Goal: Task Accomplishment & Management: Complete application form

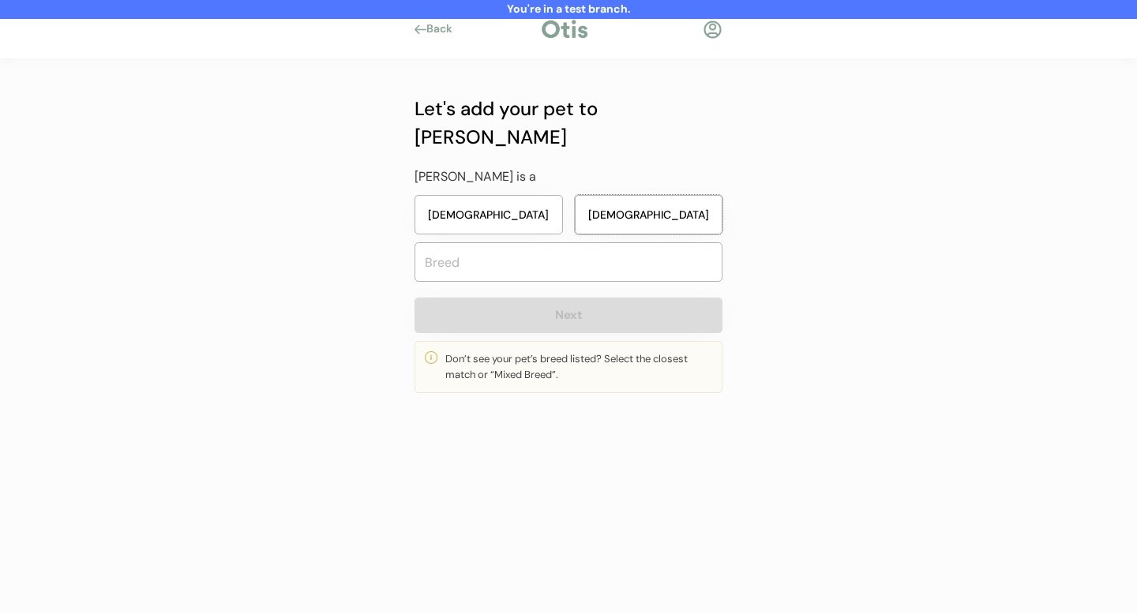
click at [674, 195] on button "Male" at bounding box center [649, 214] width 148 height 39
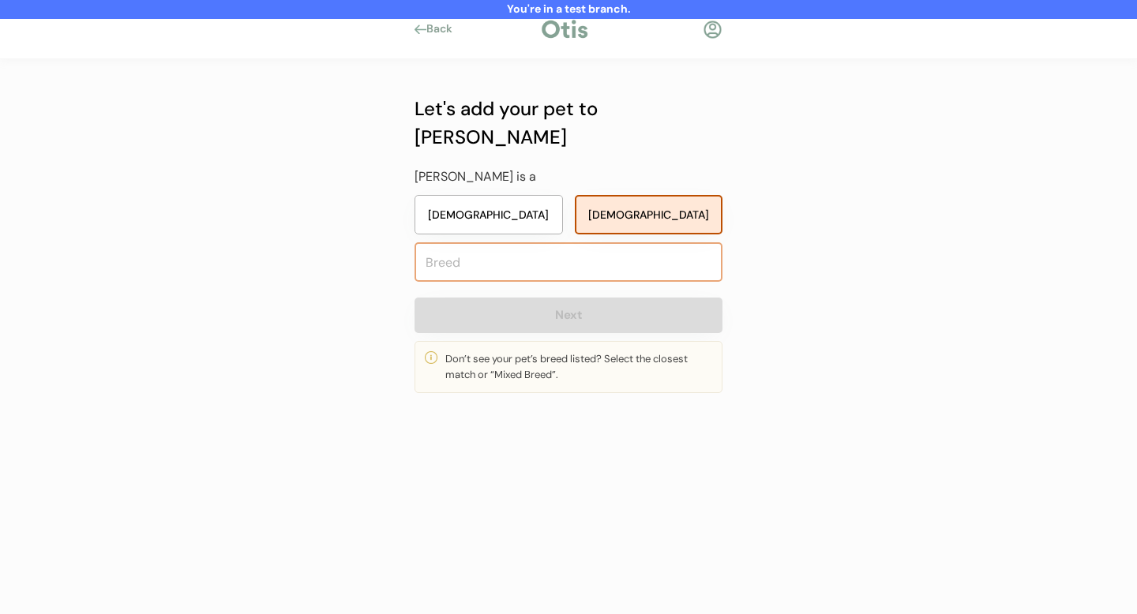
click at [562, 242] on input "text" at bounding box center [569, 261] width 308 height 39
type input "Pom"
type input "Pomchi"
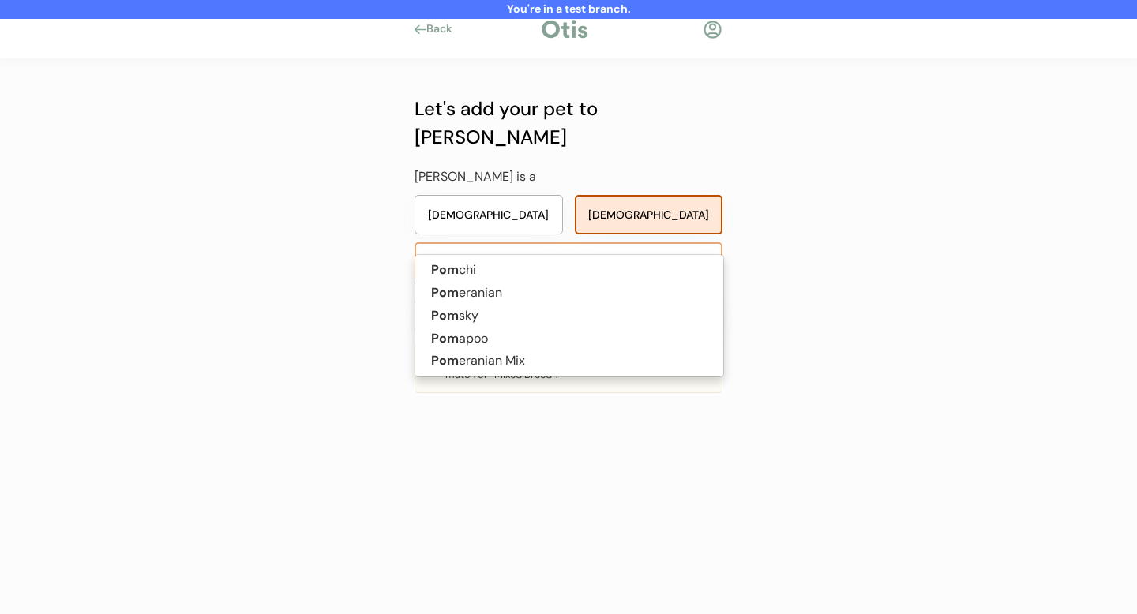
type input "Pomer"
type input "Pomeranian"
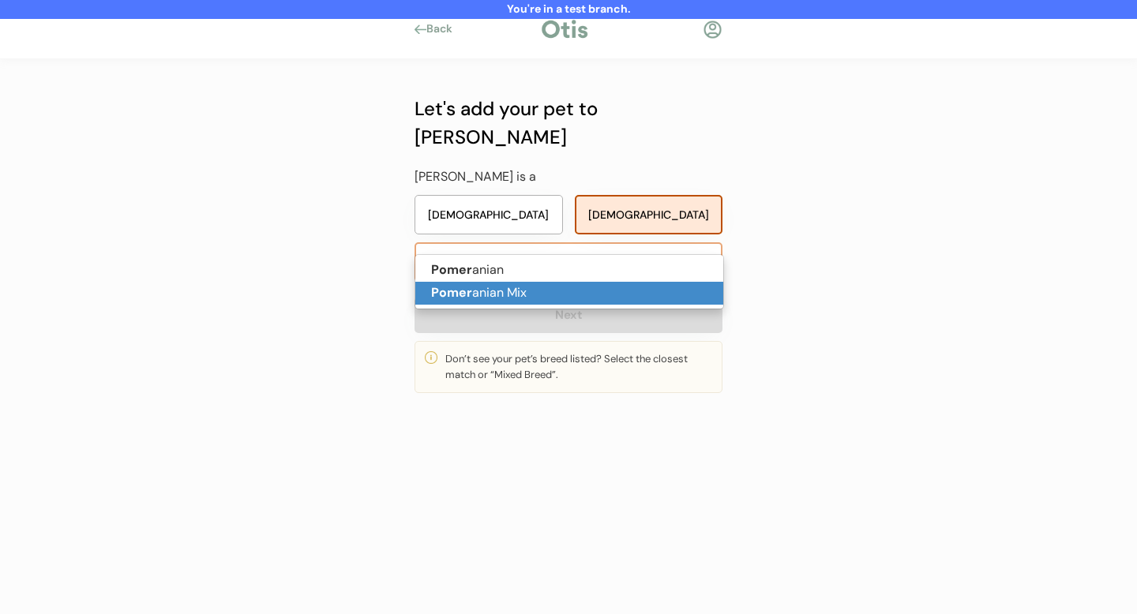
click at [562, 294] on p "Pomer anian Mix" at bounding box center [569, 293] width 308 height 23
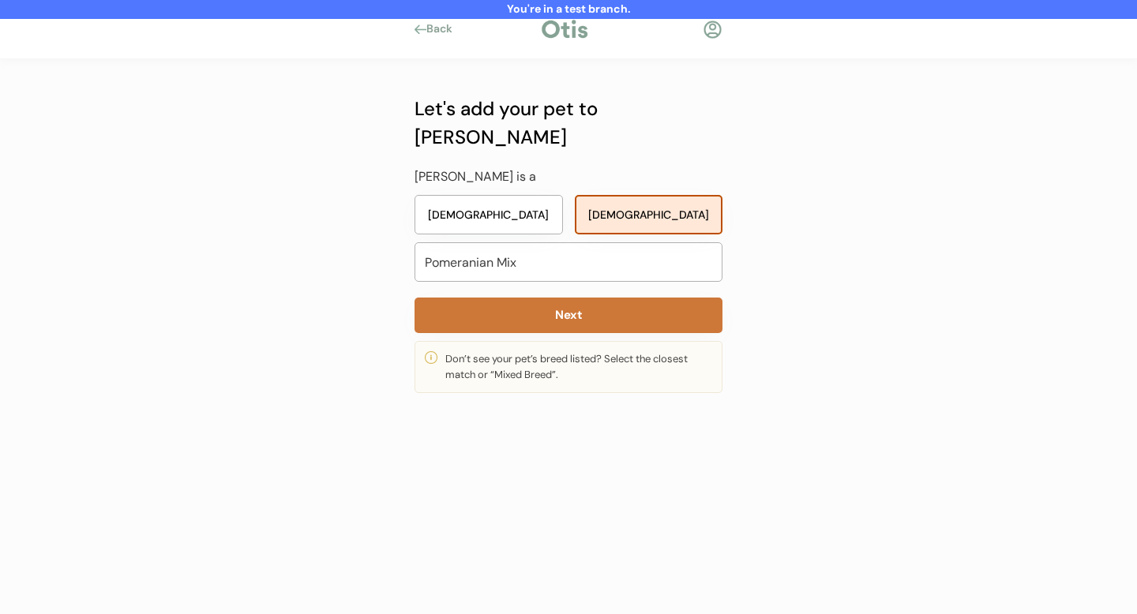
type input "Pomeranian Mix"
click at [562, 298] on button "Next" at bounding box center [569, 316] width 308 height 36
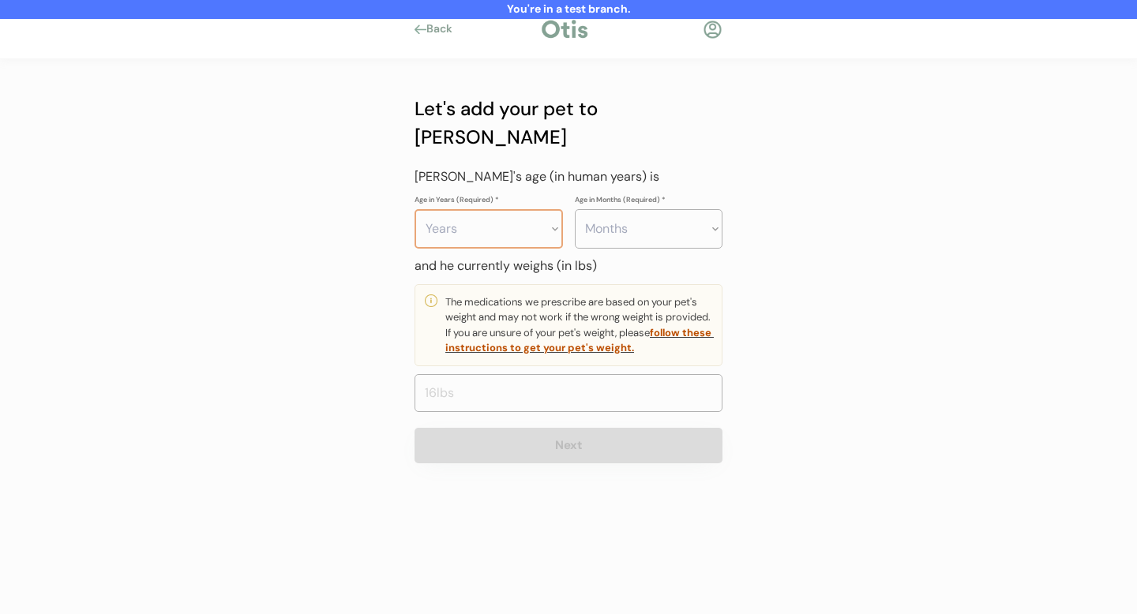
click at [466, 212] on select "Years 0 1 2 3 4 5 6 7 8 9 10 11 12 13 14 15 16 17 18 19 20" at bounding box center [489, 228] width 148 height 39
select select "7"
click at [415, 209] on select "Years 0 1 2 3 4 5 6 7 8 9 10 11 12 13 14 15 16 17 18 19 20" at bounding box center [489, 228] width 148 height 39
click at [483, 374] on input "input" at bounding box center [569, 393] width 308 height 38
type input "5.5"
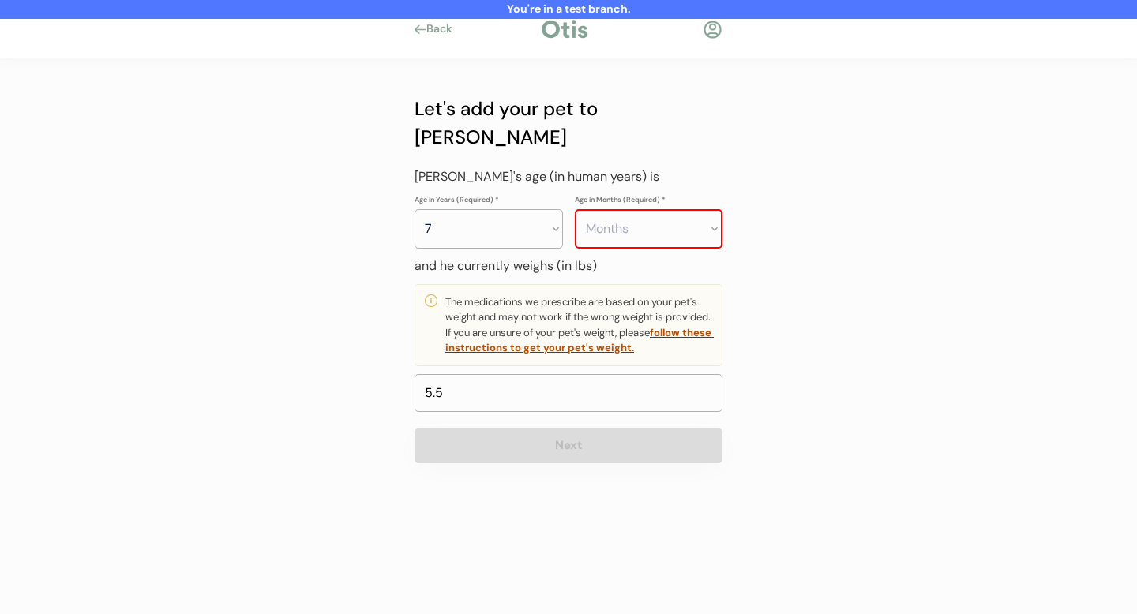
drag, startPoint x: 545, startPoint y: 435, endPoint x: 593, endPoint y: 362, distance: 87.8
click at [547, 434] on div "Let's add your pet to Otis Kai is a Female Male Pomeranian Mix Pomer Next Don’t…" at bounding box center [568, 277] width 355 height 436
click at [615, 209] on select "Months 0 1 2 3 4 5 6 7 8 9 10 11" at bounding box center [649, 228] width 148 height 39
click at [623, 209] on select "Months 0 1 2 3 4 5 6 7 8 9 10 11" at bounding box center [649, 228] width 148 height 39
click at [575, 209] on select "Months 0 1 2 3 4 5 6 7 8 9 10 11" at bounding box center [649, 228] width 148 height 39
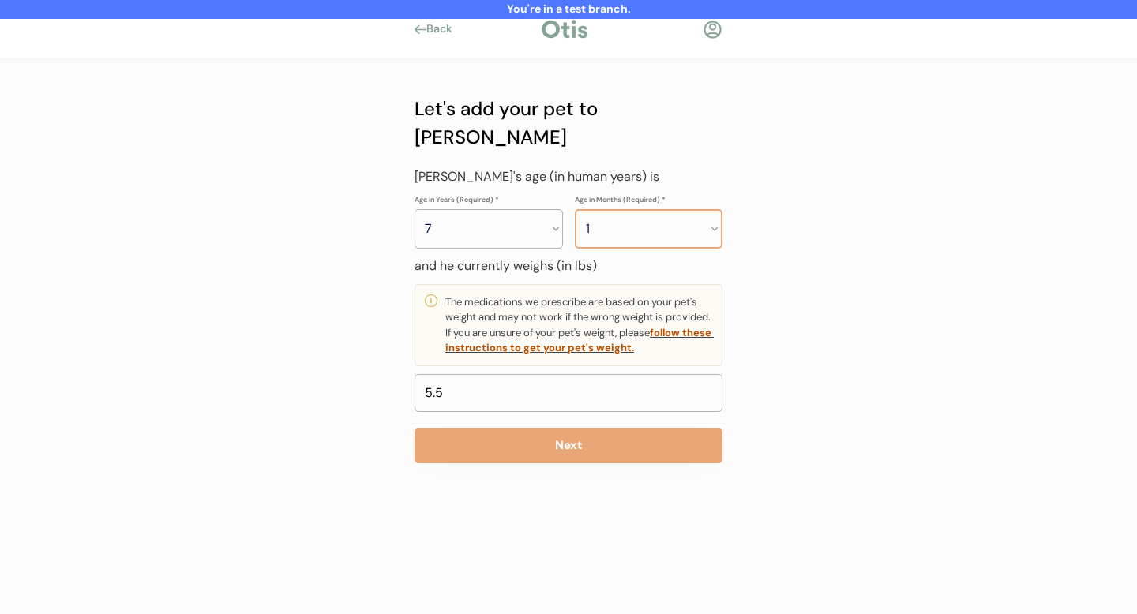
click at [614, 209] on select "Months 0 1 2 3 4 5 6 7 8 9 10 11" at bounding box center [649, 228] width 148 height 39
select select "0"
click at [575, 209] on select "Months 0 1 2 3 4 5 6 7 8 9 10 11" at bounding box center [649, 228] width 148 height 39
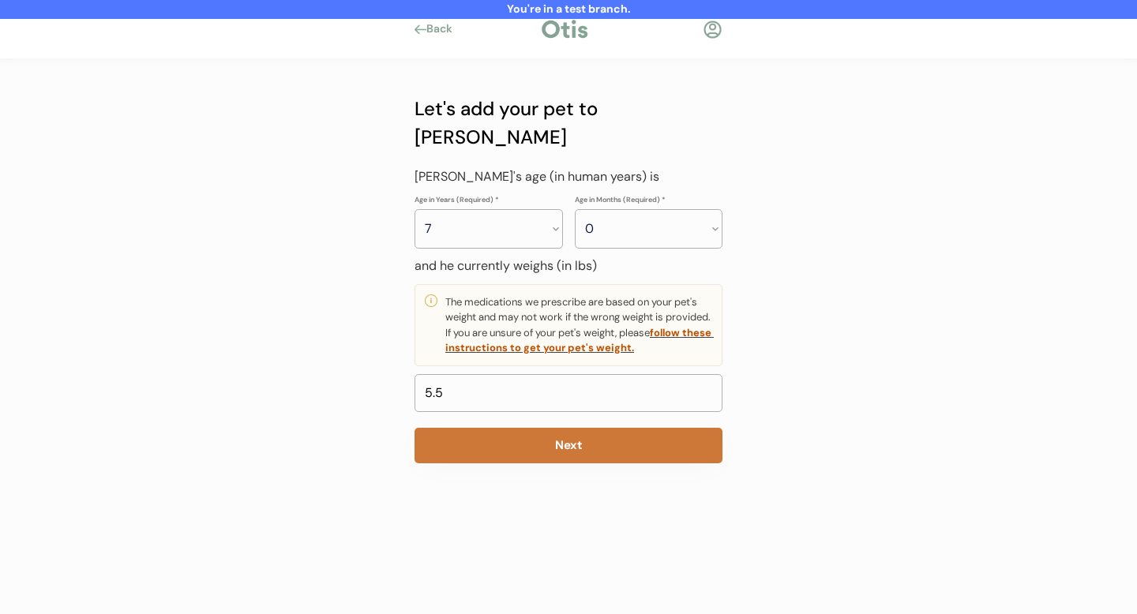
click at [548, 428] on button "Next" at bounding box center [569, 446] width 308 height 36
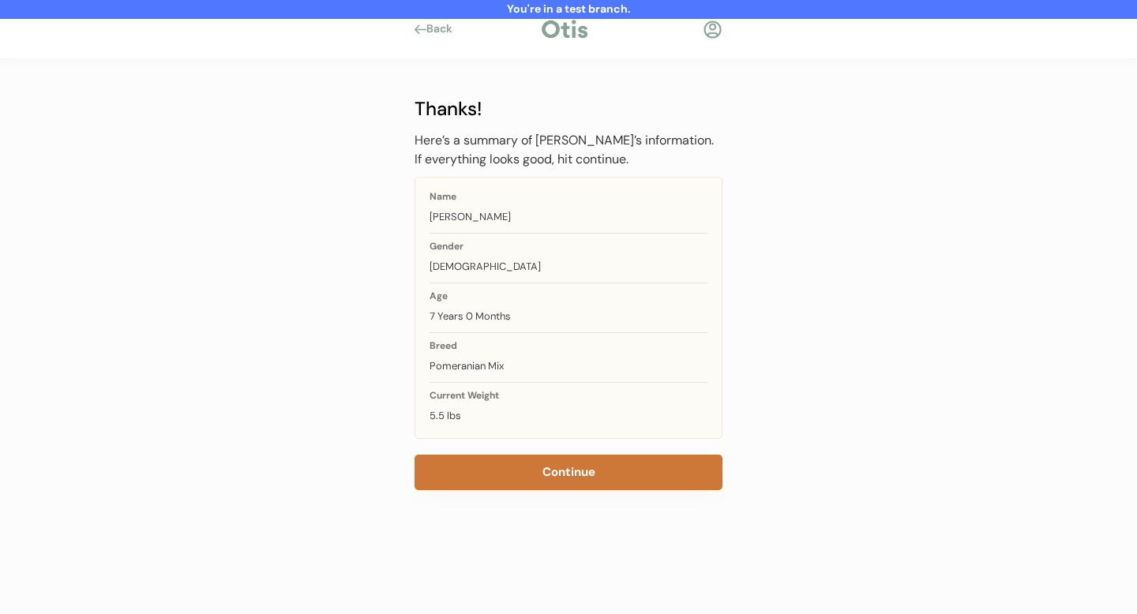
click at [593, 478] on button "Continue" at bounding box center [569, 473] width 308 height 36
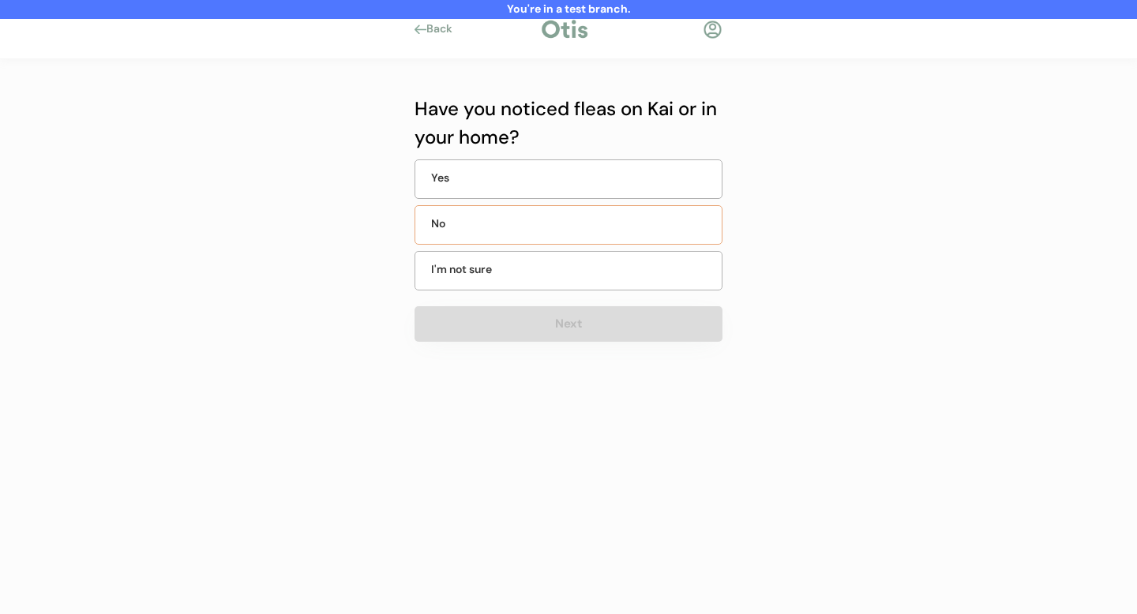
click at [559, 220] on div "No" at bounding box center [569, 224] width 308 height 39
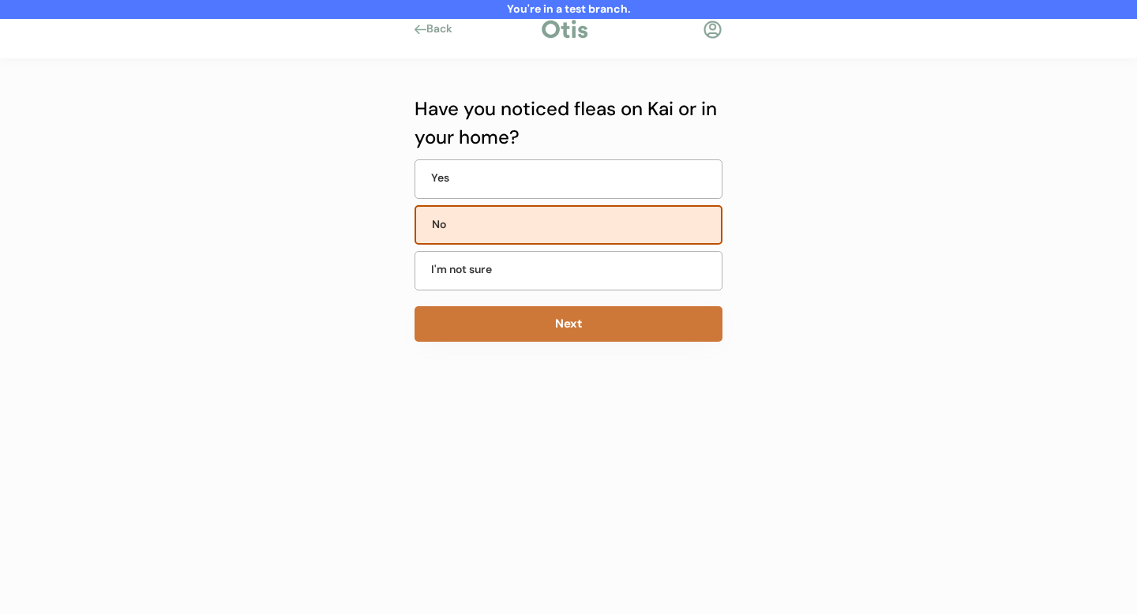
click at [570, 335] on button "Next" at bounding box center [569, 324] width 308 height 36
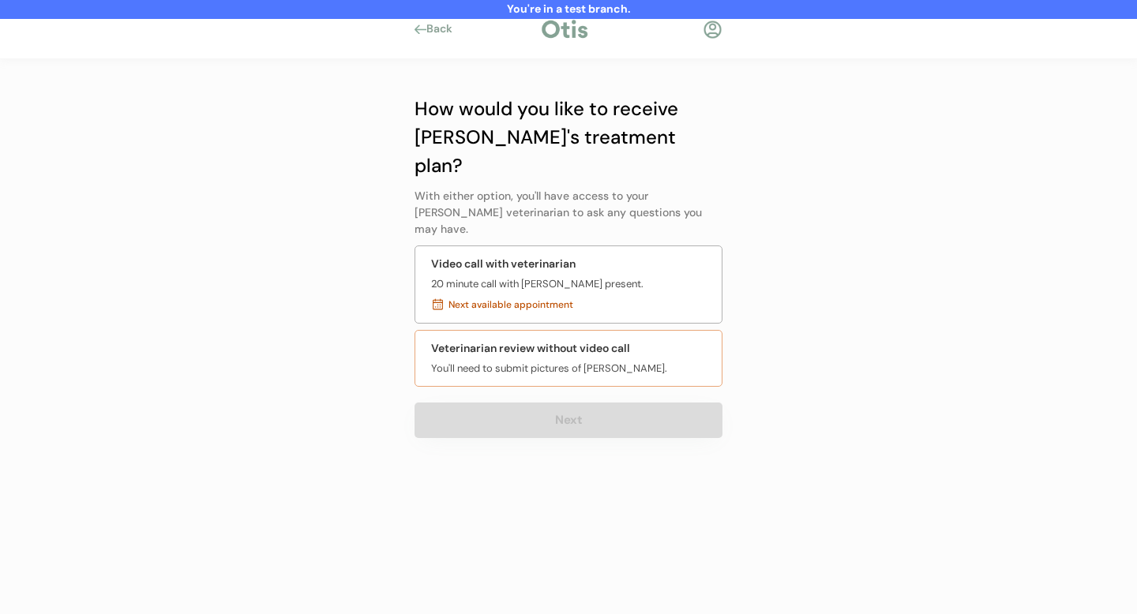
click at [554, 361] on div "You'll need to submit pictures of Kai." at bounding box center [549, 369] width 236 height 16
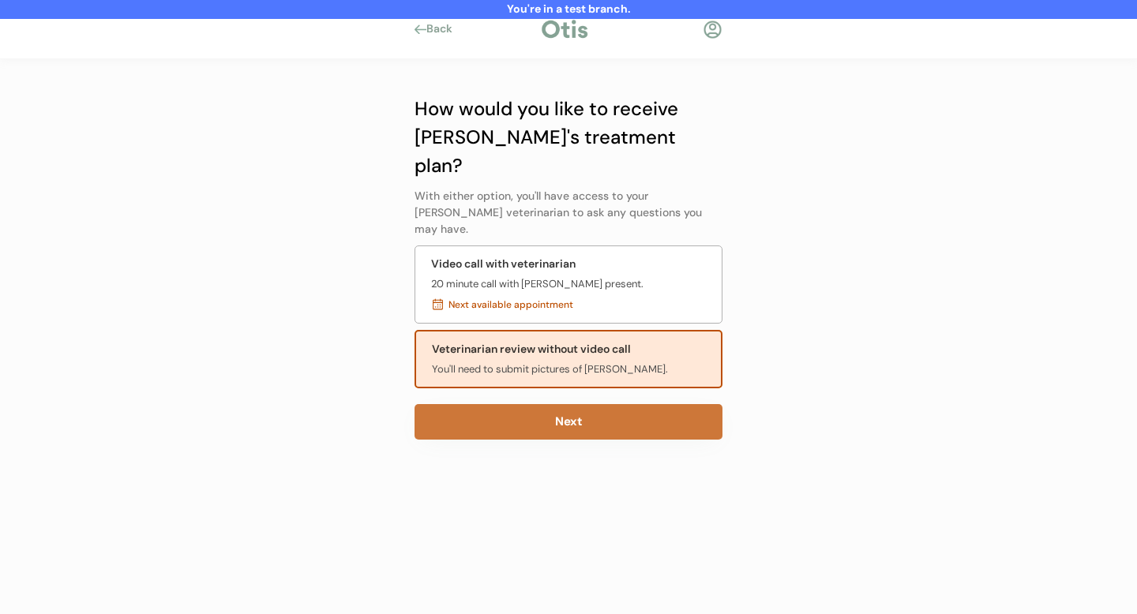
click at [579, 404] on button "Next" at bounding box center [569, 422] width 308 height 36
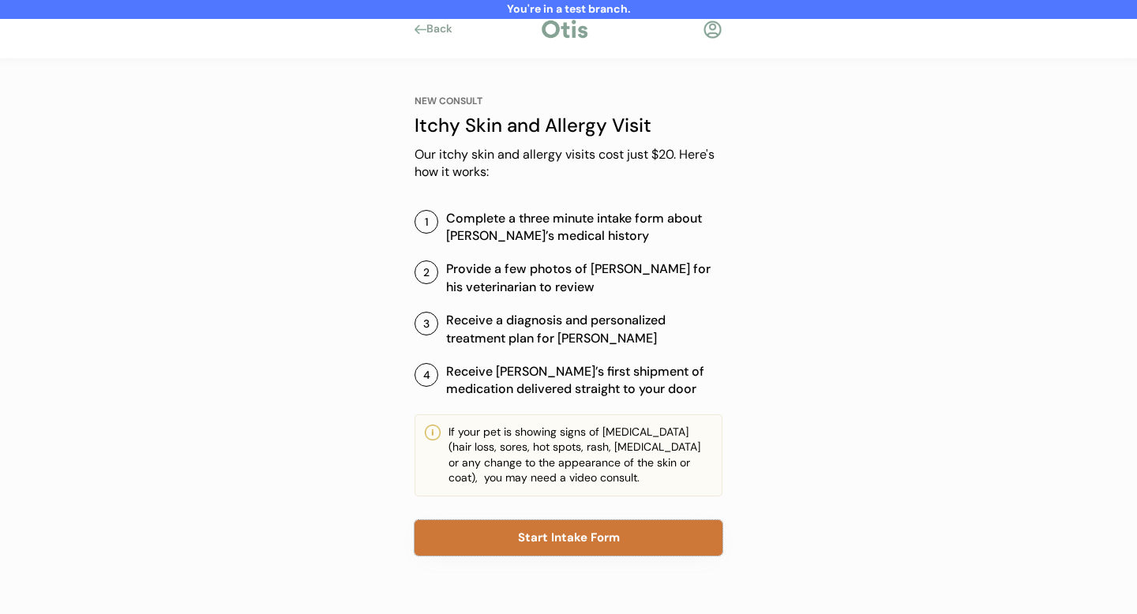
click at [576, 543] on button "Start Intake Form" at bounding box center [569, 538] width 308 height 36
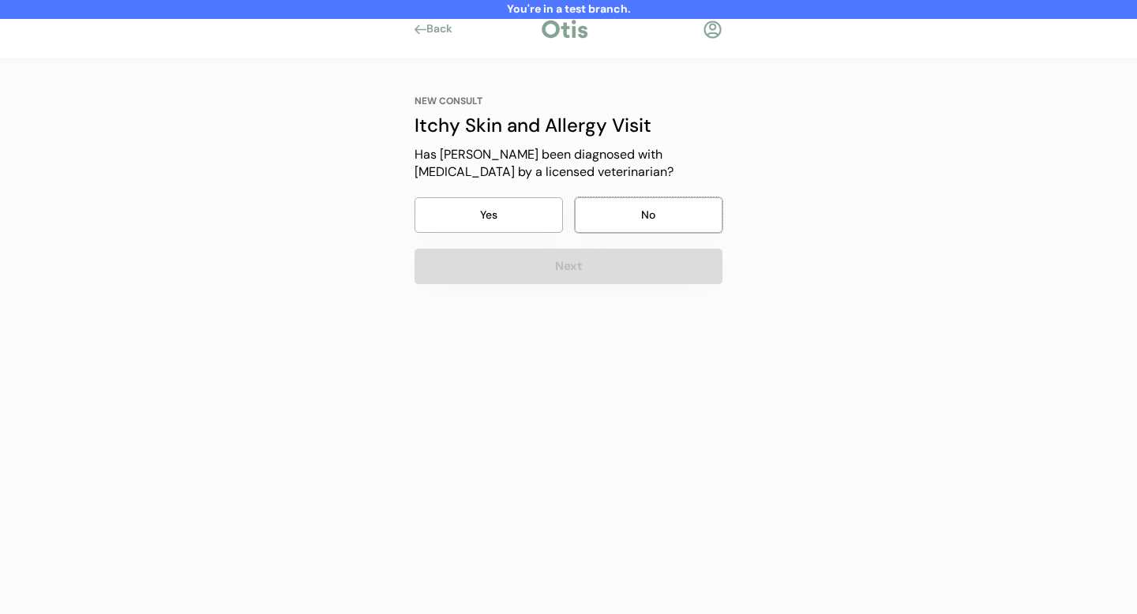
click at [614, 216] on button "No" at bounding box center [649, 215] width 148 height 36
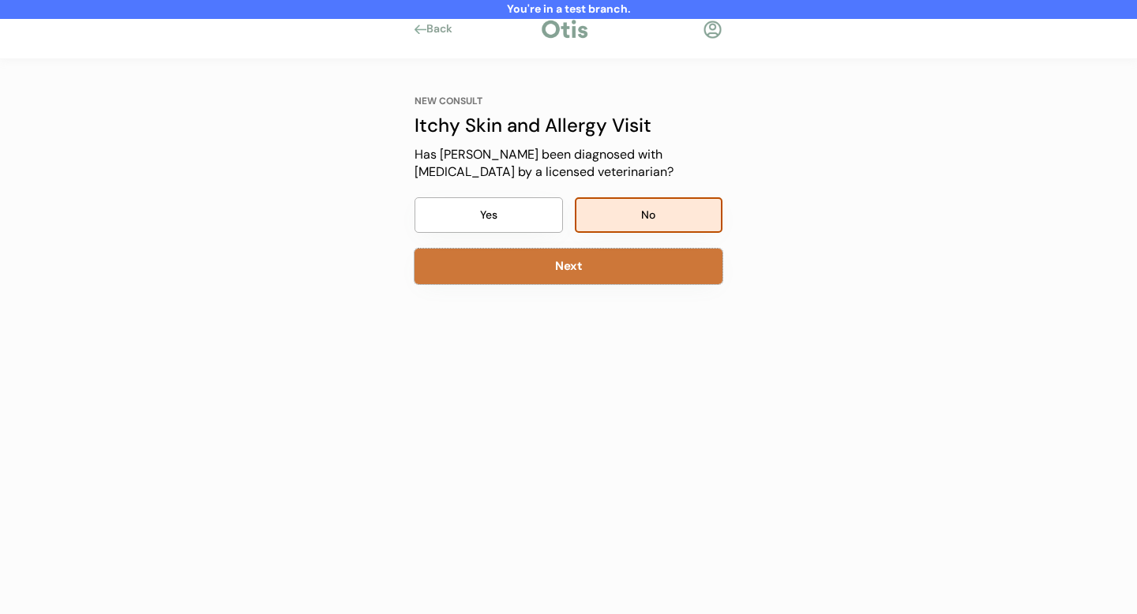
click at [567, 265] on button "Next" at bounding box center [569, 267] width 308 height 36
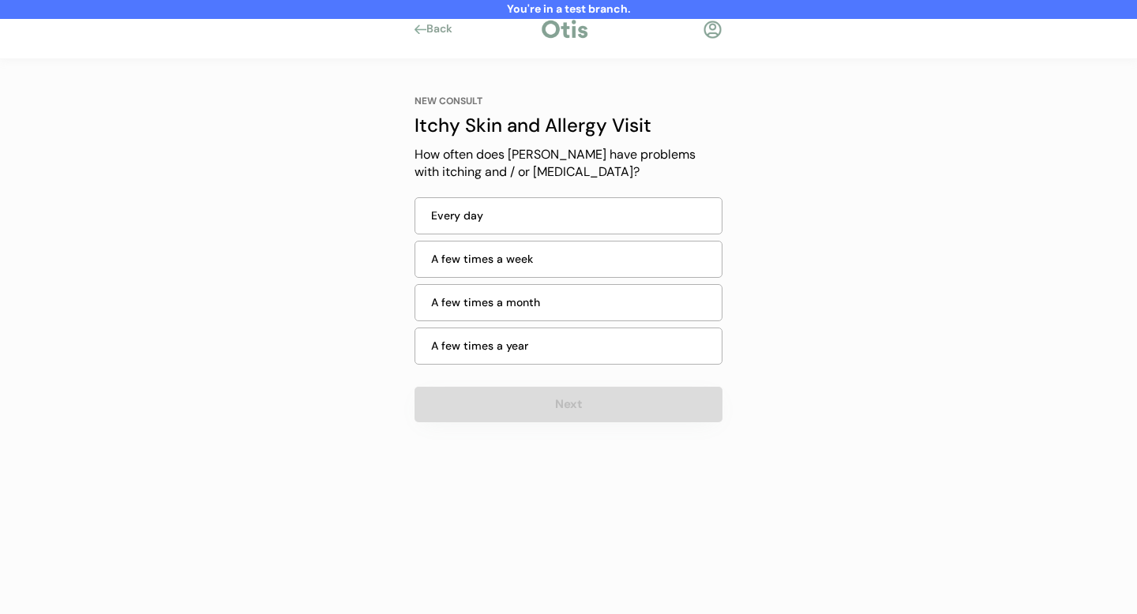
click at [570, 252] on div "A few times a week" at bounding box center [571, 259] width 281 height 17
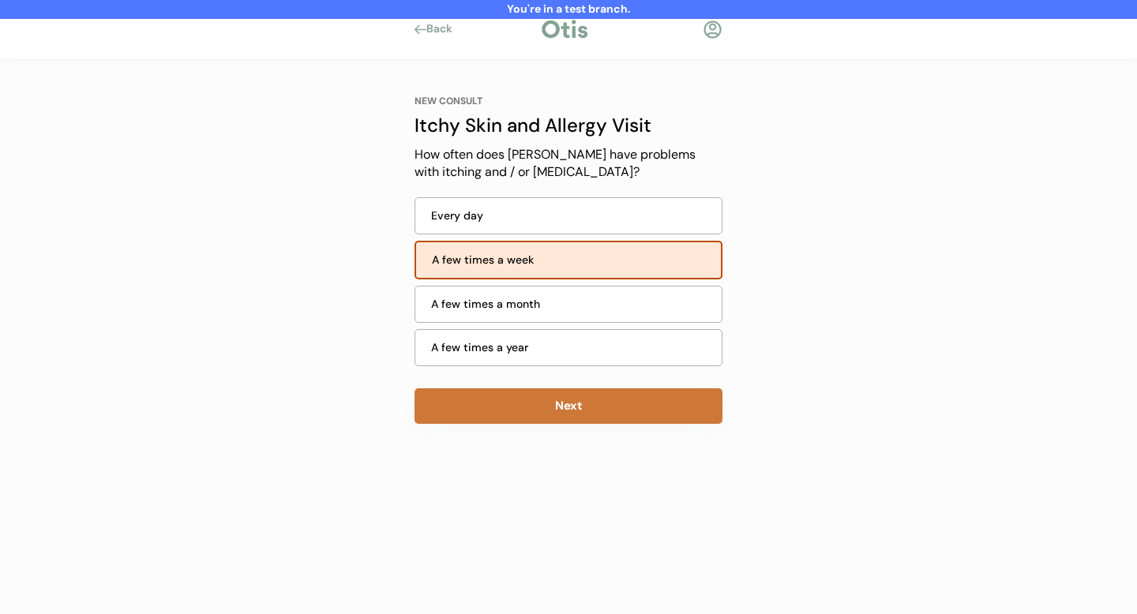
click at [573, 408] on button "Next" at bounding box center [569, 407] width 308 height 36
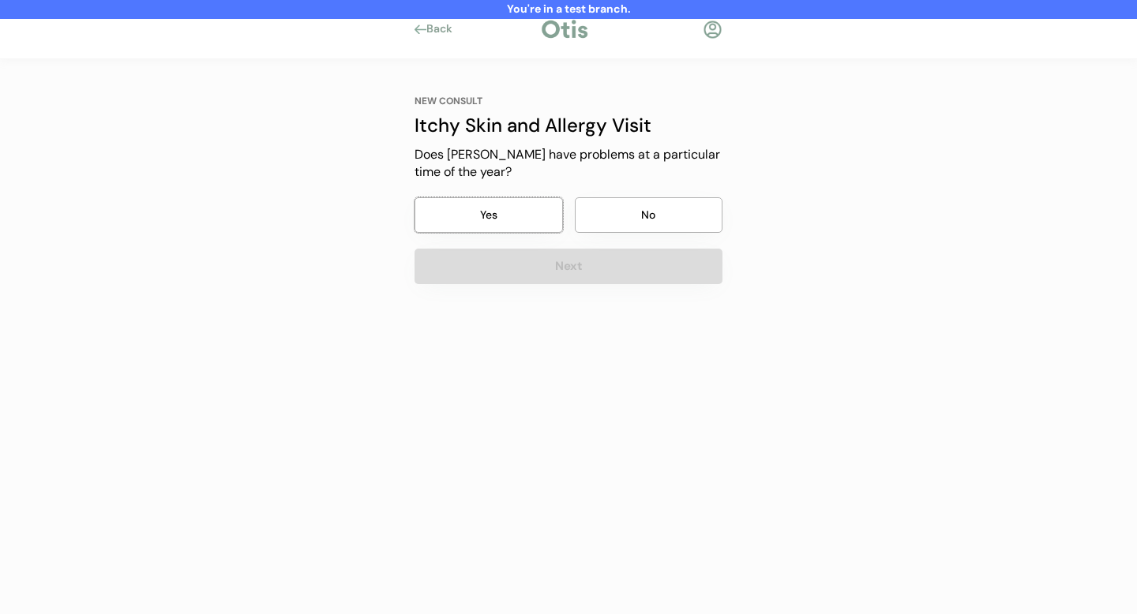
click at [520, 207] on button "Yes" at bounding box center [489, 215] width 148 height 36
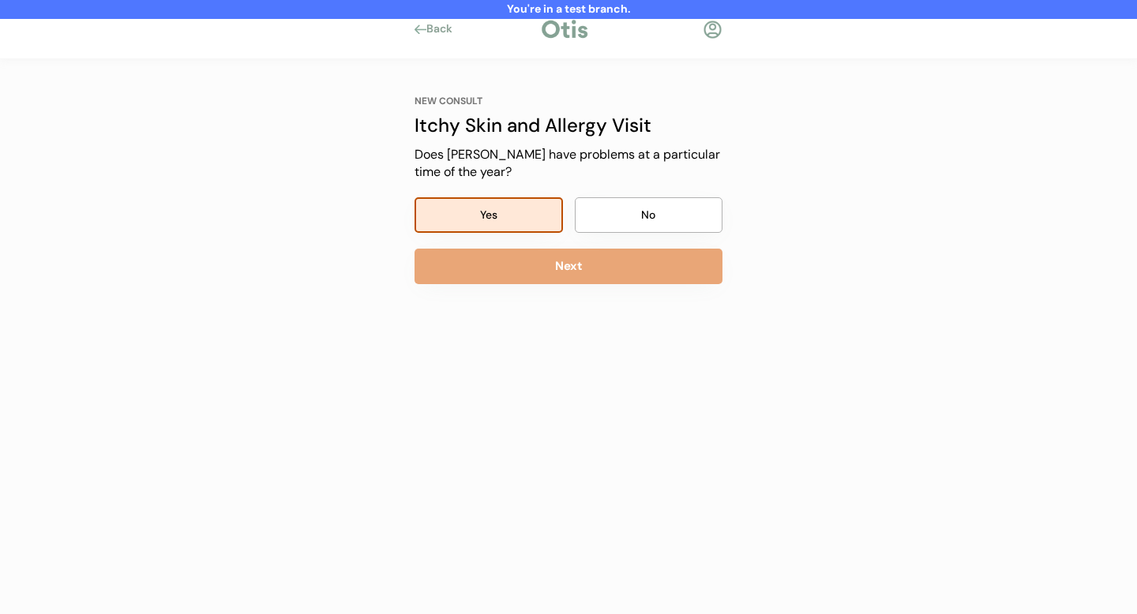
drag, startPoint x: 594, startPoint y: 277, endPoint x: 584, endPoint y: 269, distance: 13.4
click at [591, 275] on button "Next" at bounding box center [569, 267] width 308 height 36
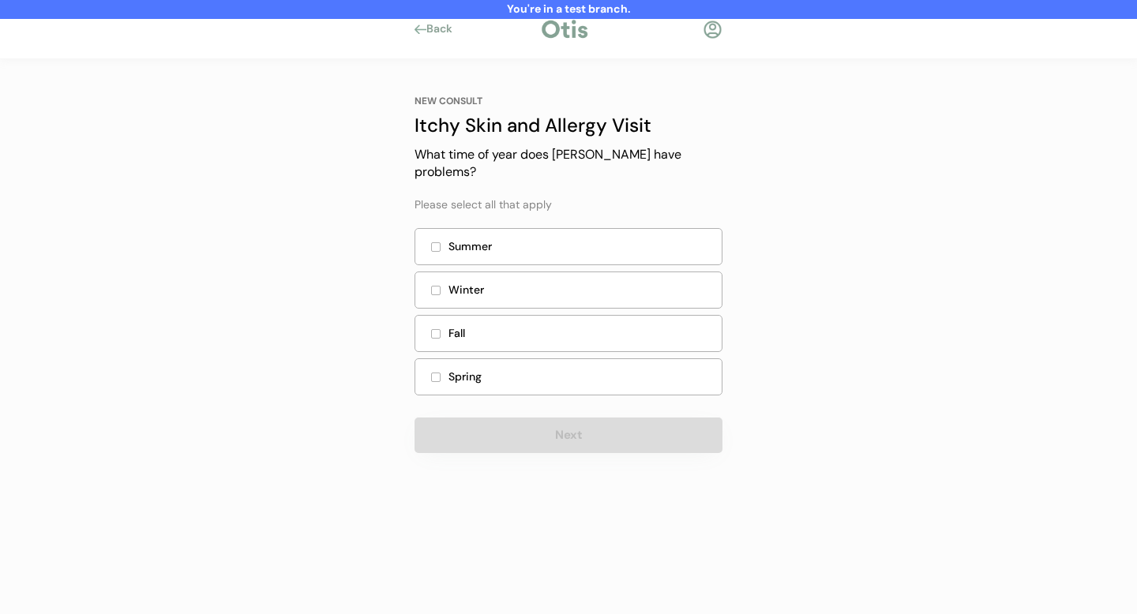
drag, startPoint x: 513, startPoint y: 229, endPoint x: 542, endPoint y: 291, distance: 67.8
click at [513, 239] on div "Summer" at bounding box center [581, 247] width 264 height 17
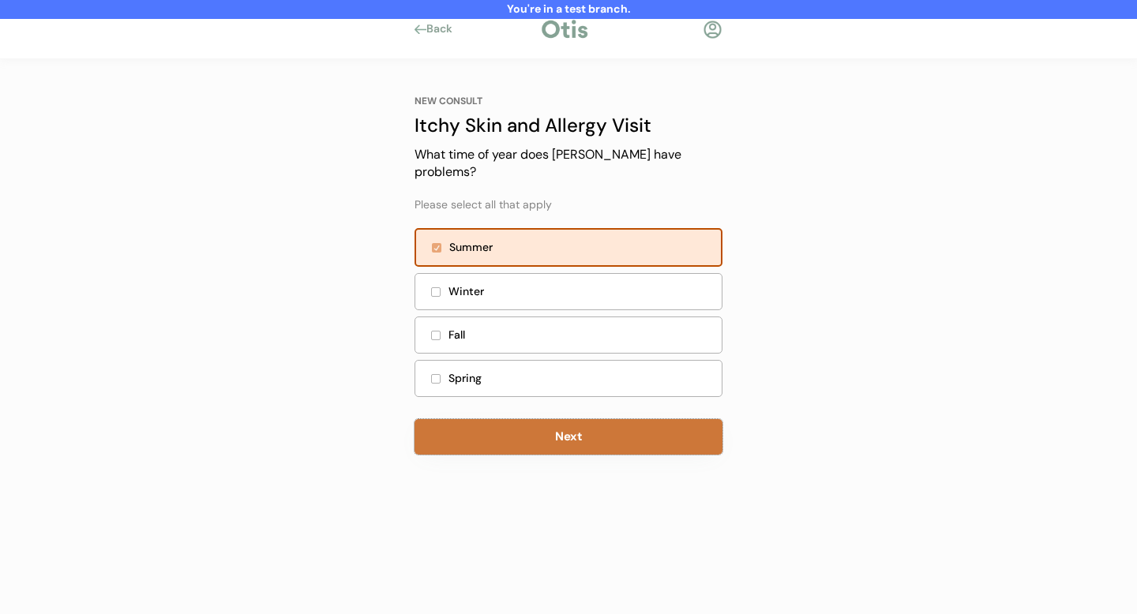
drag, startPoint x: 571, startPoint y: 419, endPoint x: 582, endPoint y: 426, distance: 13.1
click at [571, 419] on button "Next" at bounding box center [569, 437] width 308 height 36
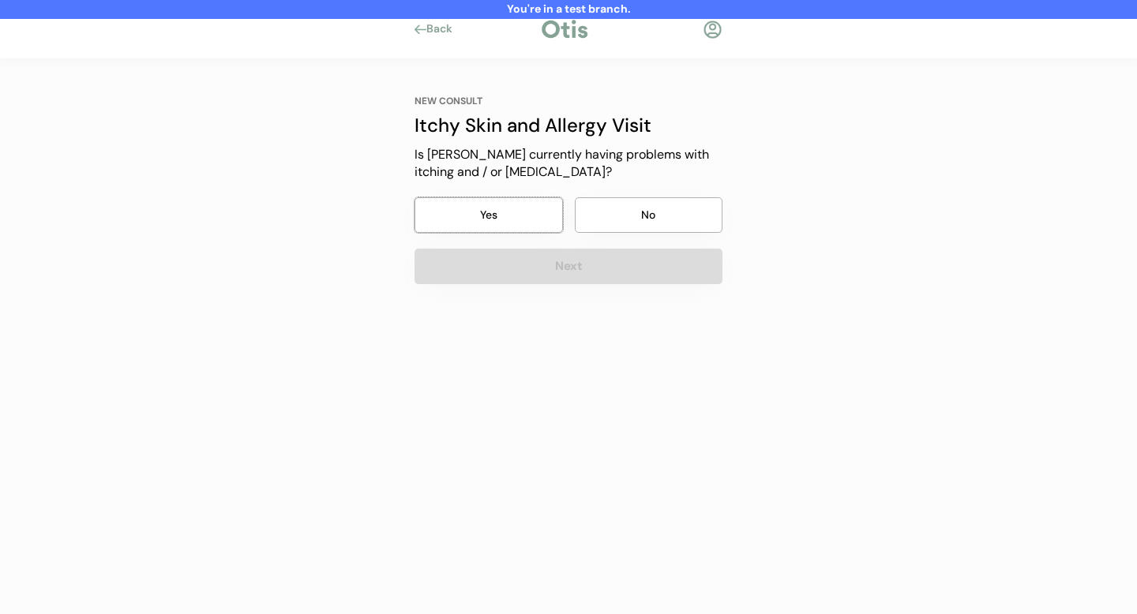
click at [521, 215] on button "Yes" at bounding box center [489, 215] width 148 height 36
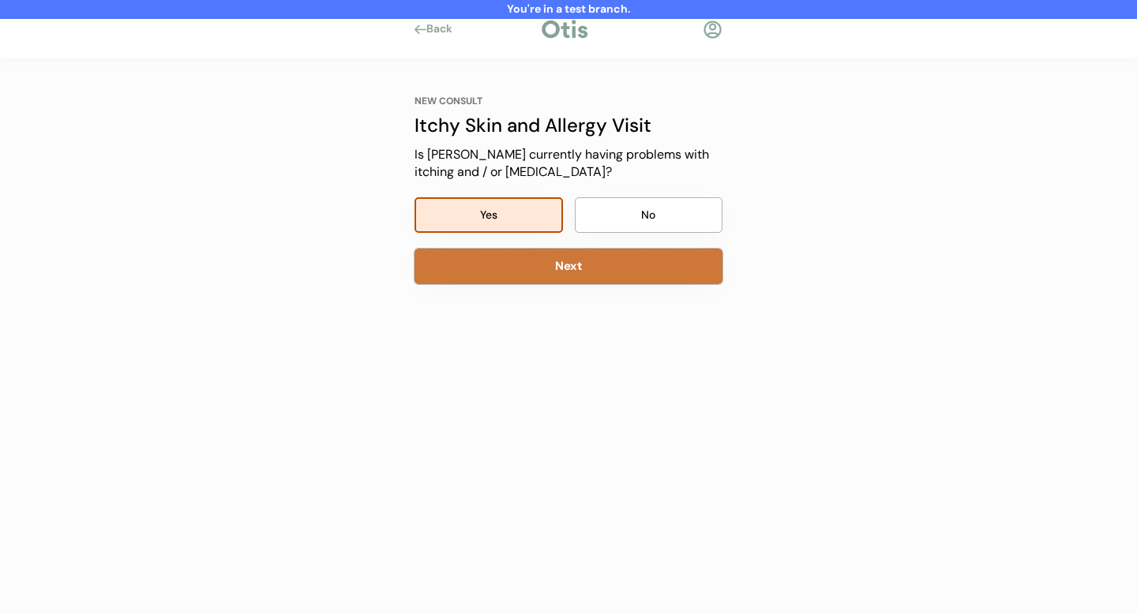
click at [540, 261] on button "Next" at bounding box center [569, 267] width 308 height 36
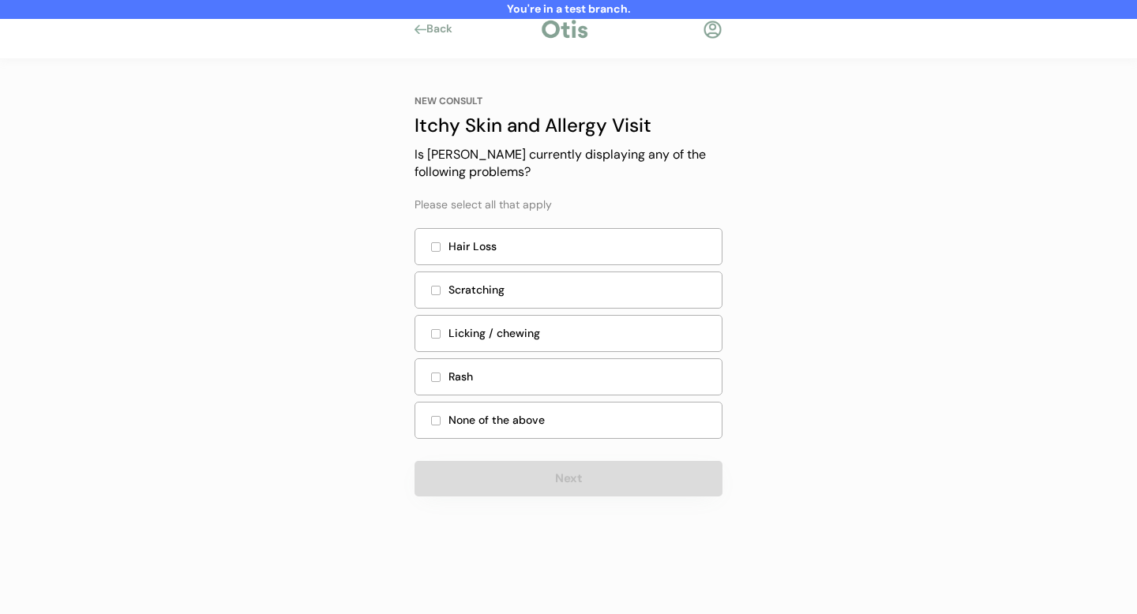
click at [453, 332] on div "Licking / chewing" at bounding box center [581, 333] width 264 height 17
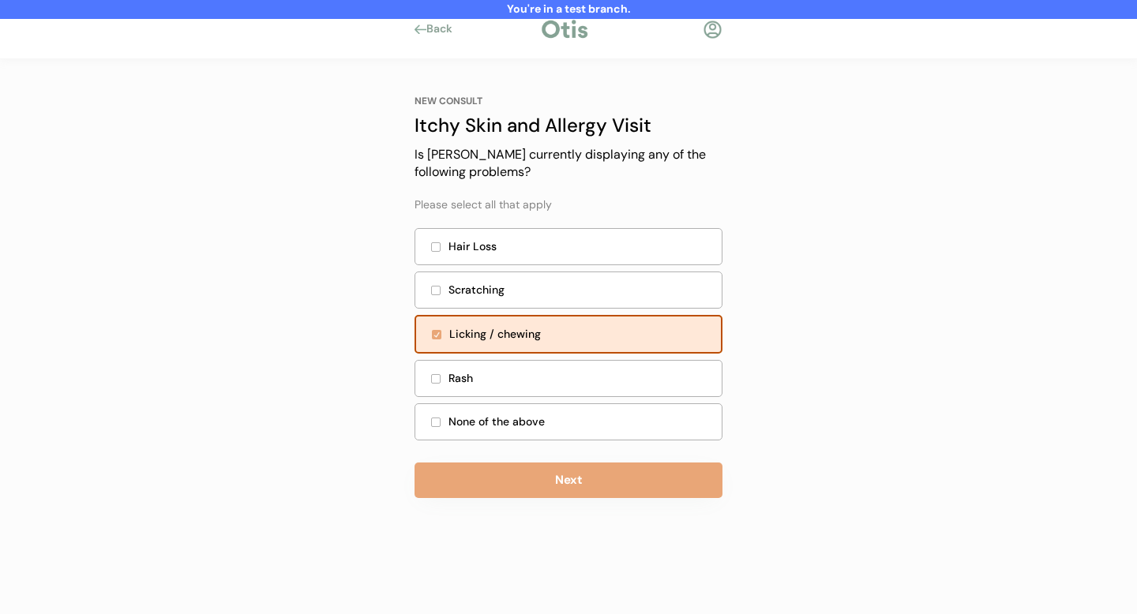
click at [501, 284] on div "Scratching" at bounding box center [581, 290] width 264 height 17
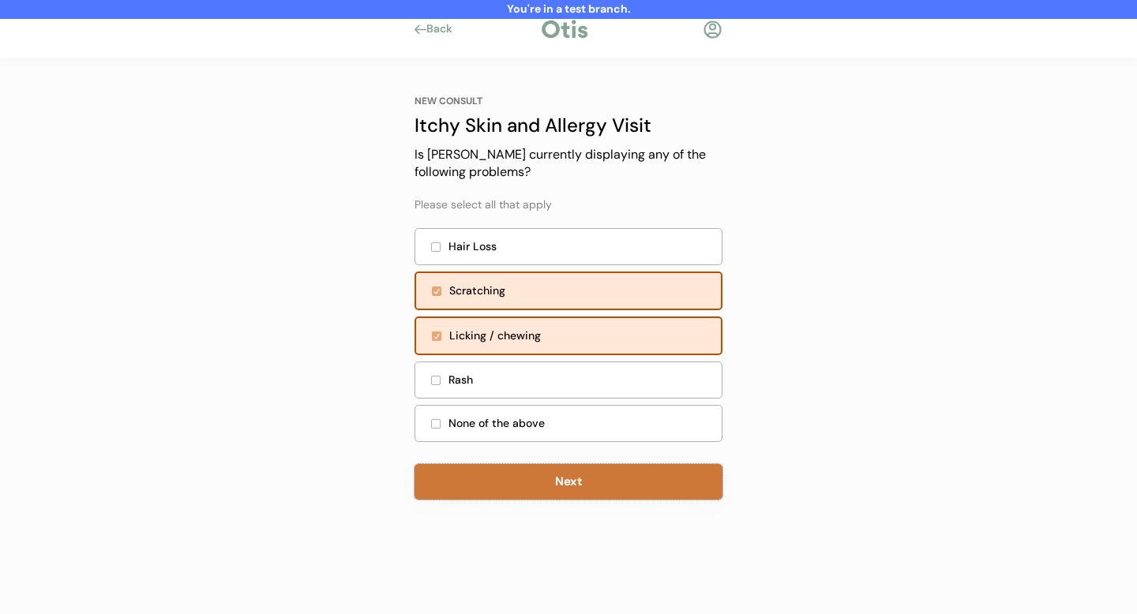
click at [631, 488] on button "Next" at bounding box center [569, 482] width 308 height 36
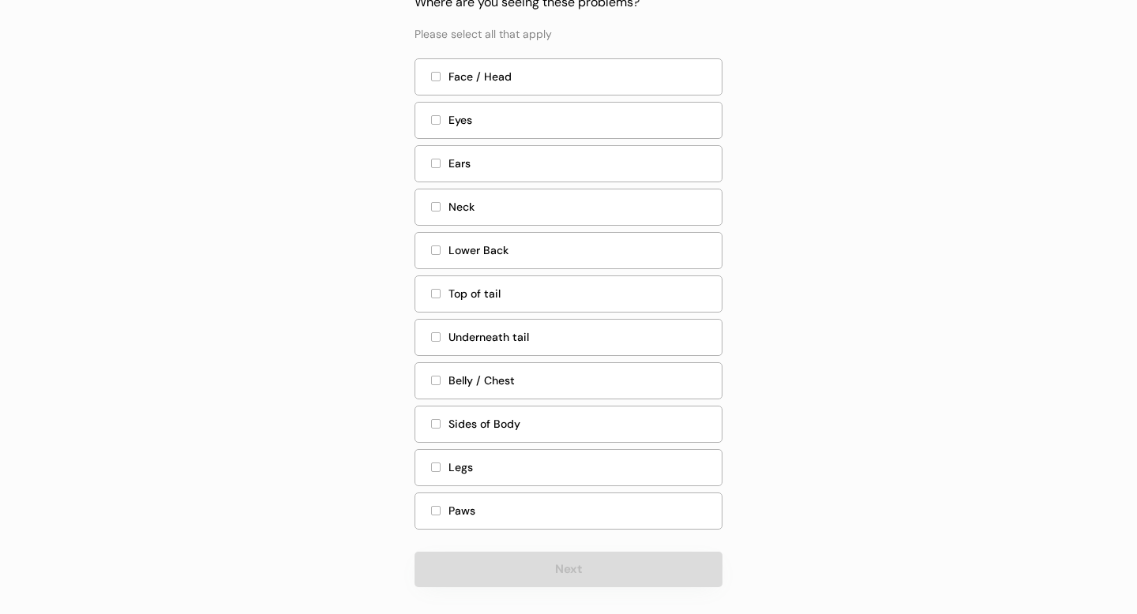
scroll to position [163, 0]
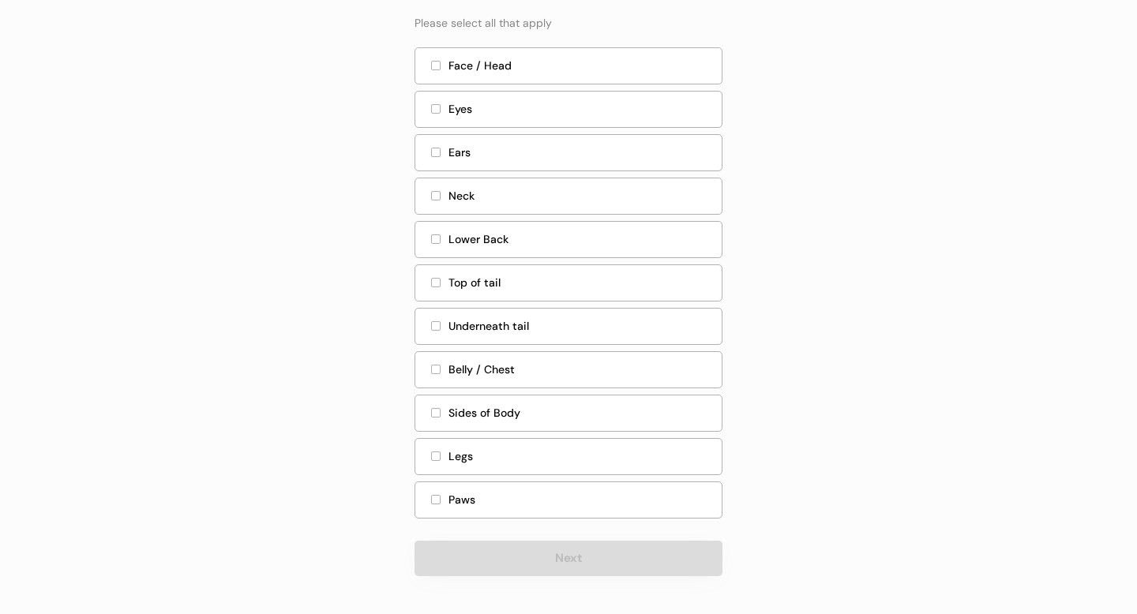
click at [439, 155] on div at bounding box center [436, 152] width 8 height 8
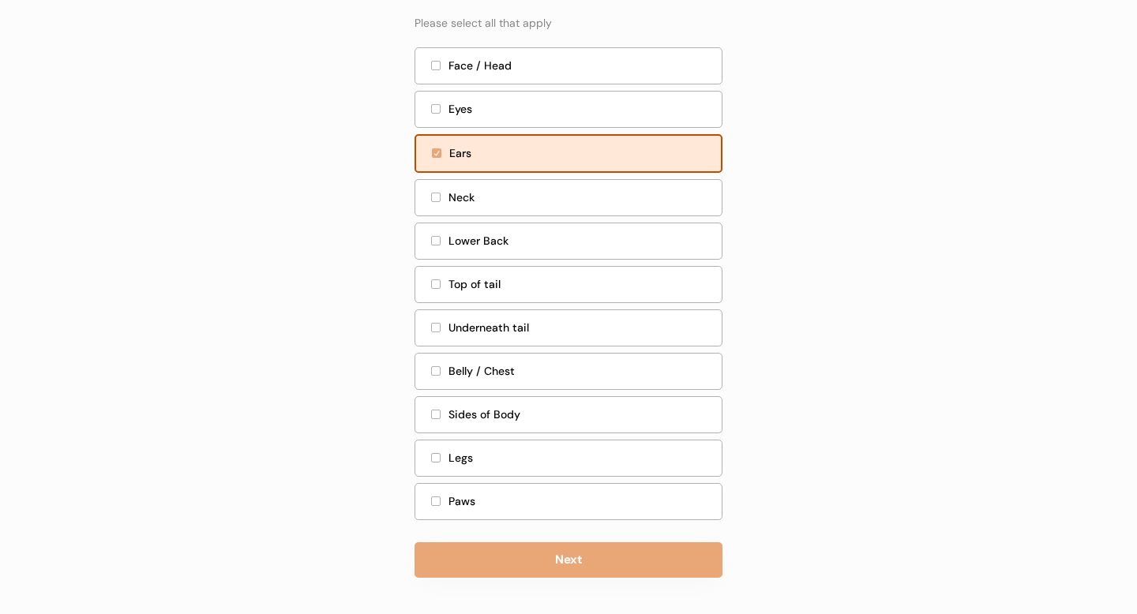
click at [434, 372] on div at bounding box center [436, 371] width 8 height 8
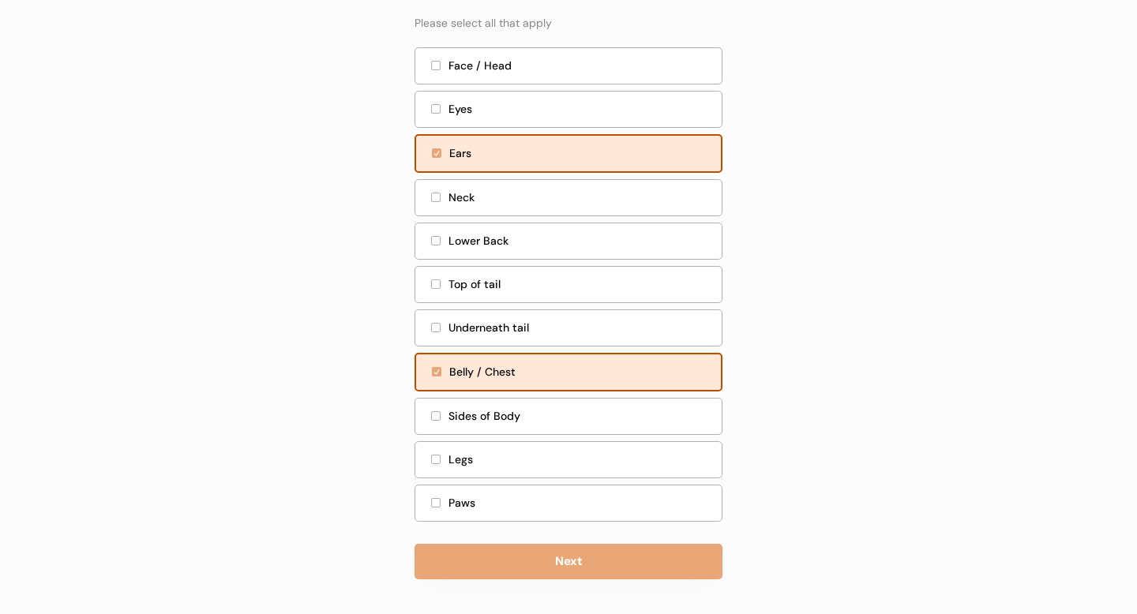
click at [434, 372] on div at bounding box center [436, 371] width 9 height 9
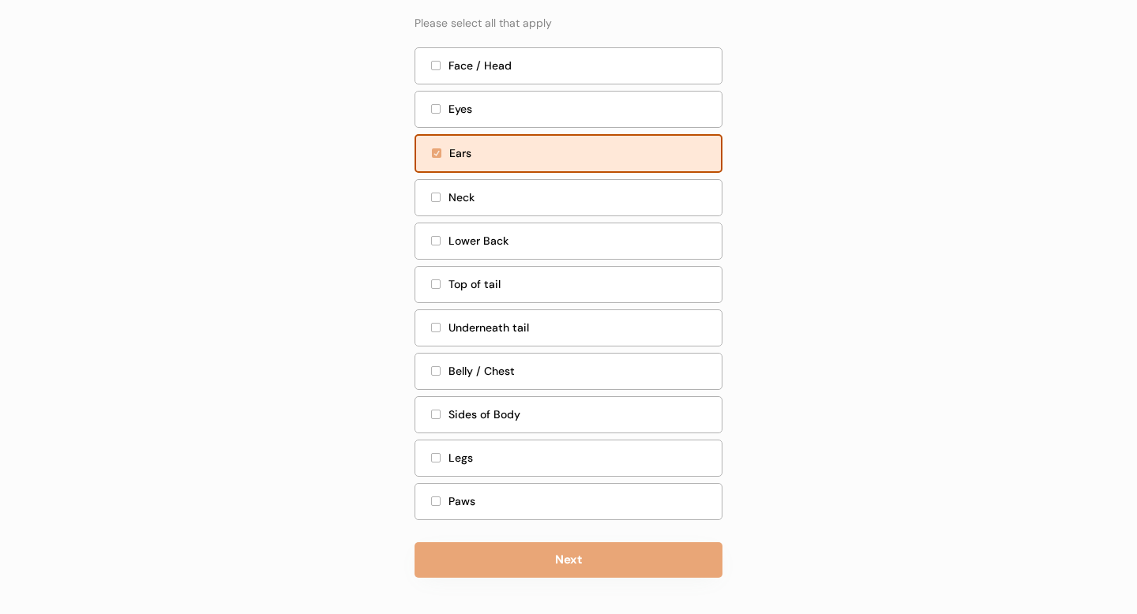
click at [429, 498] on div "Paws" at bounding box center [569, 501] width 308 height 37
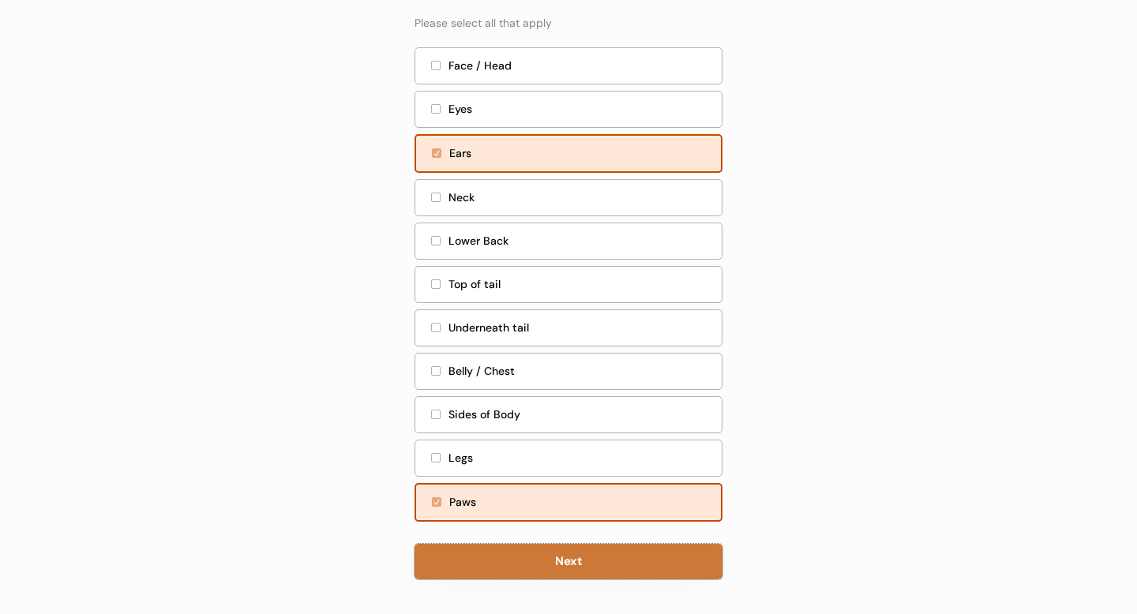
click at [607, 573] on button "Next" at bounding box center [569, 562] width 308 height 36
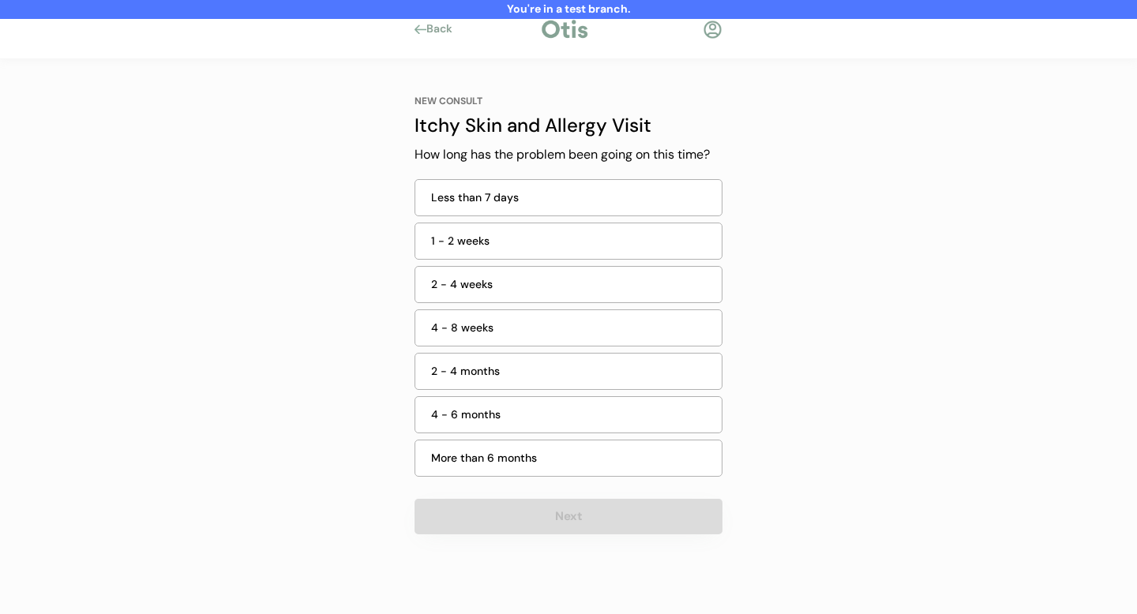
click at [584, 202] on div "Less than 7 days" at bounding box center [571, 198] width 281 height 17
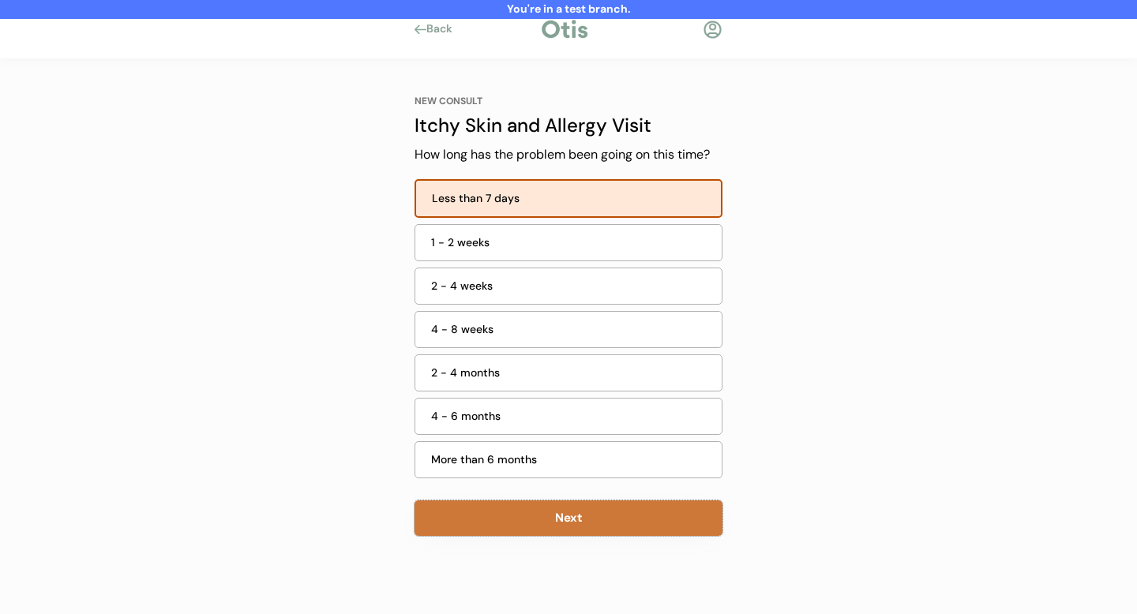
click at [599, 513] on button "Next" at bounding box center [569, 519] width 308 height 36
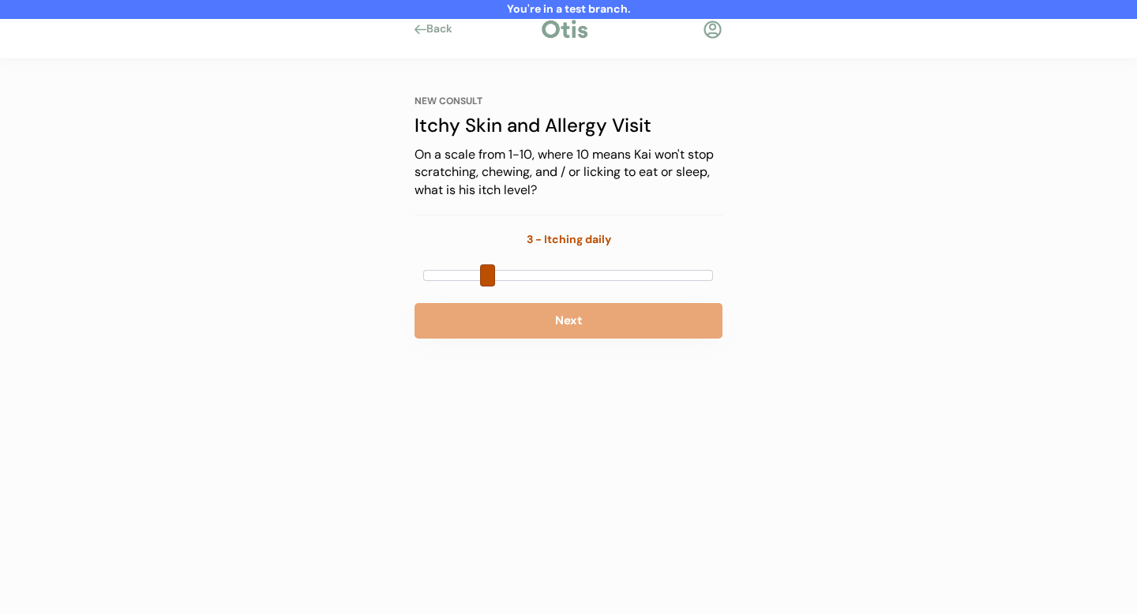
drag, startPoint x: 423, startPoint y: 278, endPoint x: 535, endPoint y: 250, distance: 114.9
click at [482, 277] on span at bounding box center [487, 276] width 15 height 22
click at [567, 237] on div "3 - Itching daily" at bounding box center [569, 239] width 85 height 17
drag, startPoint x: 489, startPoint y: 279, endPoint x: 536, endPoint y: 278, distance: 47.4
click at [536, 278] on div at bounding box center [568, 275] width 290 height 11
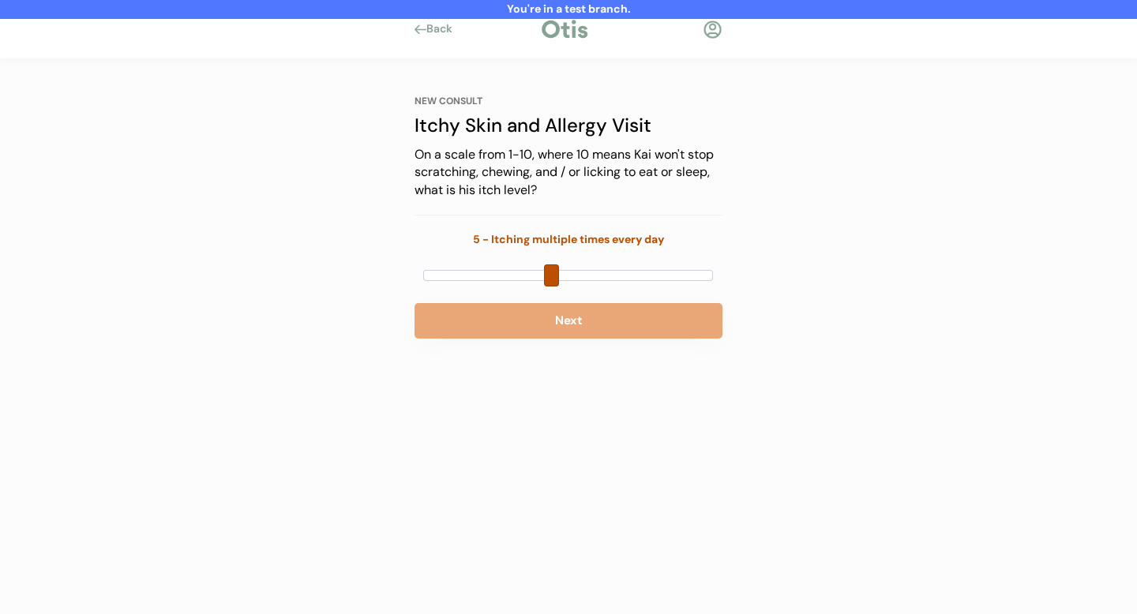
drag, startPoint x: 521, startPoint y: 279, endPoint x: 547, endPoint y: 279, distance: 26.1
click at [547, 279] on span at bounding box center [551, 276] width 15 height 22
drag, startPoint x: 554, startPoint y: 278, endPoint x: 585, endPoint y: 280, distance: 31.6
click at [585, 280] on span at bounding box center [583, 276] width 15 height 22
drag, startPoint x: 581, startPoint y: 277, endPoint x: 603, endPoint y: 277, distance: 22.1
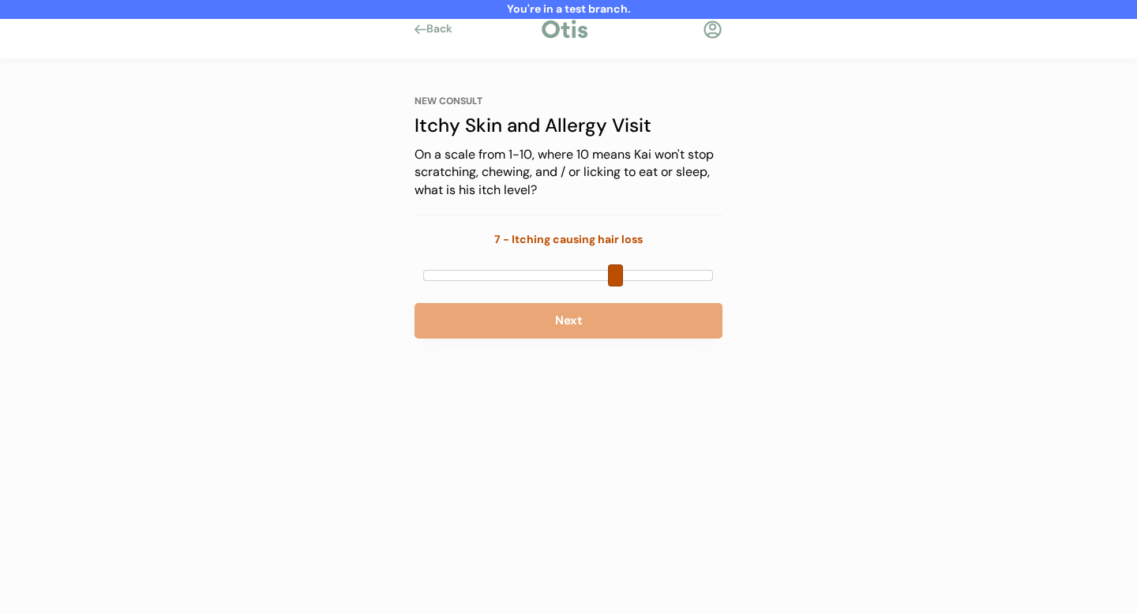
click at [603, 277] on div at bounding box center [568, 275] width 290 height 11
drag, startPoint x: 620, startPoint y: 276, endPoint x: 647, endPoint y: 279, distance: 27.0
click at [647, 279] on span at bounding box center [647, 276] width 15 height 22
drag, startPoint x: 646, startPoint y: 276, endPoint x: 666, endPoint y: 277, distance: 19.8
click at [666, 277] on div at bounding box center [568, 275] width 290 height 11
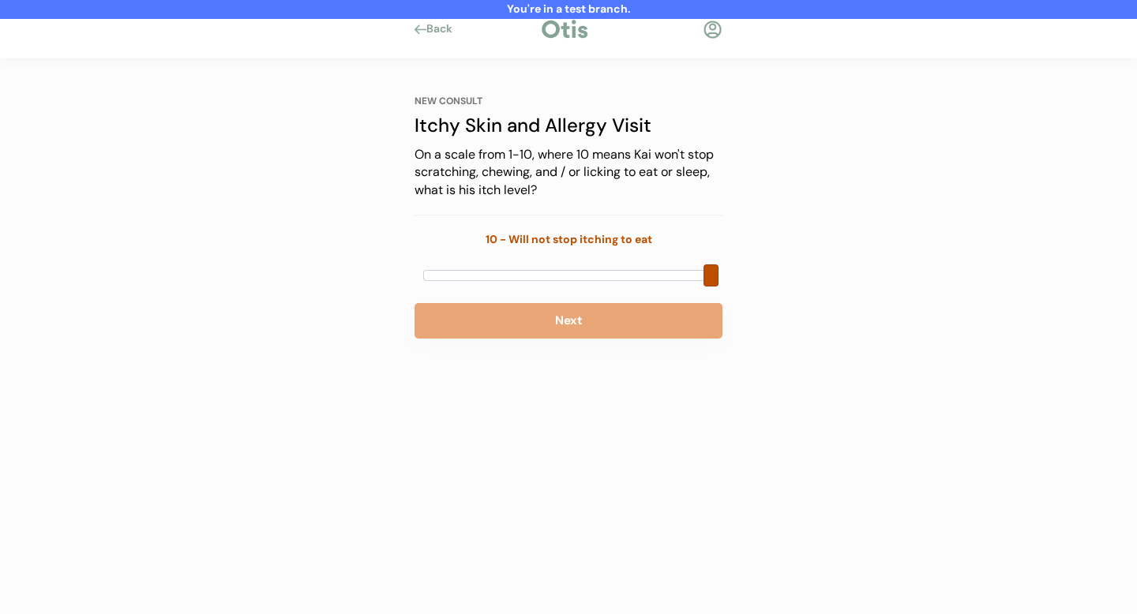
drag, startPoint x: 679, startPoint y: 277, endPoint x: 716, endPoint y: 279, distance: 36.4
click at [716, 279] on span at bounding box center [711, 276] width 15 height 22
drag, startPoint x: 710, startPoint y: 276, endPoint x: 699, endPoint y: 276, distance: 11.1
click at [699, 276] on div at bounding box center [568, 275] width 290 height 11
click at [697, 276] on div at bounding box center [568, 275] width 290 height 11
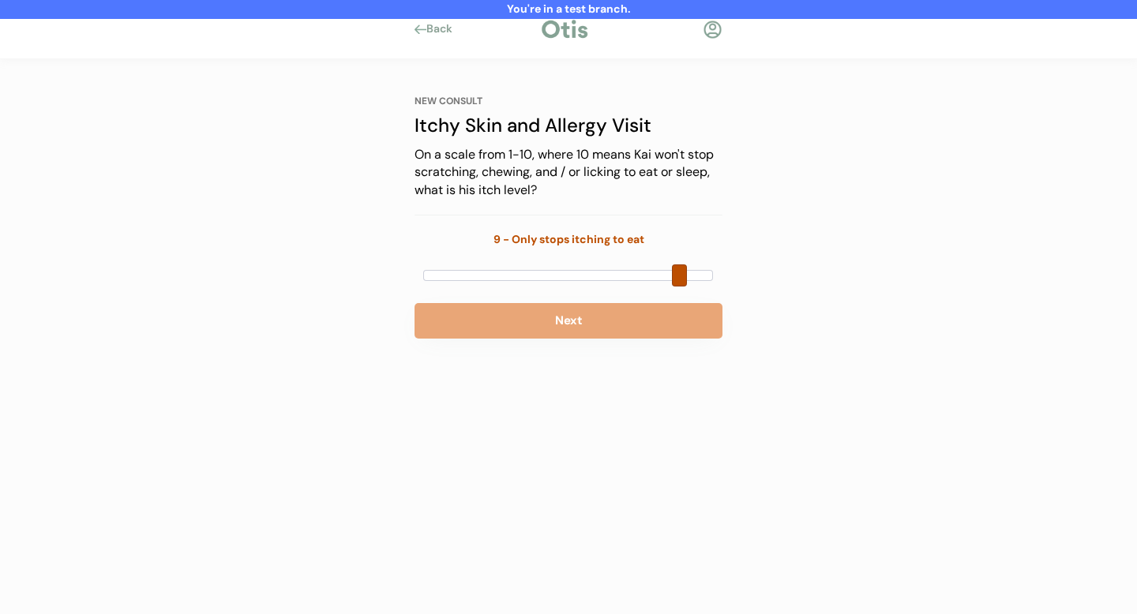
drag, startPoint x: 713, startPoint y: 276, endPoint x: 687, endPoint y: 276, distance: 26.1
click at [687, 276] on div at bounding box center [568, 275] width 290 height 11
drag, startPoint x: 684, startPoint y: 276, endPoint x: 668, endPoint y: 277, distance: 15.8
click at [668, 277] on div at bounding box center [568, 275] width 290 height 11
drag, startPoint x: 651, startPoint y: 276, endPoint x: 628, endPoint y: 276, distance: 22.9
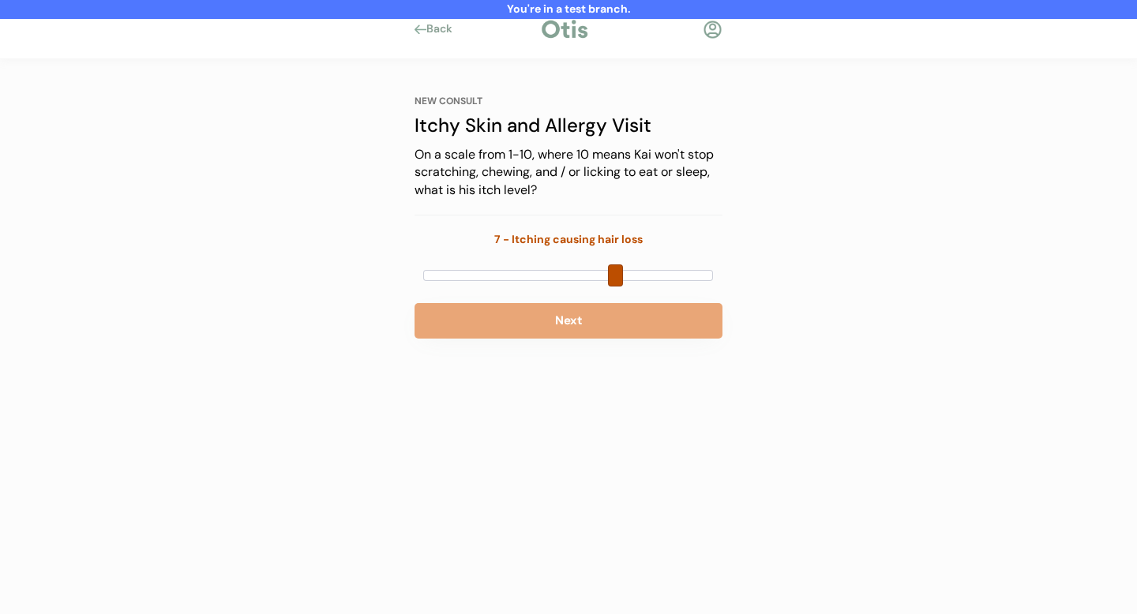
click at [627, 277] on div at bounding box center [568, 275] width 290 height 11
drag, startPoint x: 622, startPoint y: 279, endPoint x: 496, endPoint y: 281, distance: 125.6
click at [482, 274] on span at bounding box center [487, 276] width 15 height 22
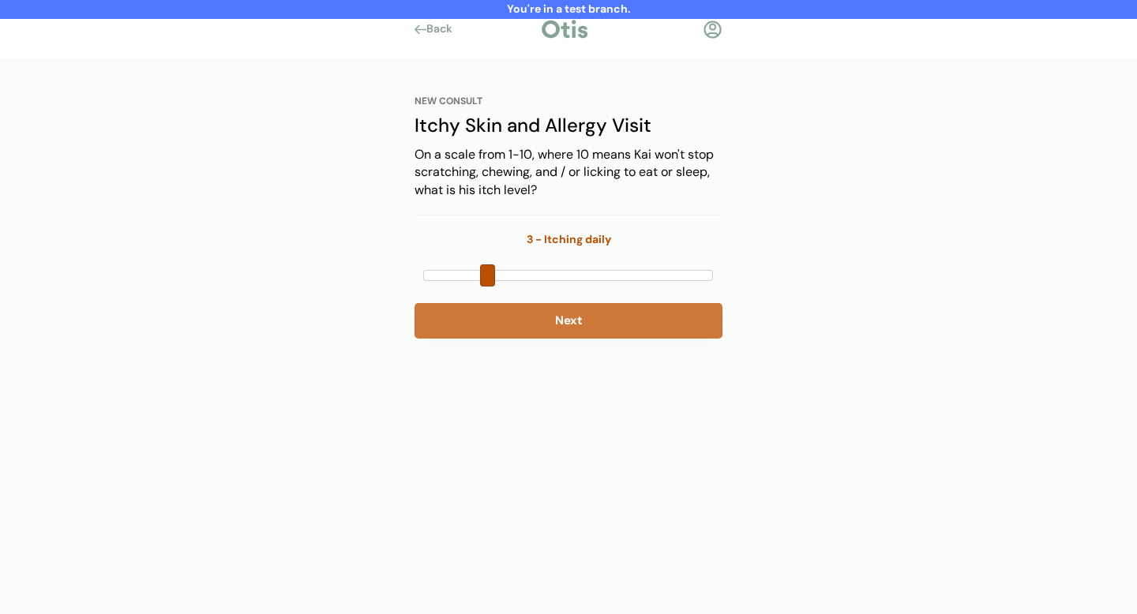
click at [569, 321] on button "Next" at bounding box center [569, 321] width 308 height 36
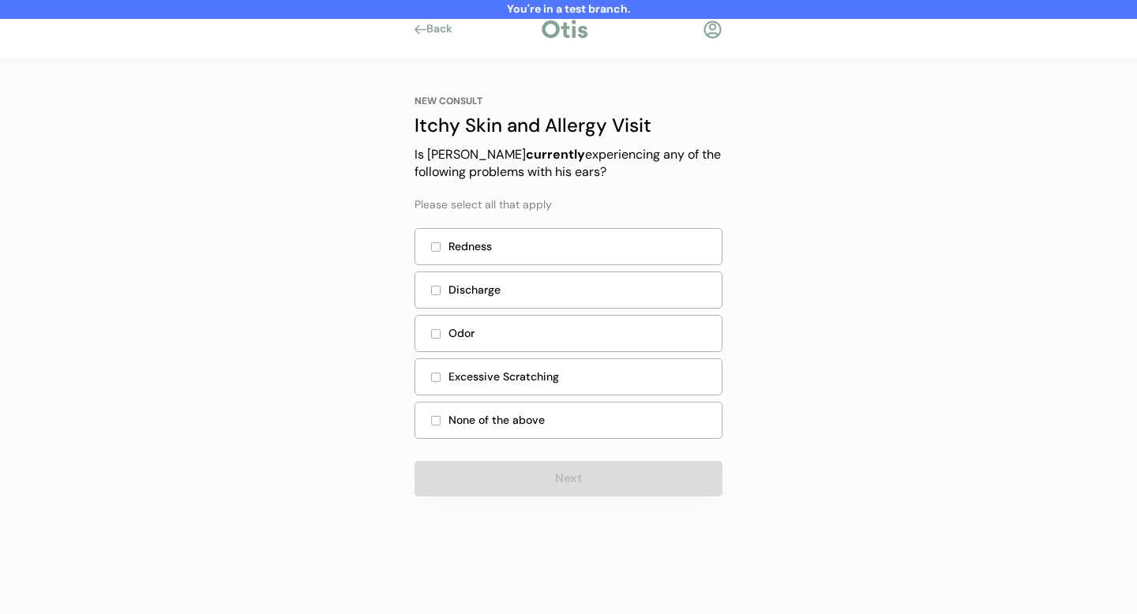
click at [439, 422] on div at bounding box center [436, 421] width 8 height 8
click at [437, 420] on div at bounding box center [436, 421] width 8 height 8
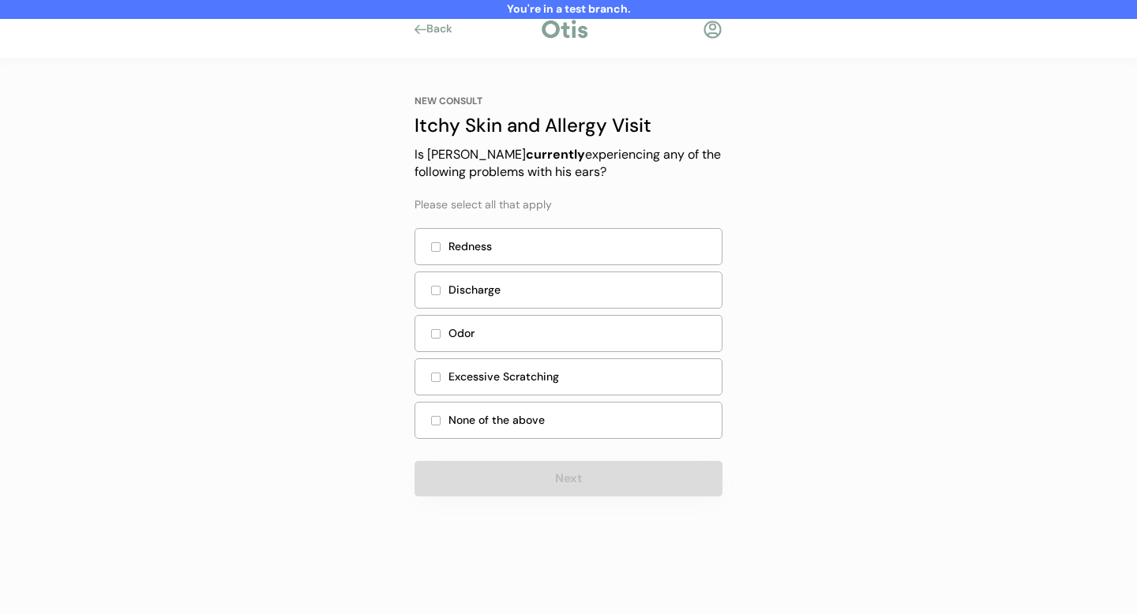
click at [437, 420] on div at bounding box center [436, 421] width 8 height 8
drag, startPoint x: 440, startPoint y: 422, endPoint x: 441, endPoint y: 389, distance: 32.4
click at [440, 422] on div at bounding box center [435, 420] width 9 height 9
click at [438, 377] on div at bounding box center [436, 378] width 8 height 8
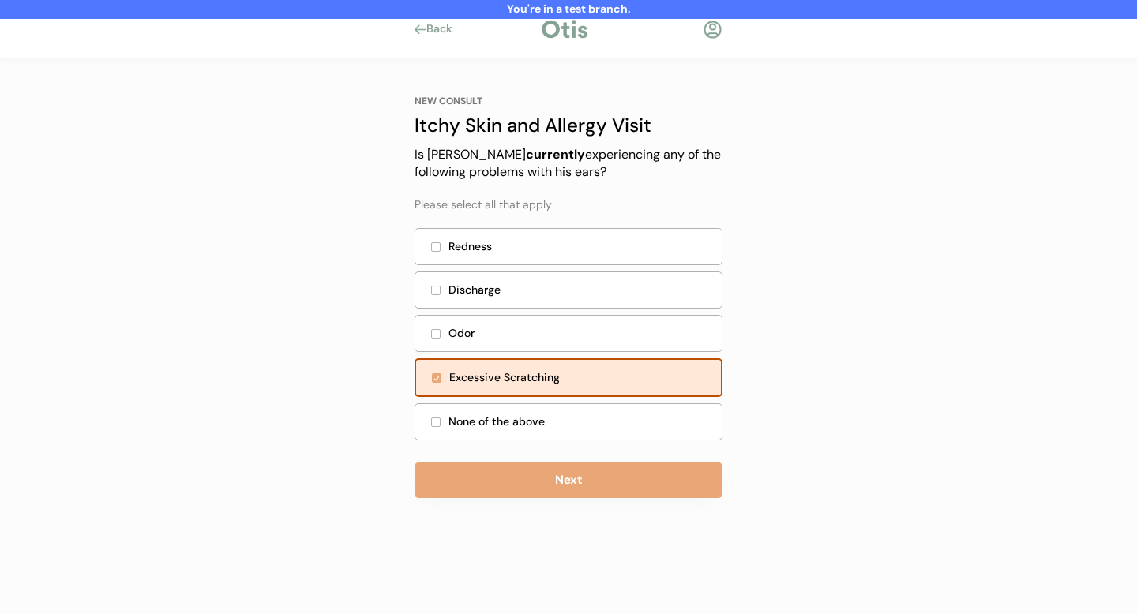
click at [435, 415] on div "None of the above" at bounding box center [569, 422] width 308 height 37
click at [437, 245] on div at bounding box center [436, 247] width 8 height 8
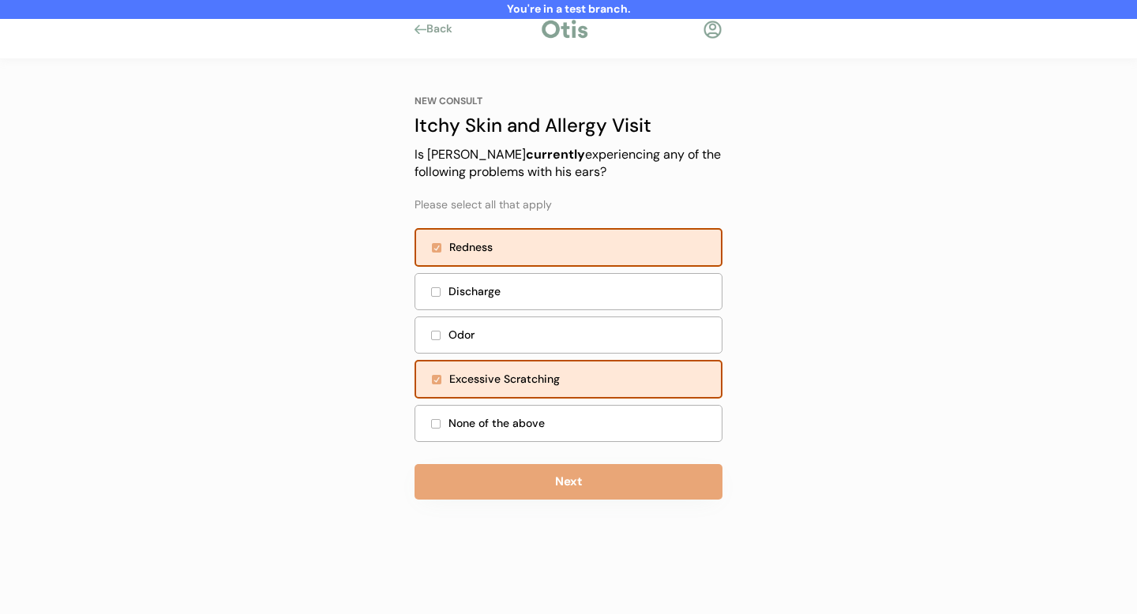
drag, startPoint x: 440, startPoint y: 378, endPoint x: 465, endPoint y: 393, distance: 29.4
click at [441, 377] on div at bounding box center [436, 379] width 9 height 9
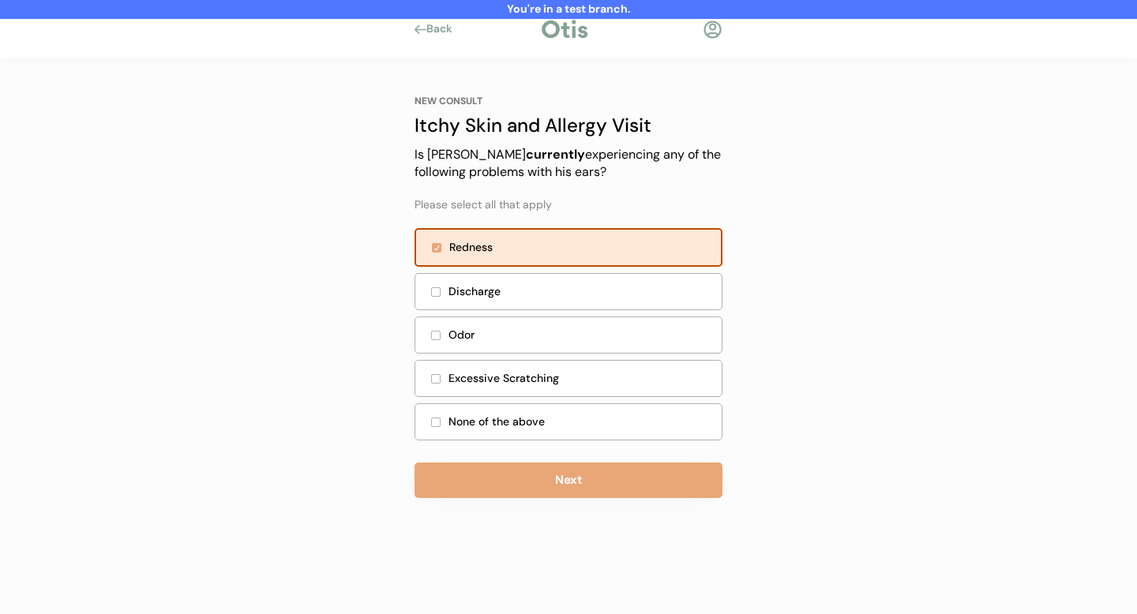
click at [466, 425] on div "None of the above" at bounding box center [581, 422] width 264 height 17
drag, startPoint x: 374, startPoint y: 440, endPoint x: 426, endPoint y: 448, distance: 52.7
click at [374, 440] on div "You're in a test branch. Back NEW CONSULT Itchy Skin and Allergy Visit Our itch…" at bounding box center [568, 307] width 1137 height 614
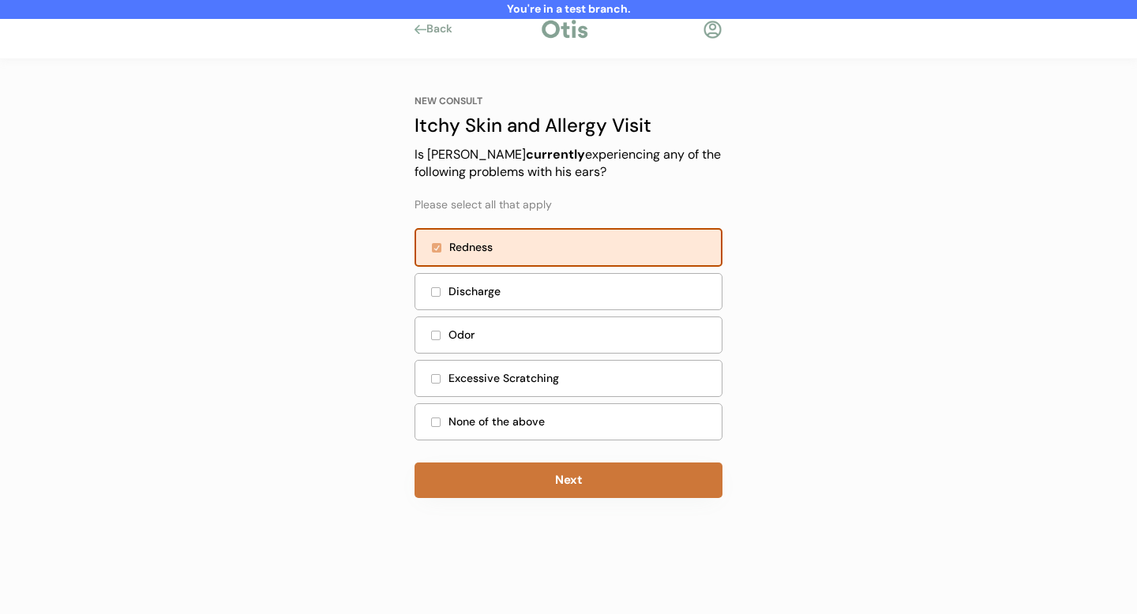
click at [566, 481] on button "Next" at bounding box center [569, 481] width 308 height 36
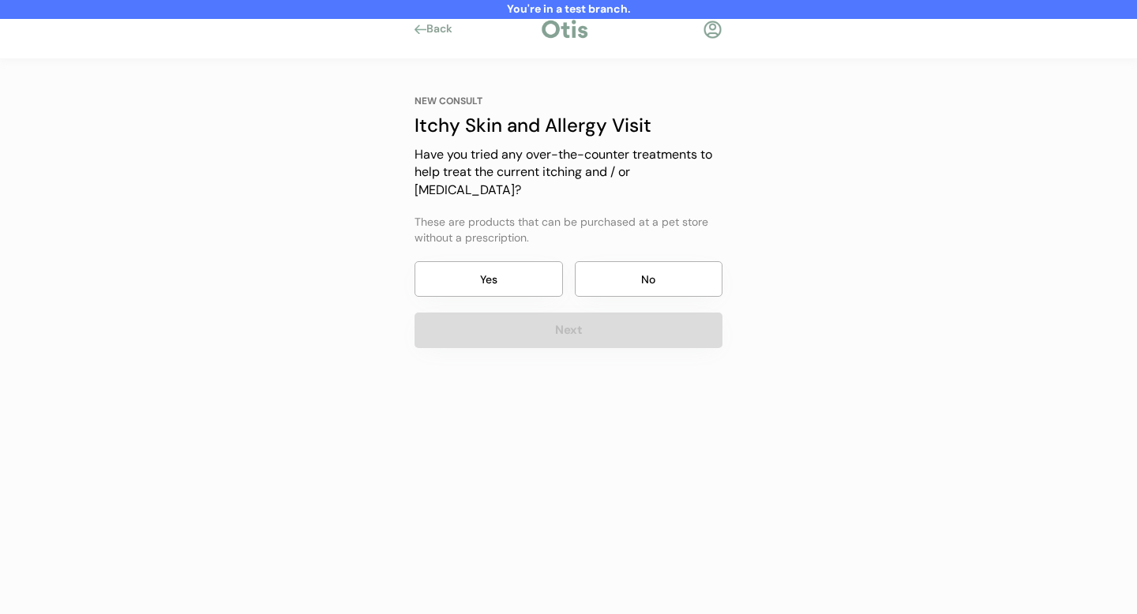
click at [512, 262] on button "Yes" at bounding box center [489, 279] width 148 height 36
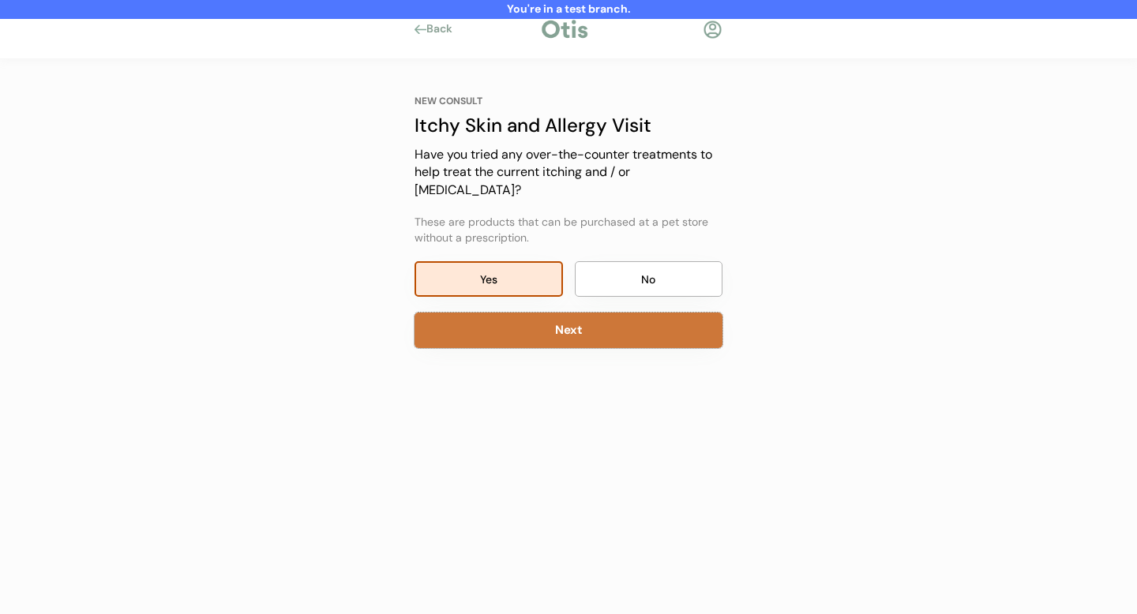
click at [575, 314] on button "Next" at bounding box center [569, 331] width 308 height 36
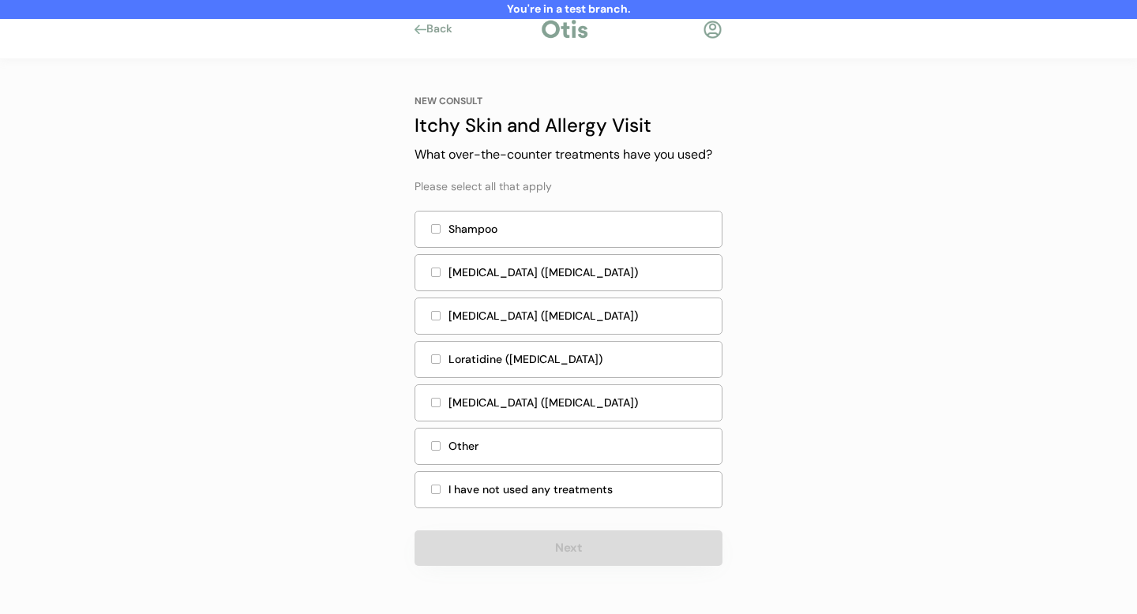
click at [578, 442] on div "Other" at bounding box center [581, 446] width 264 height 17
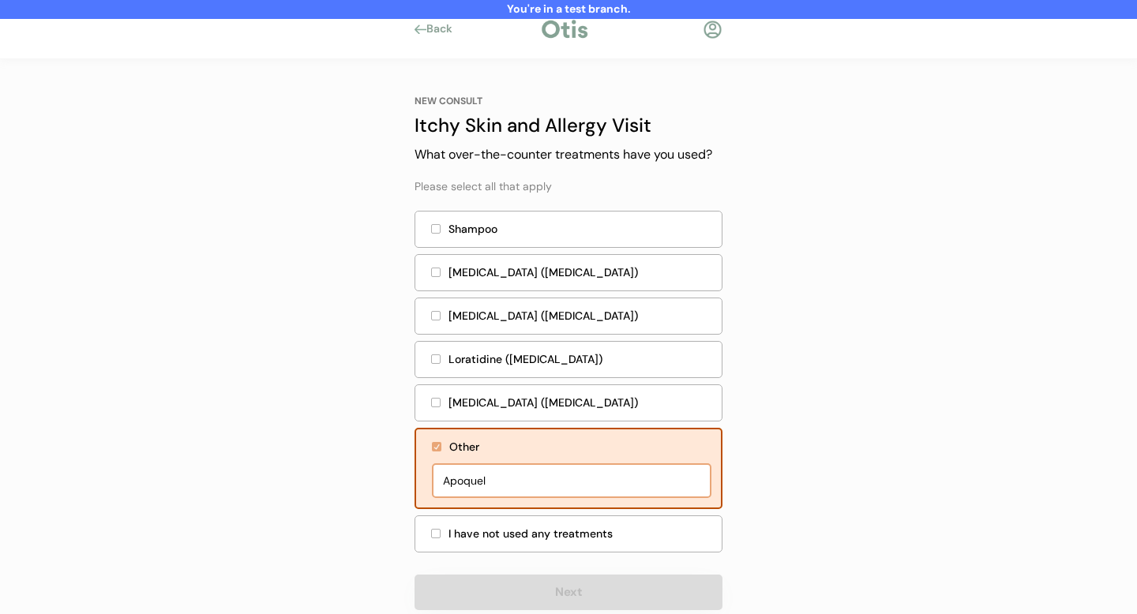
type input "Apoquel"
click at [838, 483] on div "You're in a test branch. Back NEW CONSULT Itchy Skin and Allergy Visit Our itch…" at bounding box center [568, 324] width 1137 height 648
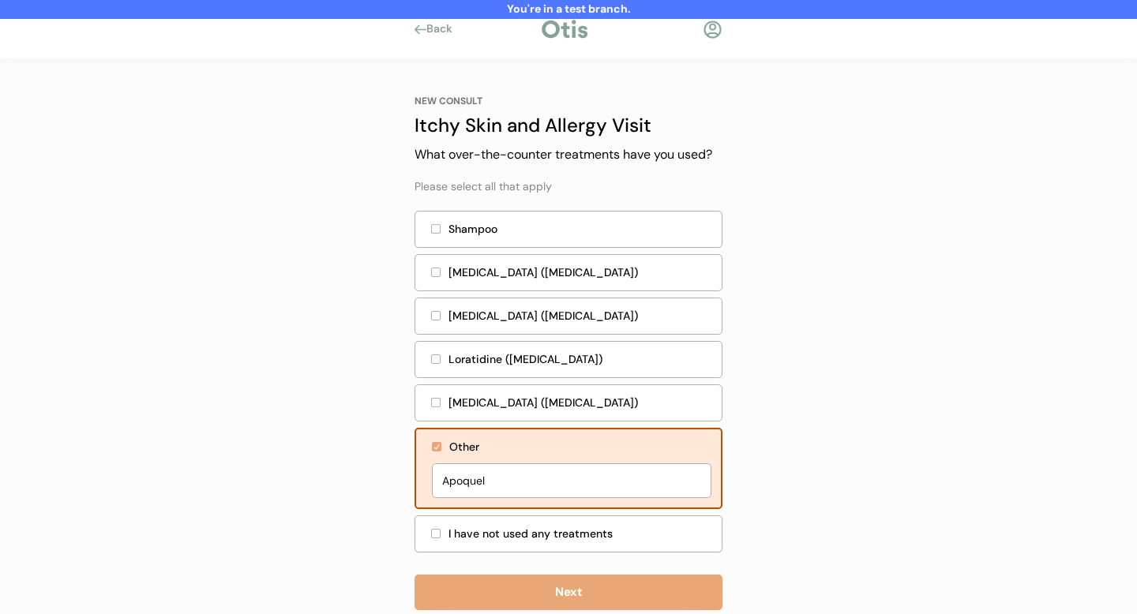
scroll to position [34, 0]
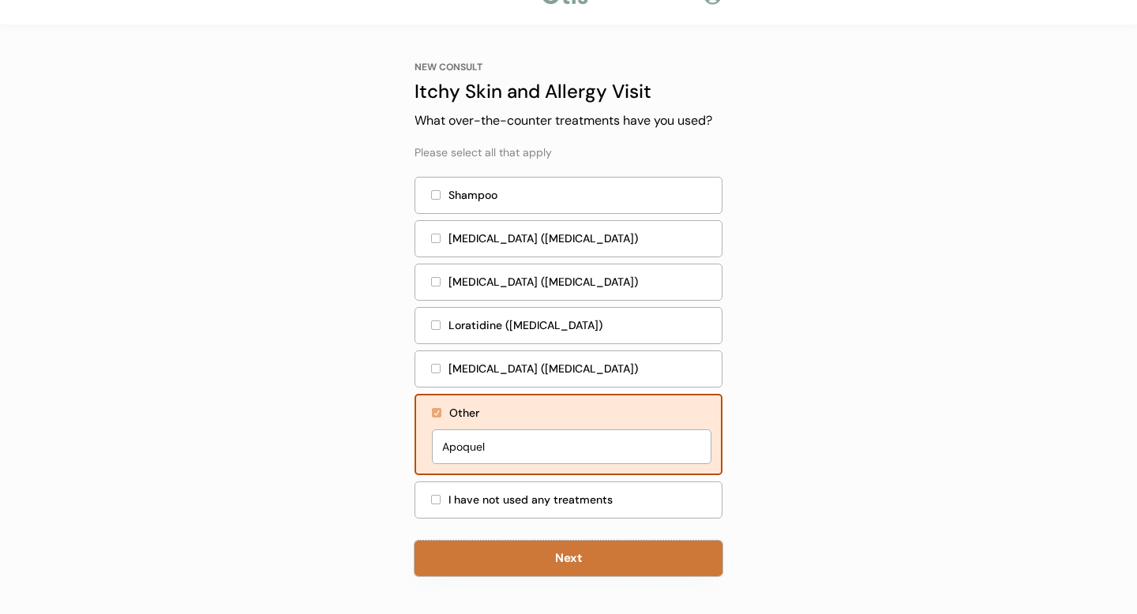
click at [581, 555] on button "Next" at bounding box center [569, 559] width 308 height 36
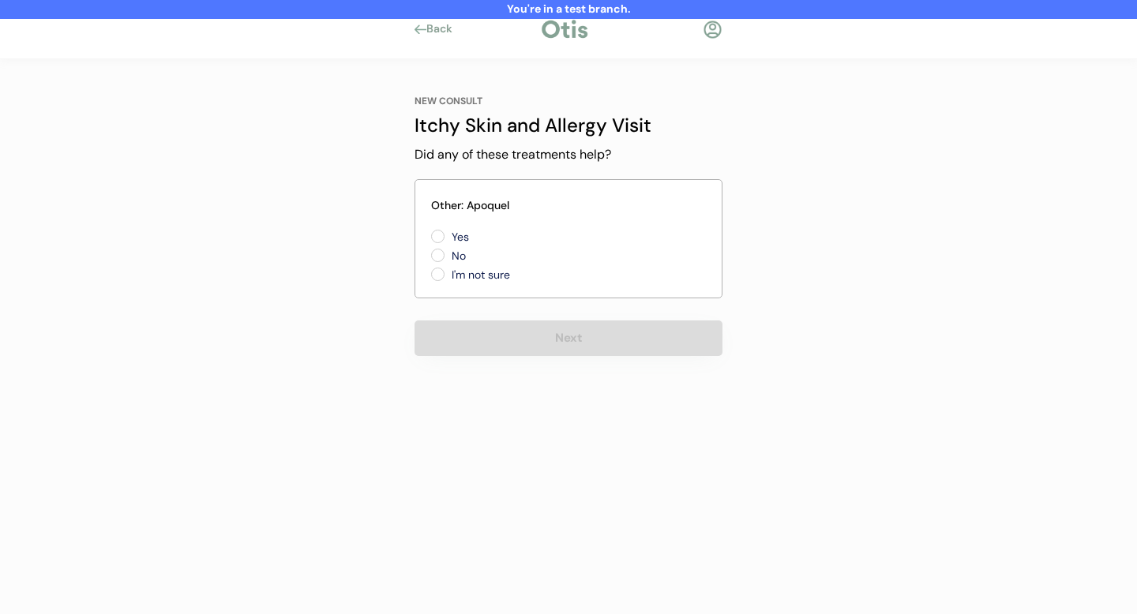
drag, startPoint x: 441, startPoint y: 235, endPoint x: 447, endPoint y: 247, distance: 14.1
click at [447, 235] on label "Yes" at bounding box center [518, 236] width 142 height 11
click at [430, 235] on input "Yes" at bounding box center [424, 236] width 10 height 10
radio input "true"
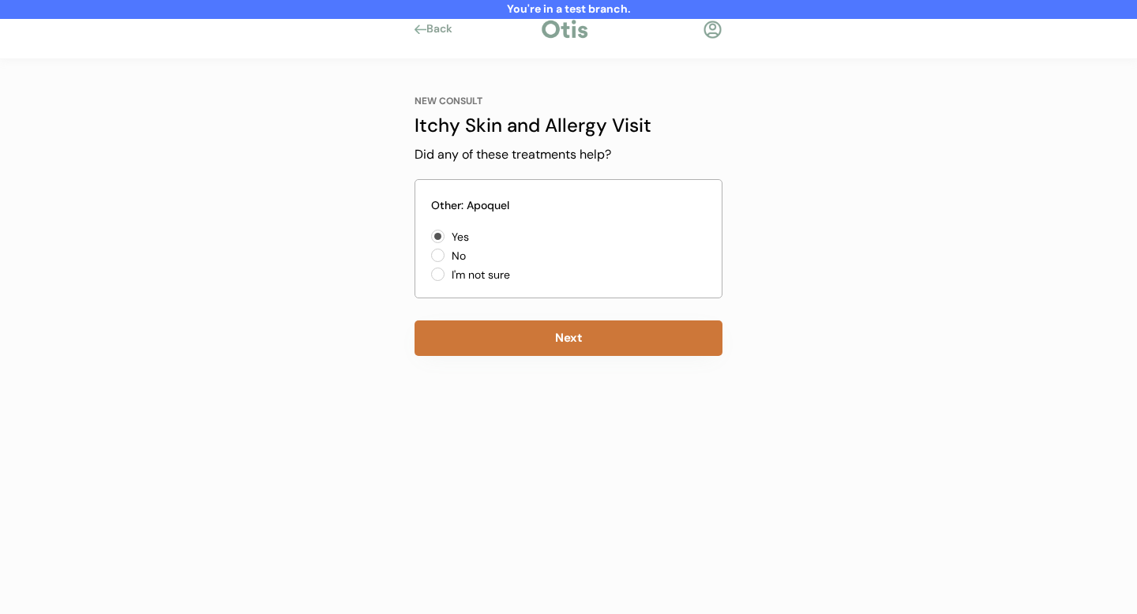
click at [498, 333] on button "Next" at bounding box center [569, 339] width 308 height 36
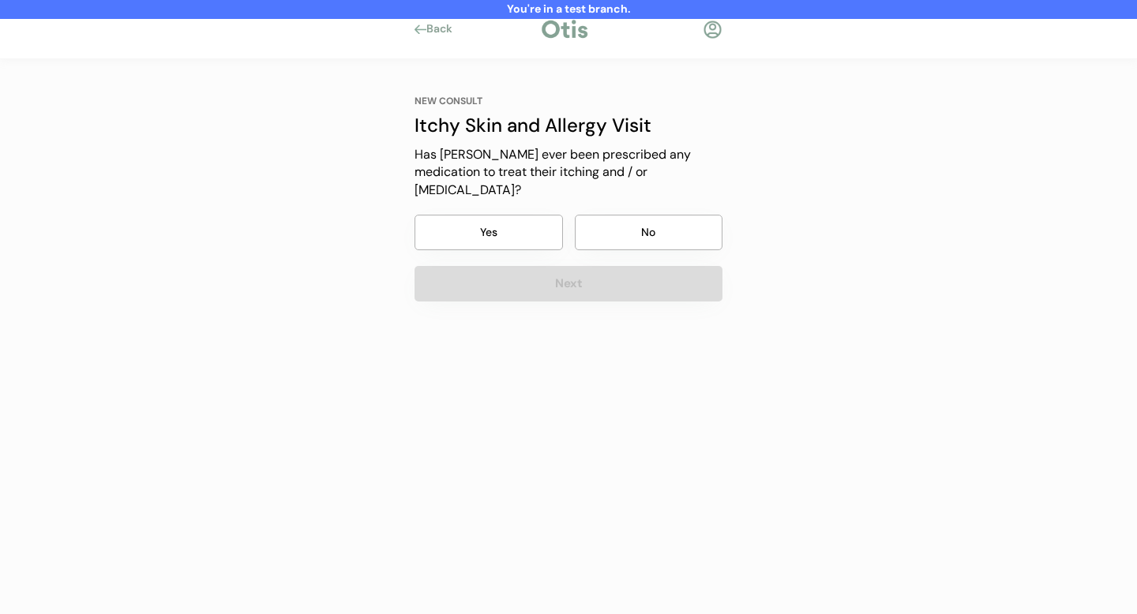
click at [428, 30] on div "Back" at bounding box center [444, 29] width 36 height 16
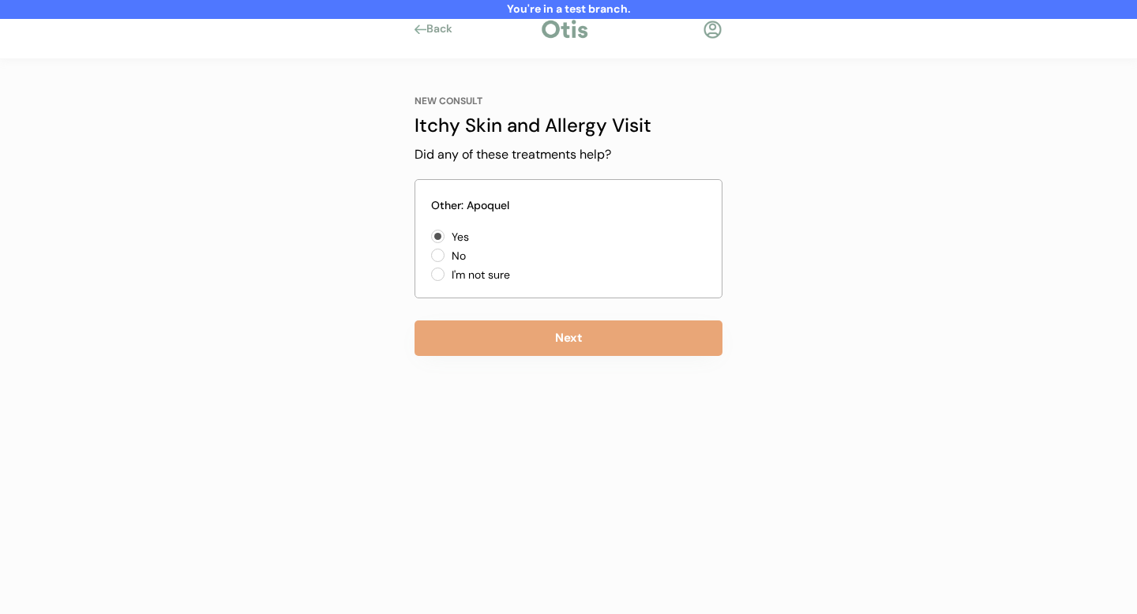
click at [428, 30] on div "Back" at bounding box center [444, 29] width 36 height 16
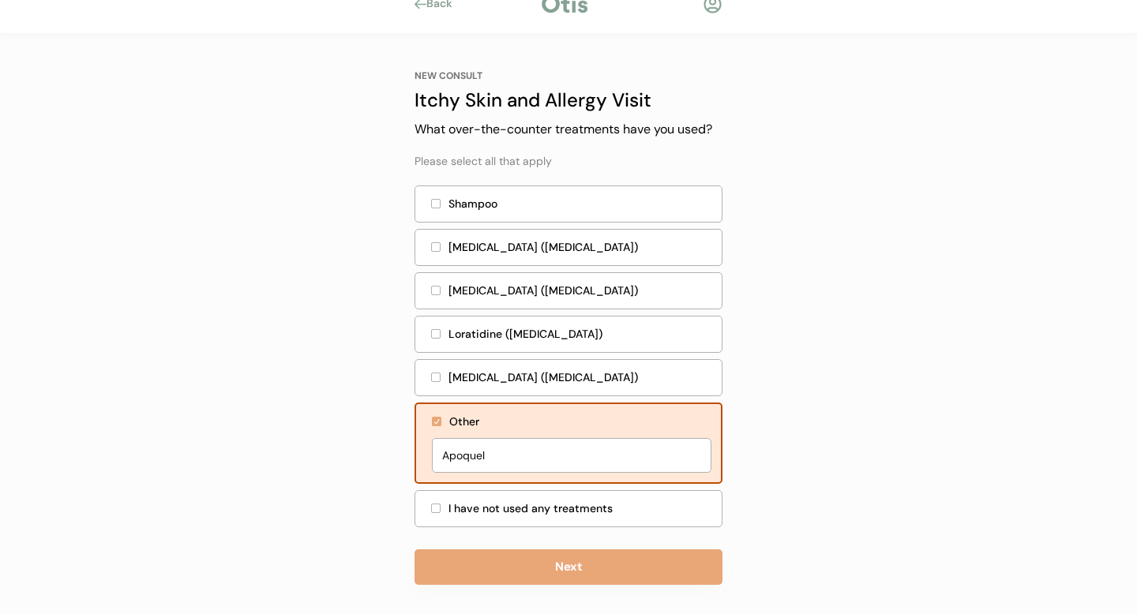
scroll to position [34, 0]
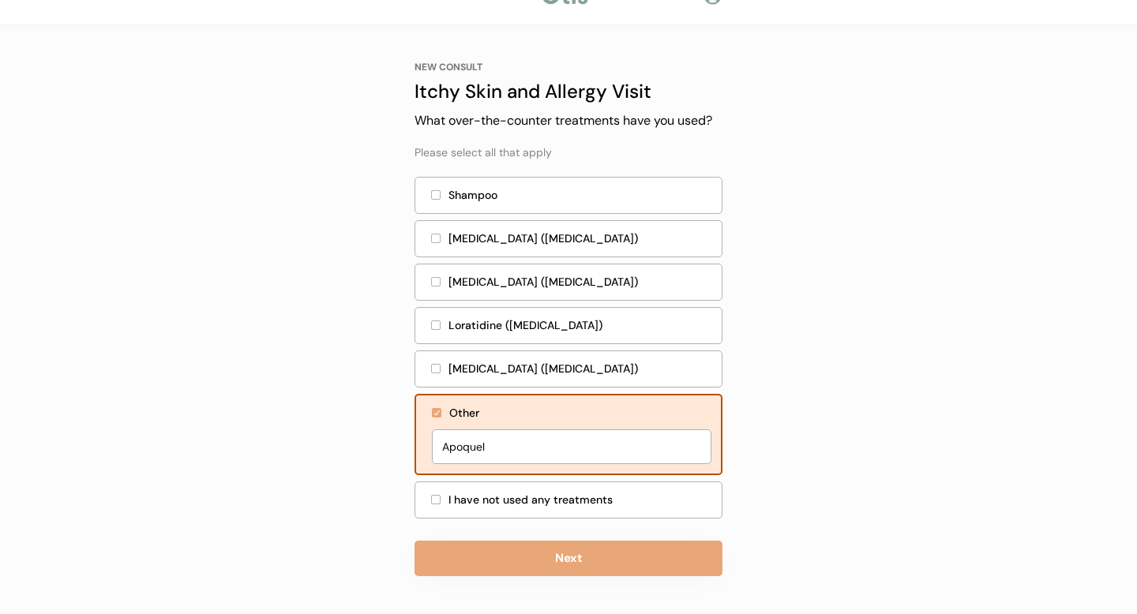
click at [436, 413] on div at bounding box center [436, 412] width 9 height 9
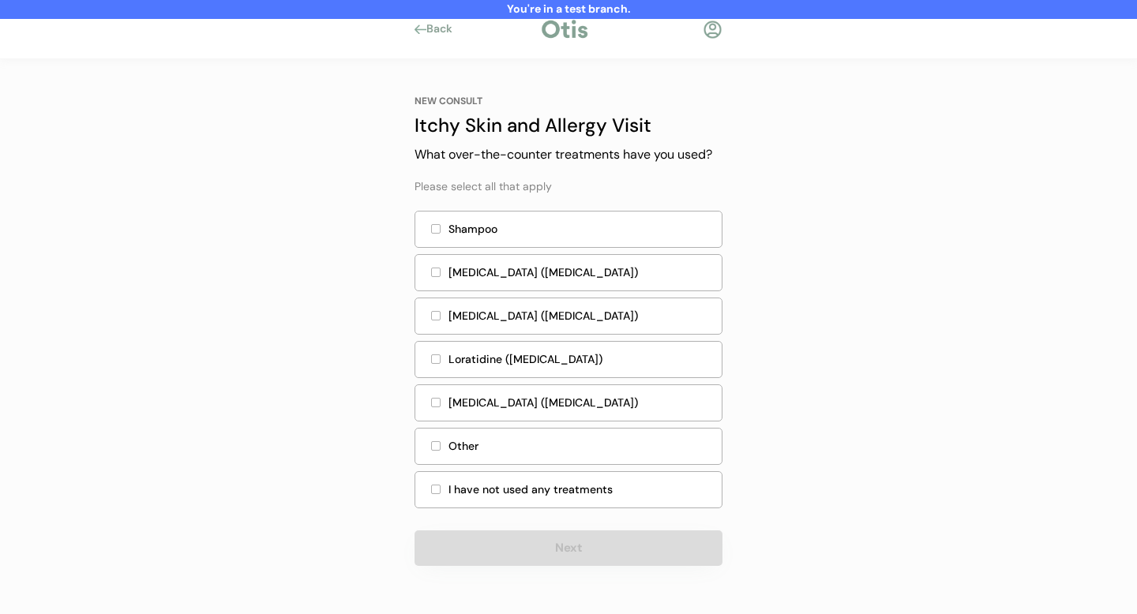
scroll to position [0, 0]
click at [463, 486] on div "I have not used any treatments" at bounding box center [581, 490] width 264 height 17
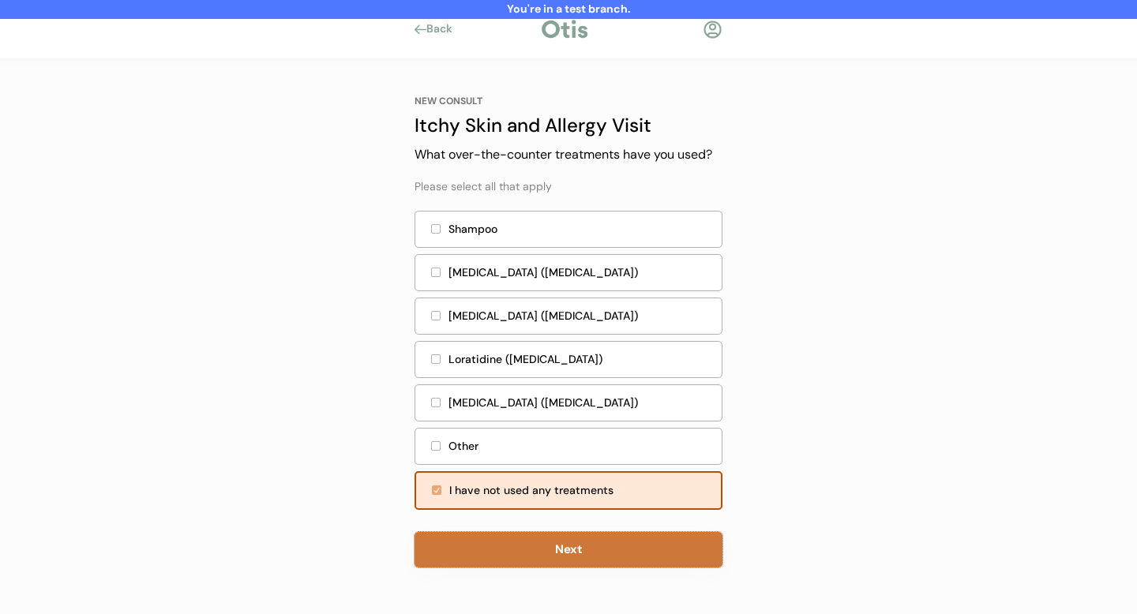
click at [550, 552] on button "Next" at bounding box center [569, 550] width 308 height 36
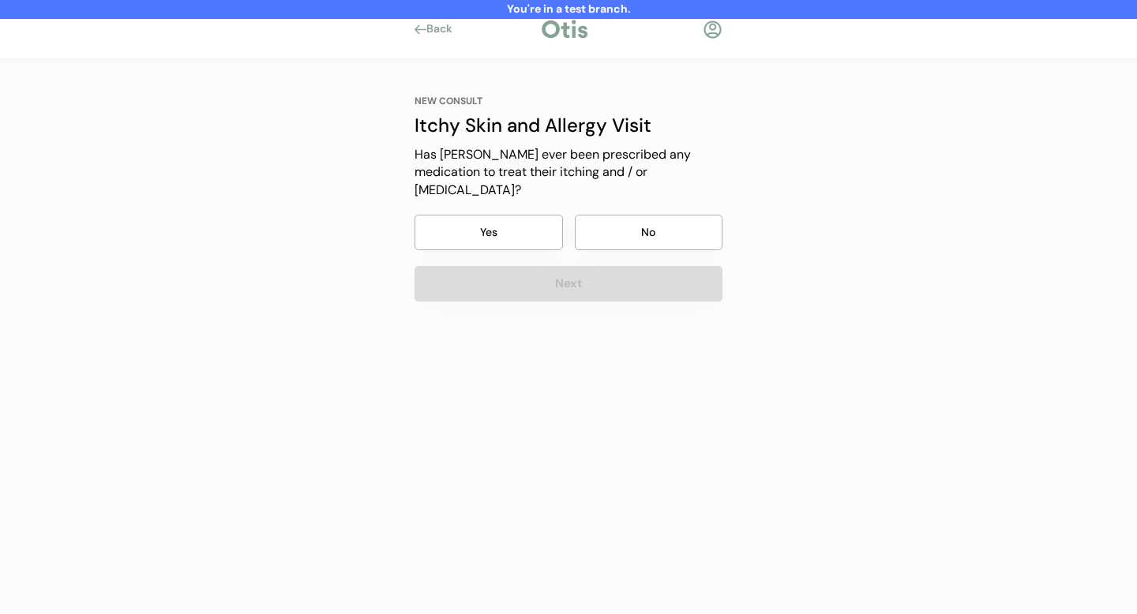
click at [472, 215] on button "Yes" at bounding box center [489, 233] width 148 height 36
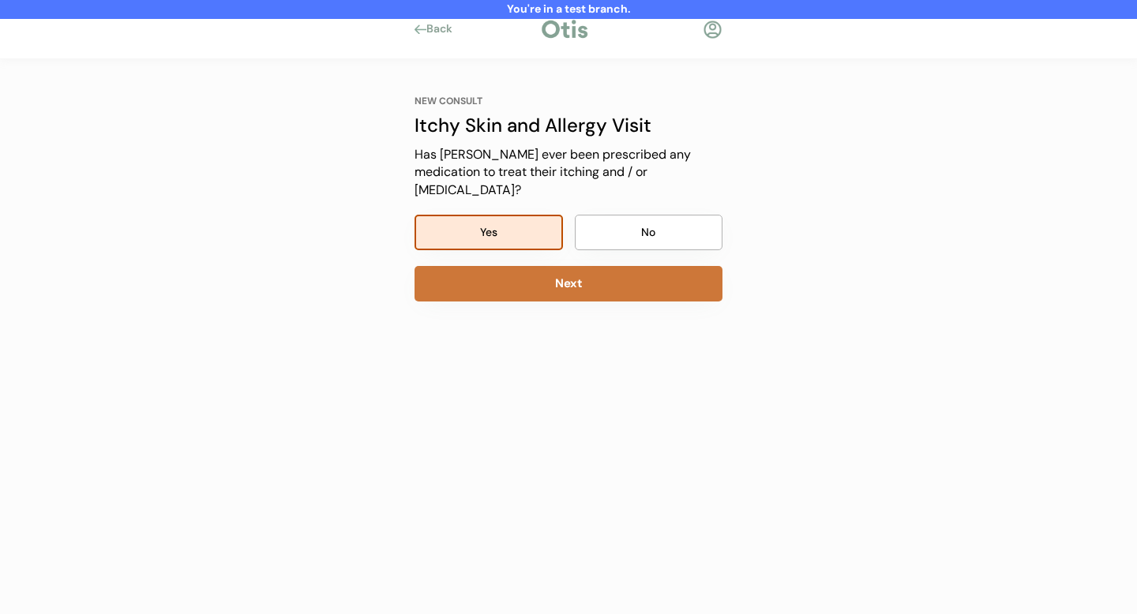
click at [569, 270] on button "Next" at bounding box center [569, 284] width 308 height 36
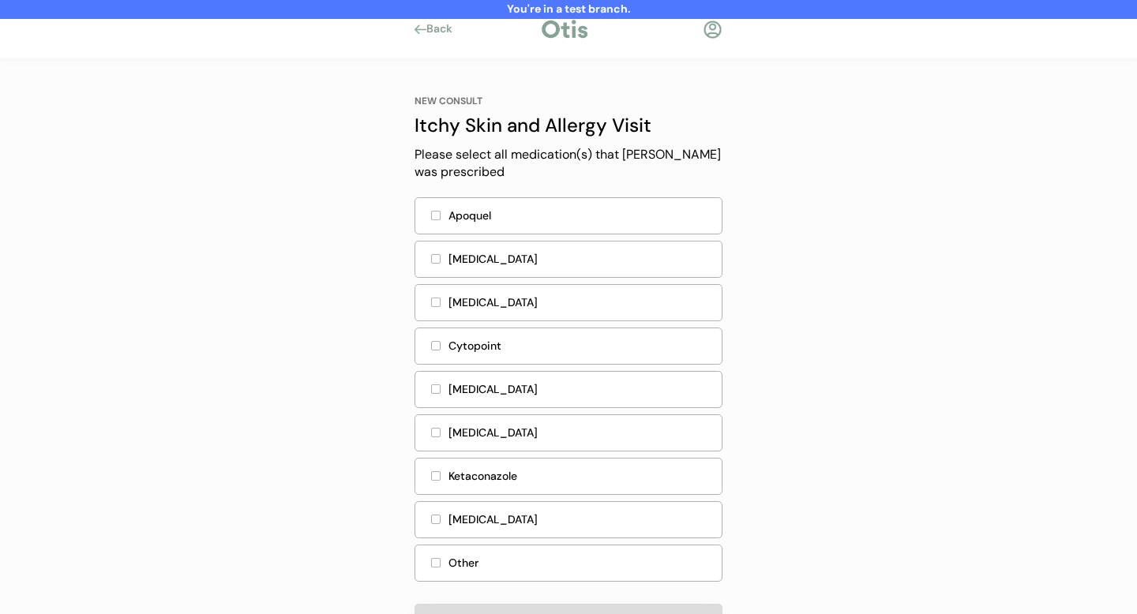
click at [504, 217] on div "Apoquel" at bounding box center [581, 216] width 264 height 17
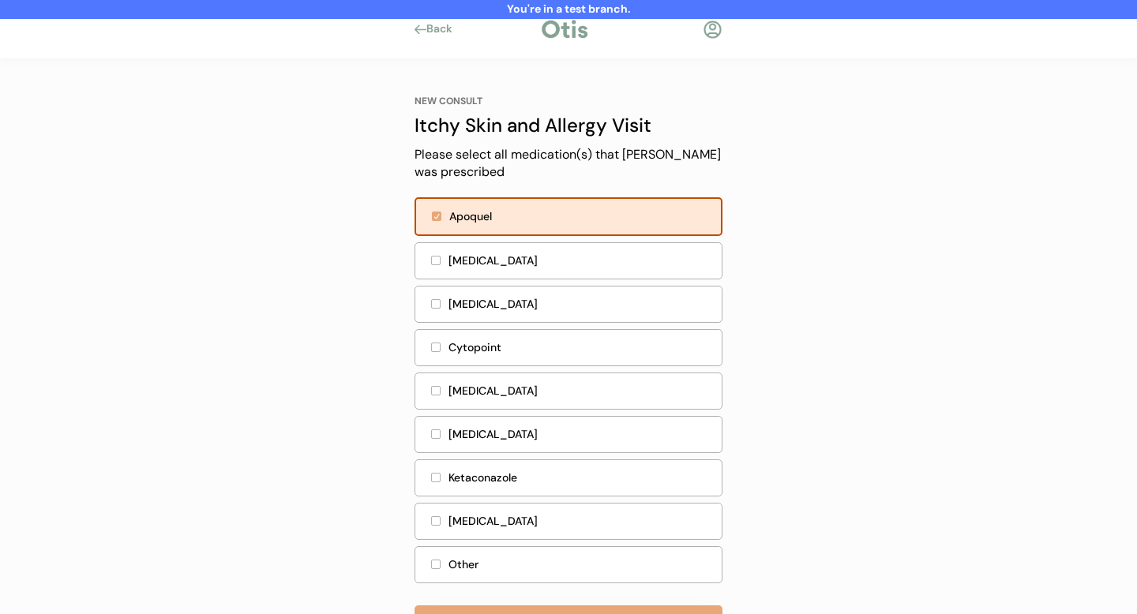
scroll to position [64, 0]
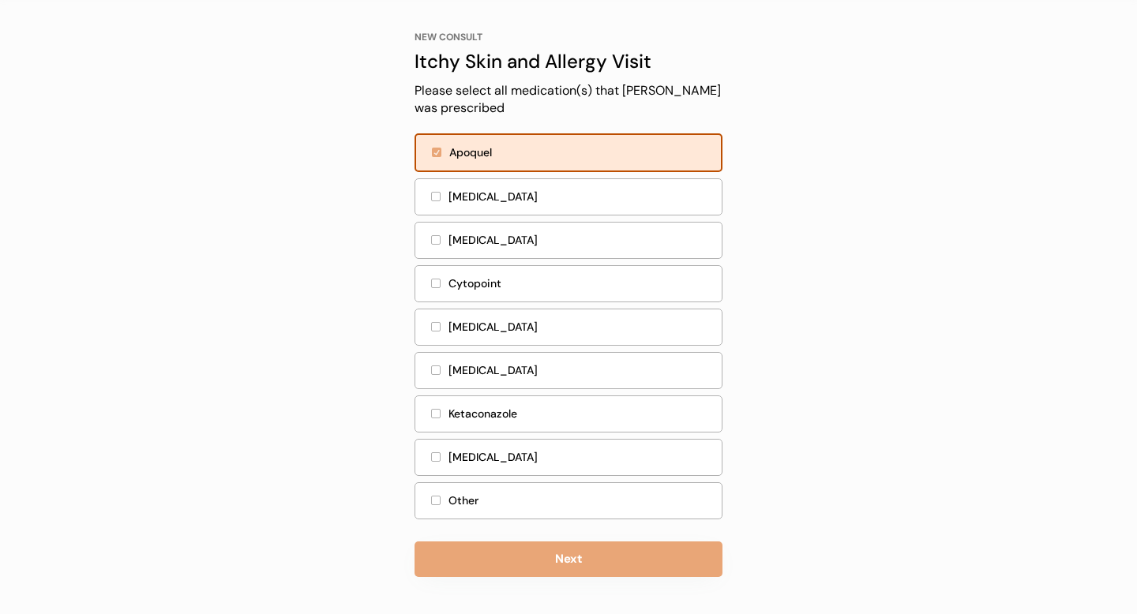
click at [472, 457] on div "Prednisone" at bounding box center [581, 457] width 264 height 17
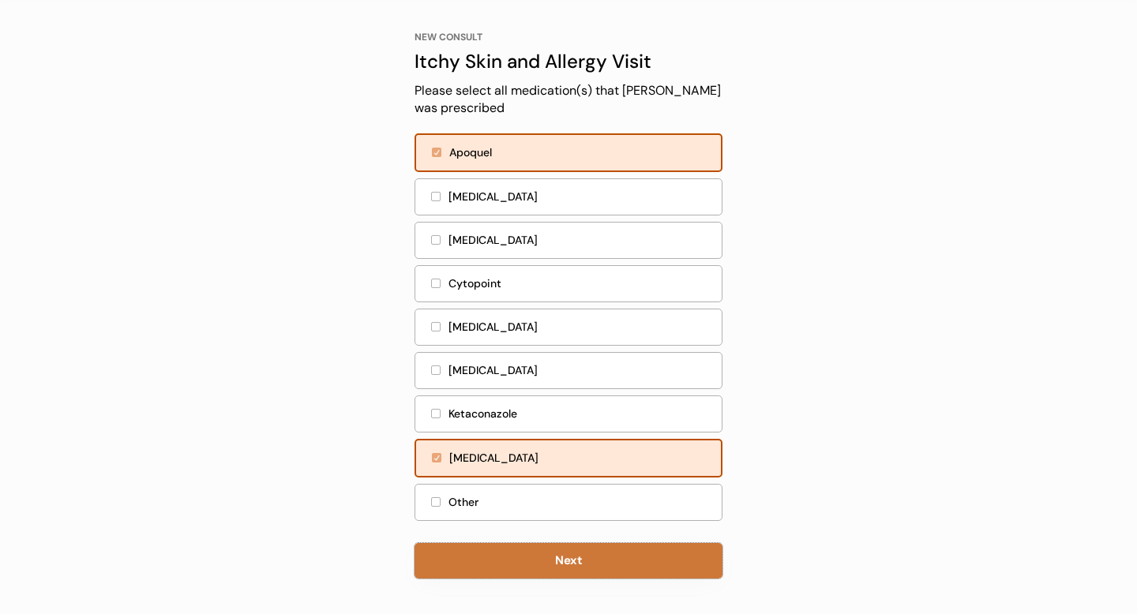
click at [565, 561] on button "Next" at bounding box center [569, 561] width 308 height 36
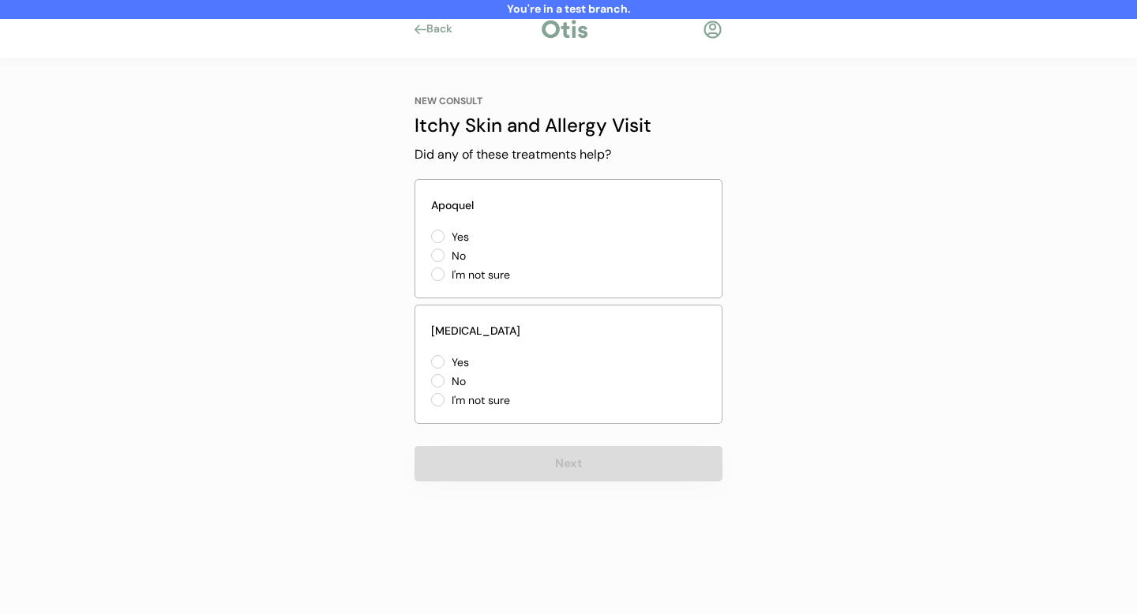
click at [447, 236] on label "Yes" at bounding box center [518, 236] width 142 height 11
click at [430, 236] on input "Yes" at bounding box center [424, 236] width 10 height 10
radio input "true"
click at [447, 363] on label "Yes" at bounding box center [518, 362] width 142 height 11
click at [430, 363] on input "Yes" at bounding box center [424, 362] width 10 height 10
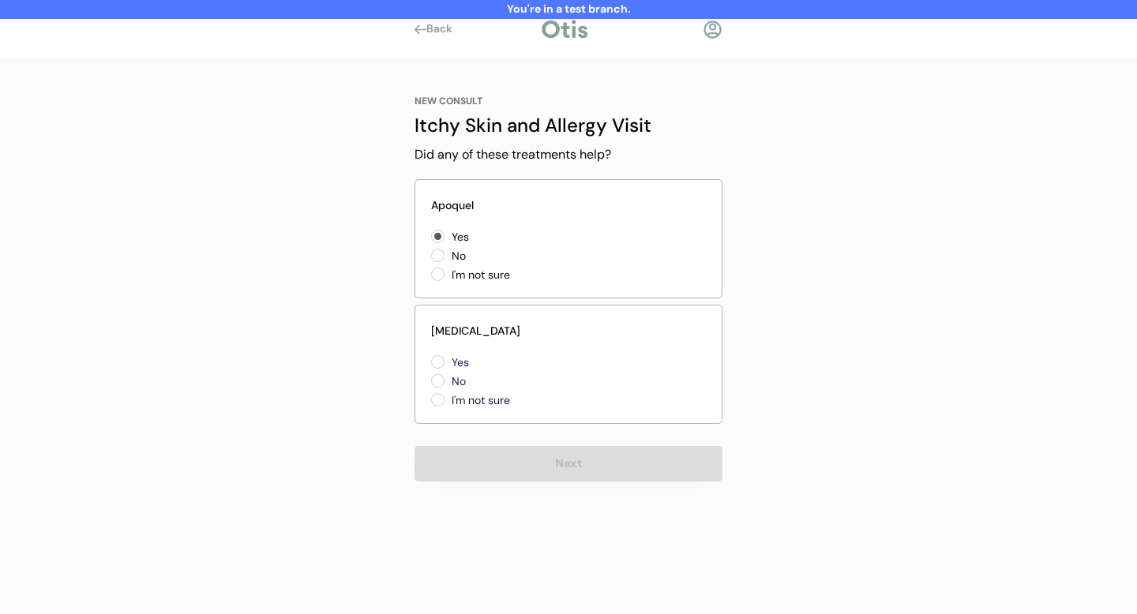
radio input "true"
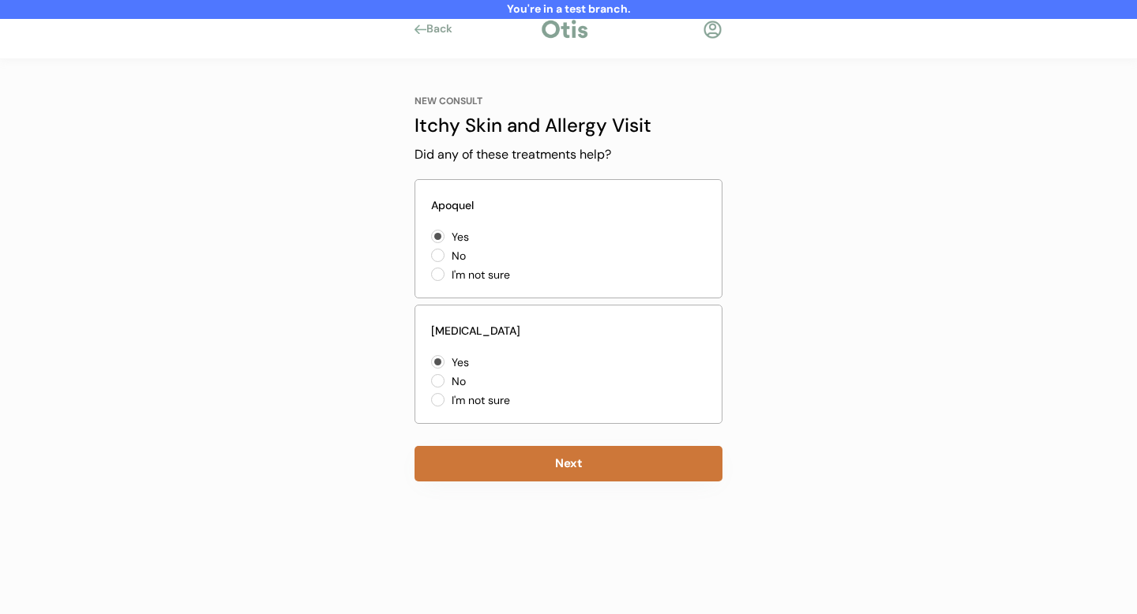
click at [535, 463] on button "Next" at bounding box center [569, 464] width 308 height 36
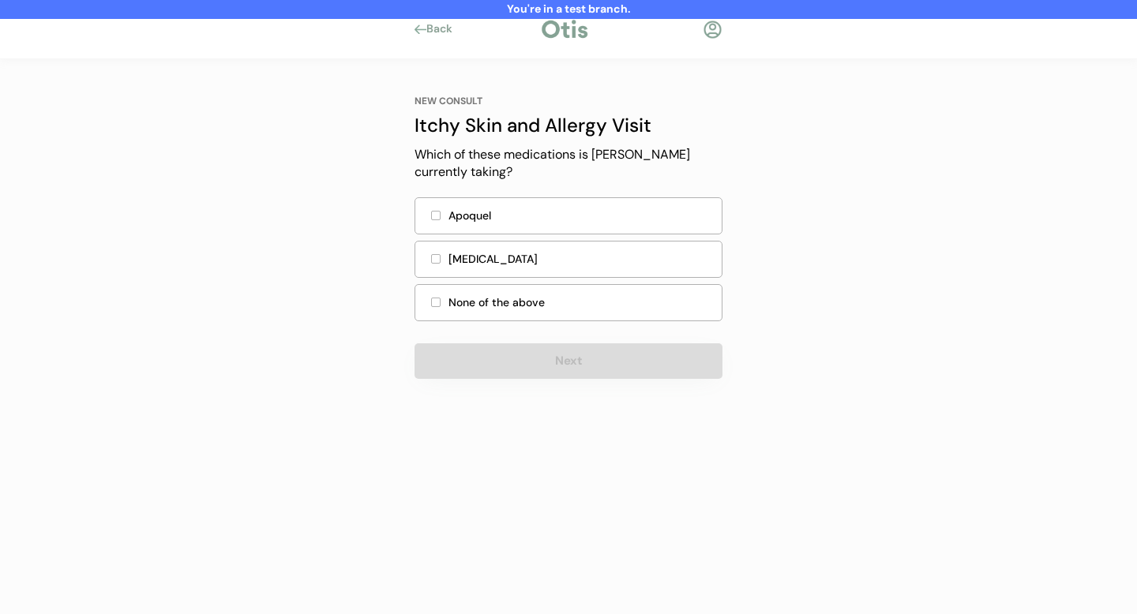
click at [436, 298] on div at bounding box center [435, 302] width 9 height 9
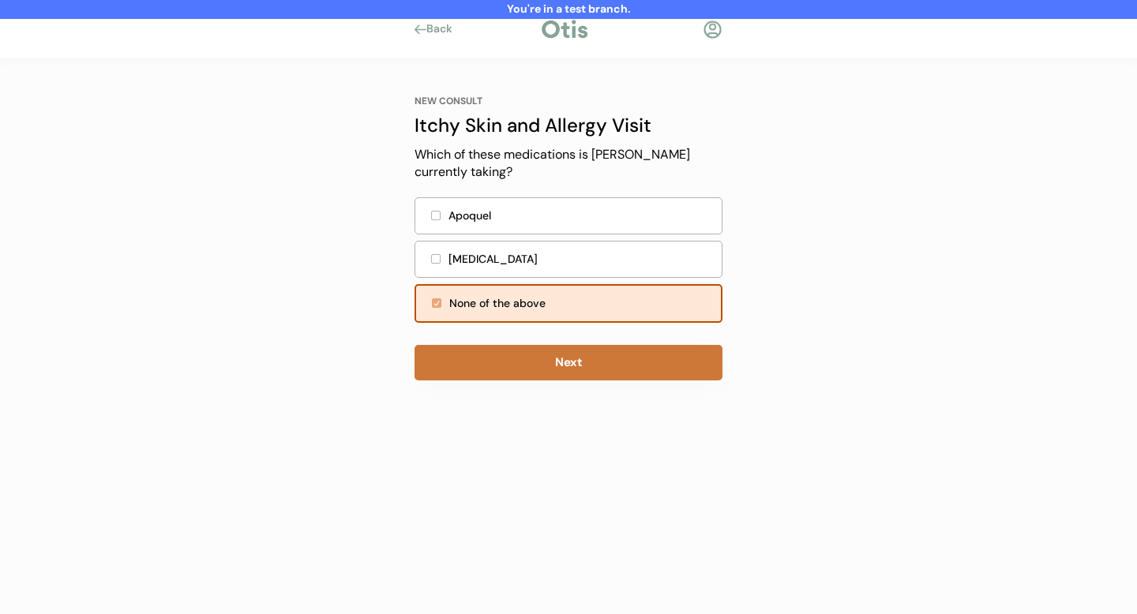
click at [562, 359] on button "Next" at bounding box center [569, 363] width 308 height 36
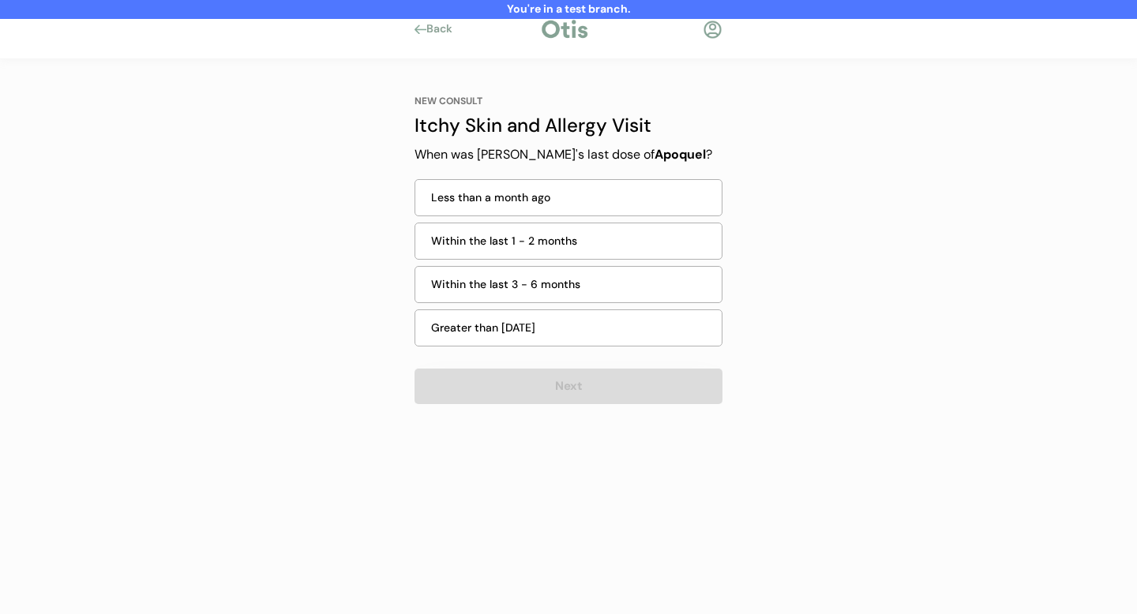
click at [517, 366] on div "NEW CONSULT Itchy Skin and Allergy Visit When was Kai's last dose of Apoquel ? …" at bounding box center [569, 250] width 308 height 310
click at [505, 329] on div "Greater than 6 months ago" at bounding box center [571, 328] width 281 height 17
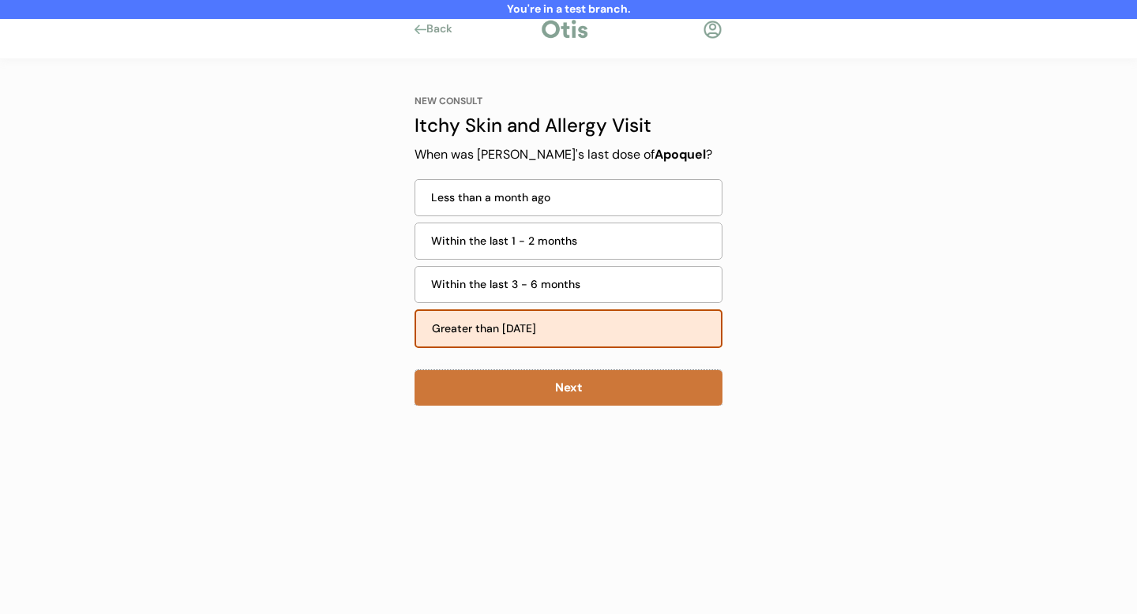
click at [562, 388] on button "Next" at bounding box center [569, 388] width 308 height 36
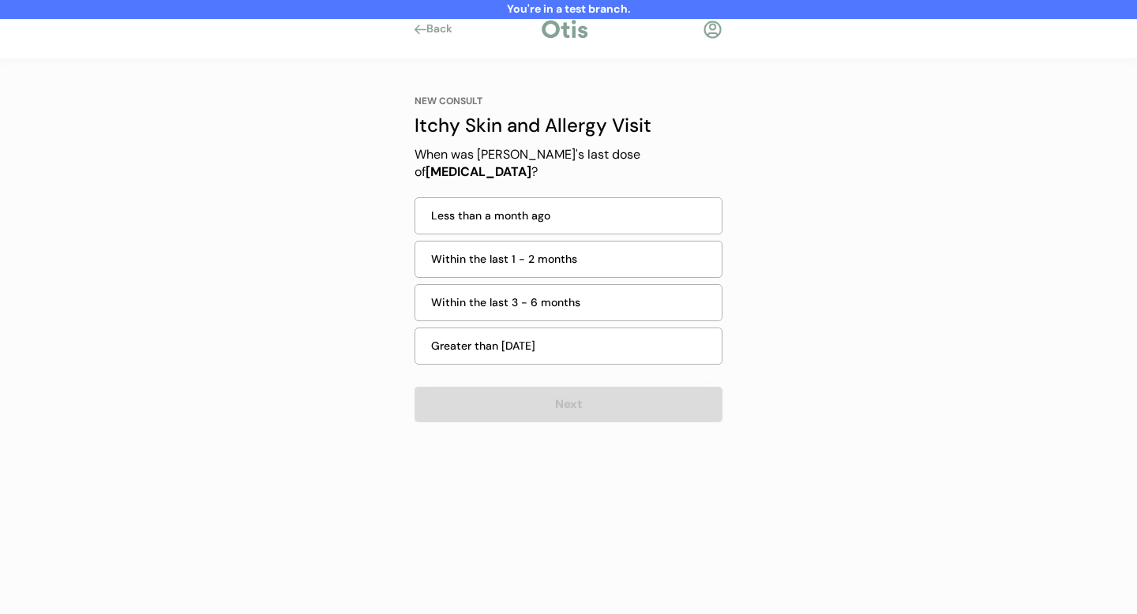
click at [581, 338] on div "Greater than 6 months ago" at bounding box center [571, 346] width 281 height 17
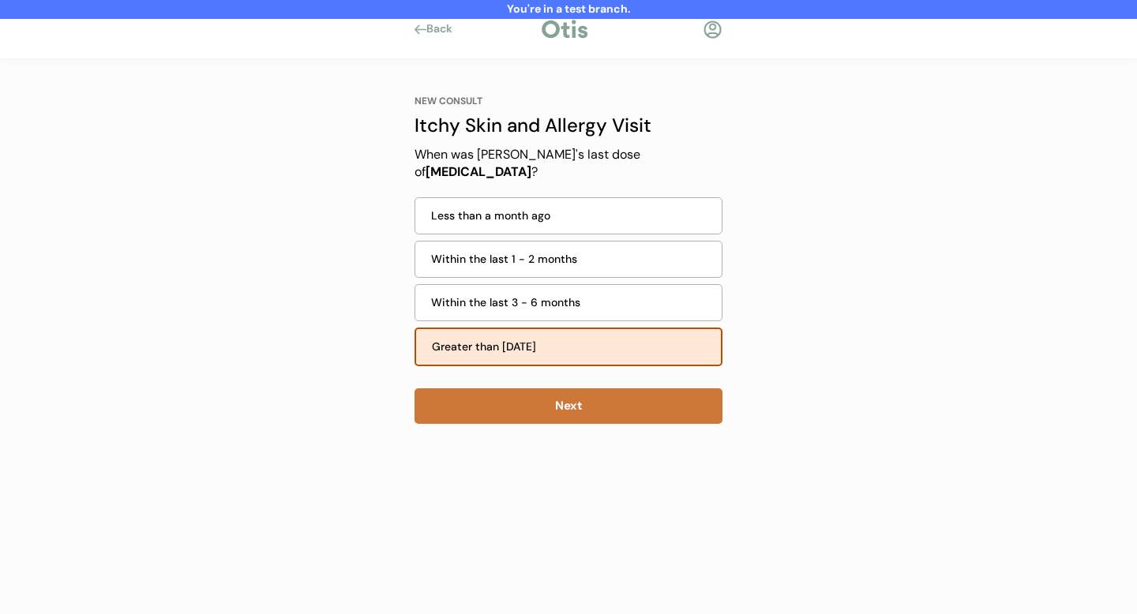
click at [577, 389] on button "Next" at bounding box center [569, 407] width 308 height 36
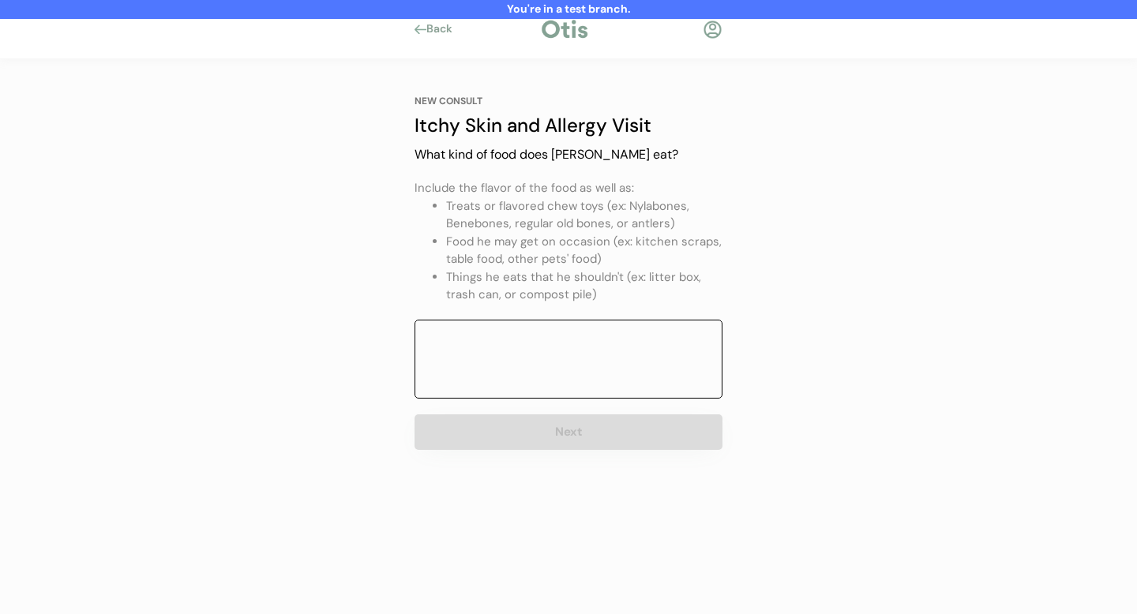
click at [497, 363] on textarea at bounding box center [569, 359] width 308 height 79
type textarea "Hill's small breed"
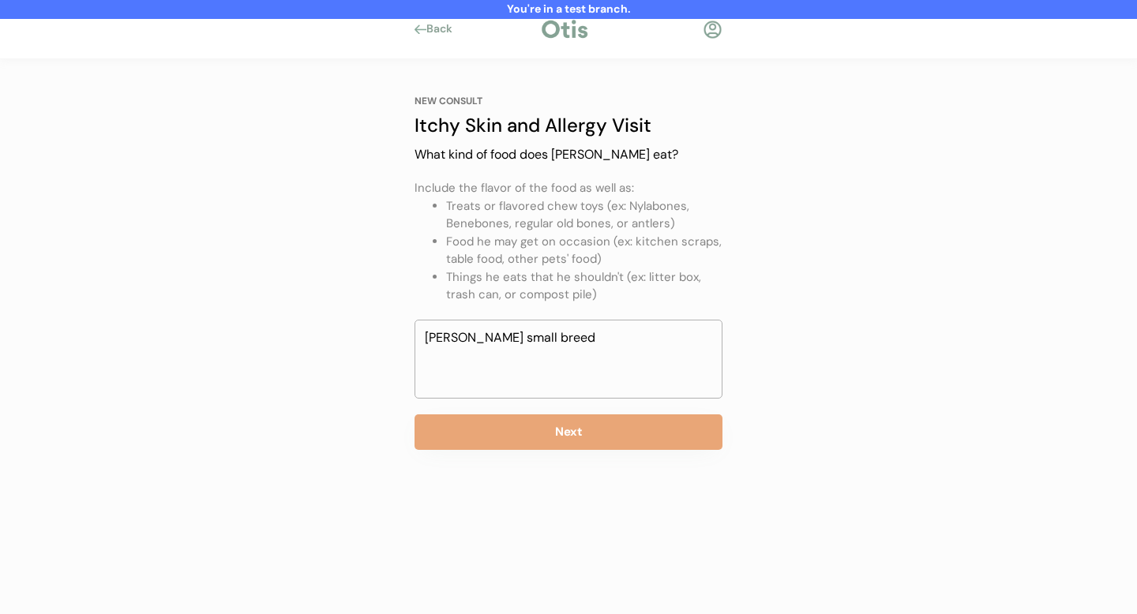
click at [356, 460] on div "You're in a test branch. Back NEW CONSULT Itchy Skin and Allergy Visit Our itch…" at bounding box center [568, 307] width 1137 height 614
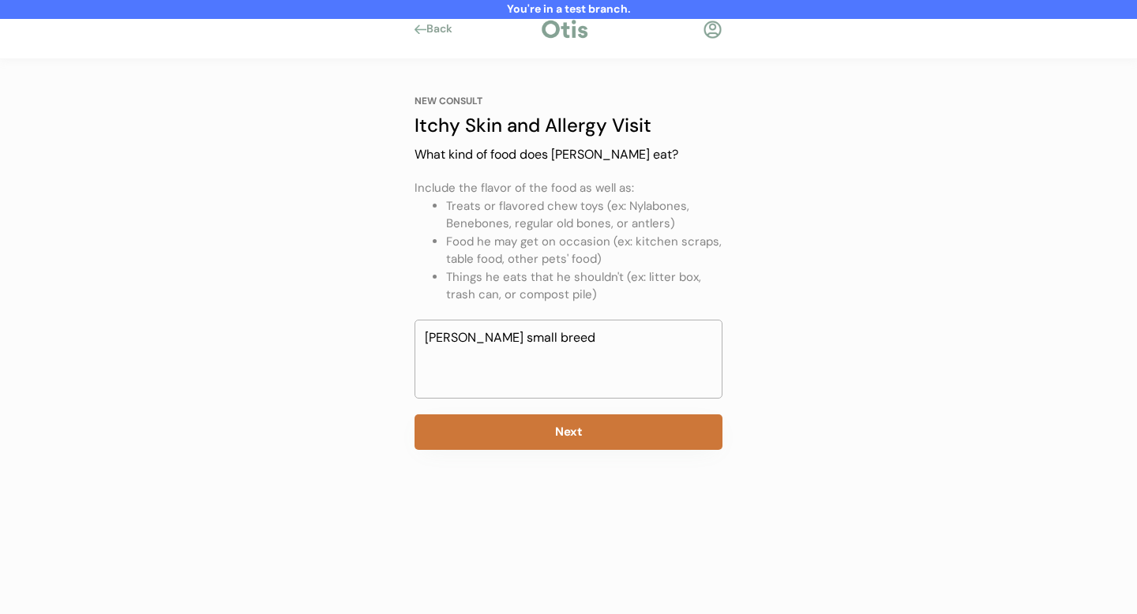
click at [530, 440] on button "Next" at bounding box center [569, 433] width 308 height 36
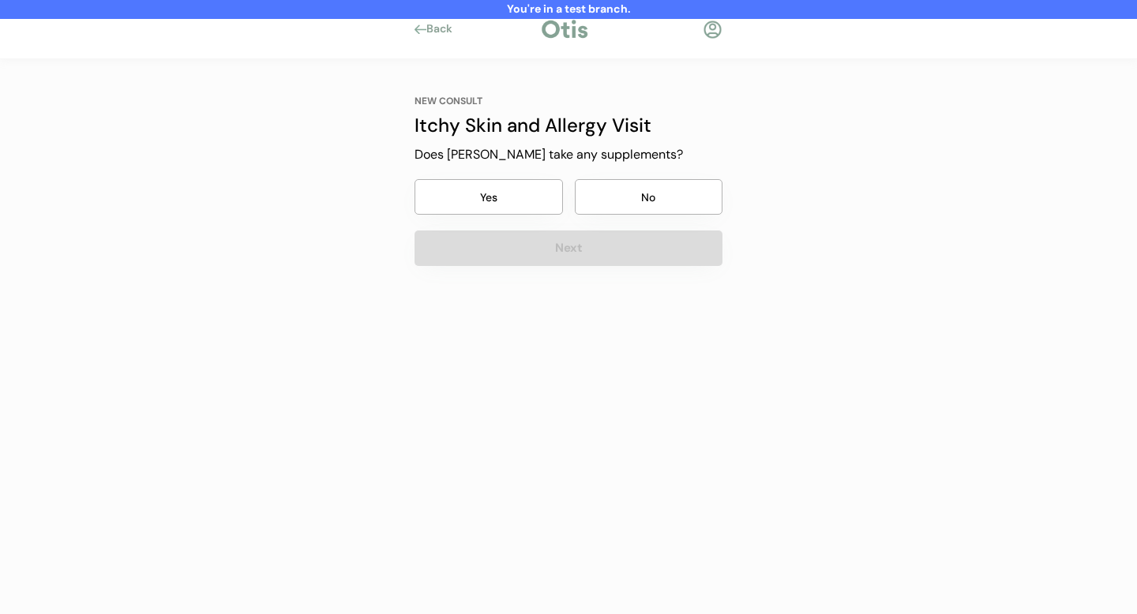
click at [487, 200] on button "Yes" at bounding box center [489, 197] width 148 height 36
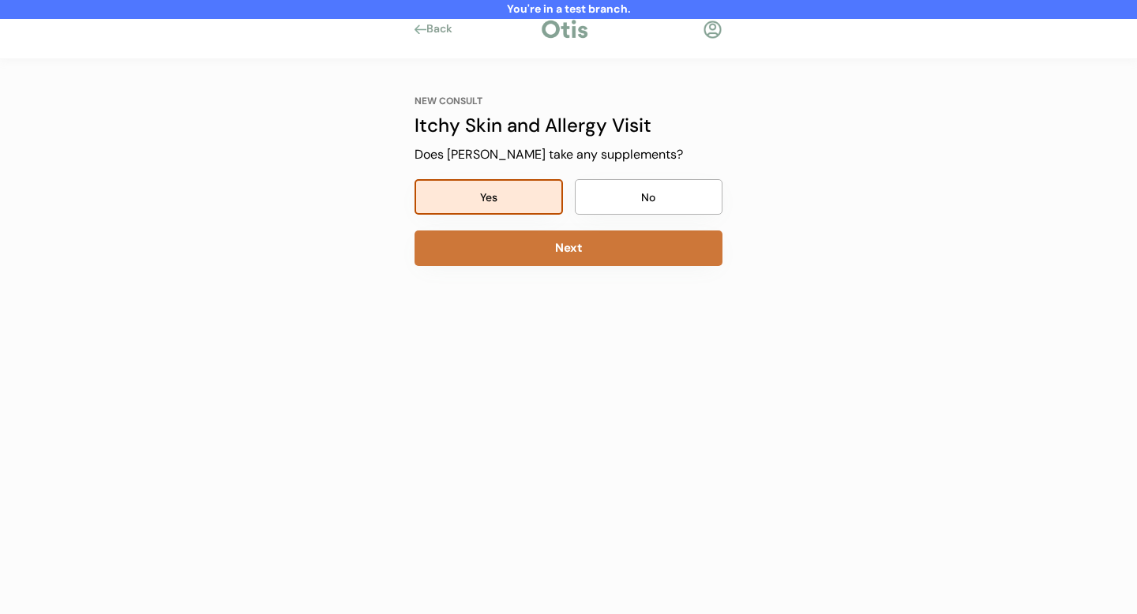
click at [533, 254] on button "Next" at bounding box center [569, 249] width 308 height 36
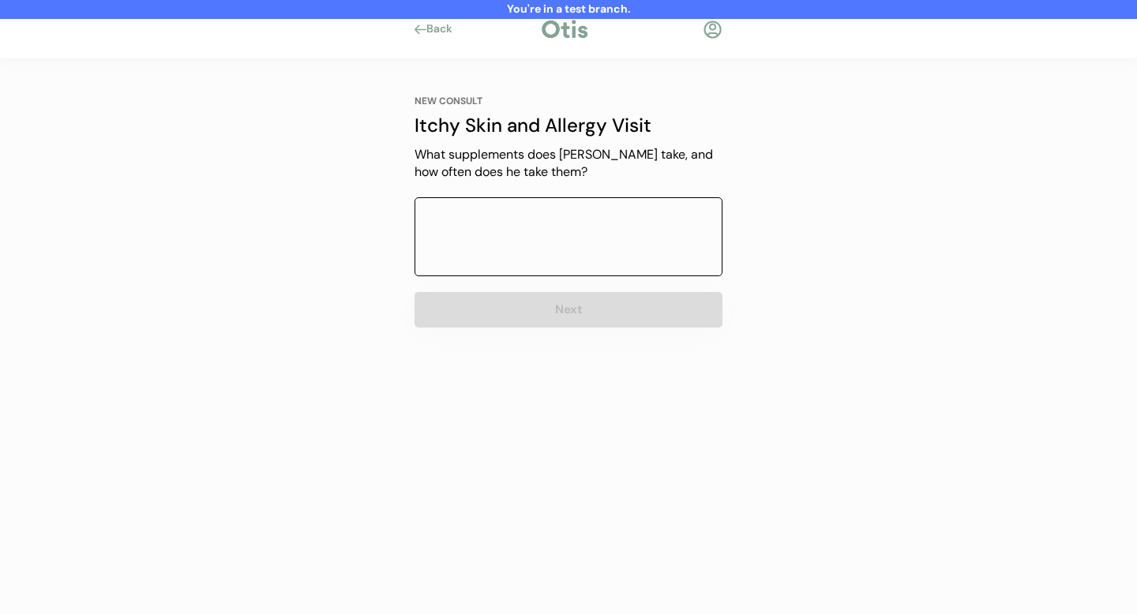
click at [533, 253] on textarea at bounding box center [569, 236] width 308 height 79
type textarea "Fish oil"
drag, startPoint x: 464, startPoint y: 360, endPoint x: 479, endPoint y: 351, distance: 17.3
click at [464, 360] on div "NEW CONSULT Itchy Skin and Allergy Visit Our itchy skin and allergy visits cost…" at bounding box center [568, 256] width 355 height 395
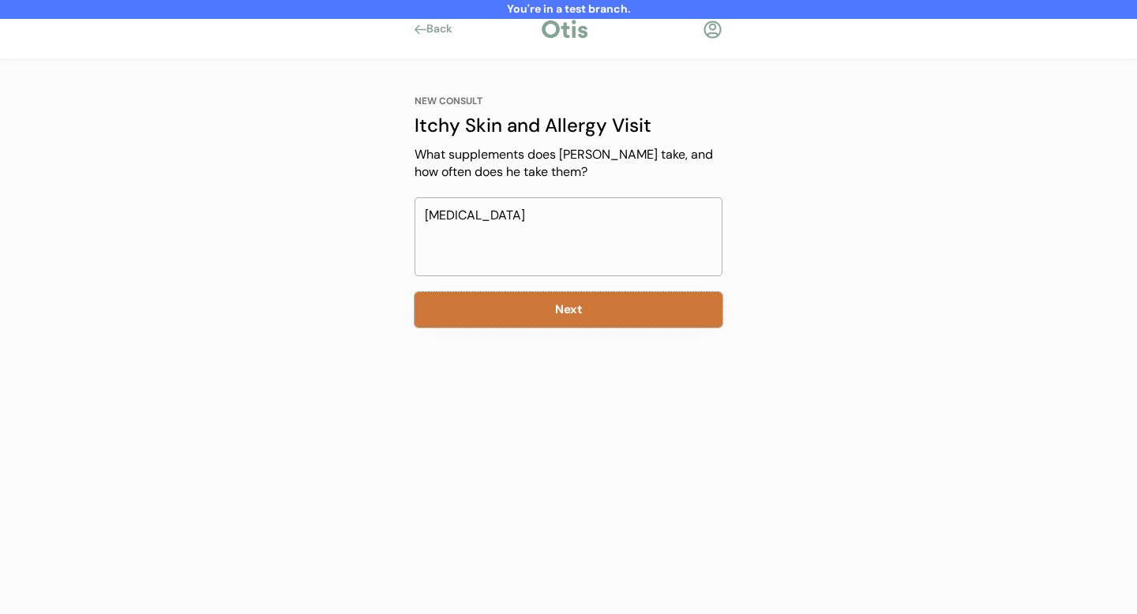
click at [519, 309] on button "Next" at bounding box center [569, 310] width 308 height 36
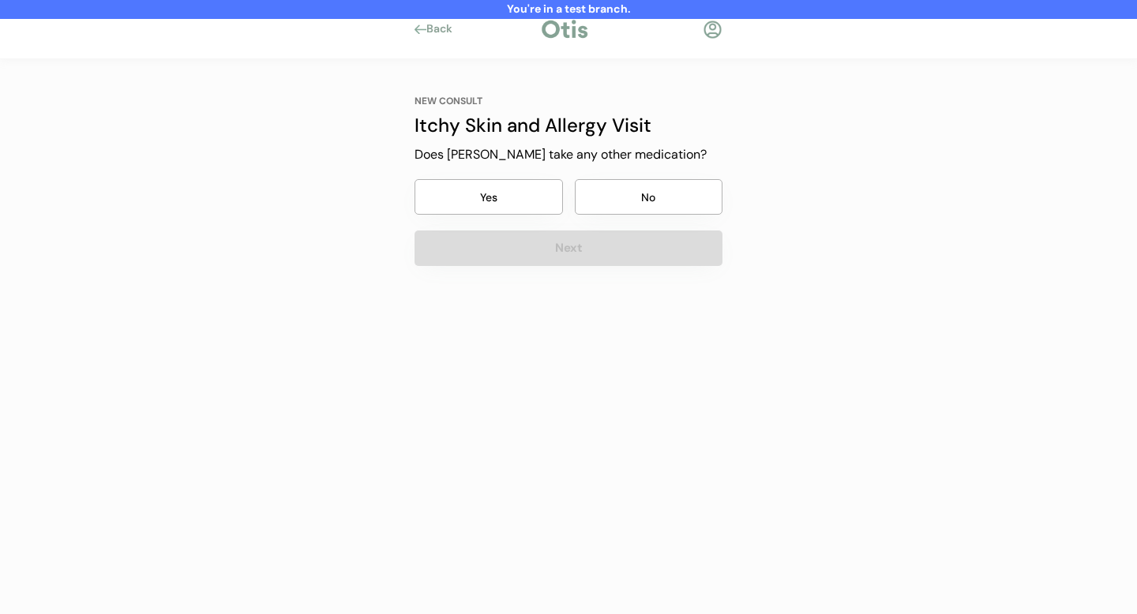
click at [633, 203] on button "No" at bounding box center [649, 197] width 148 height 36
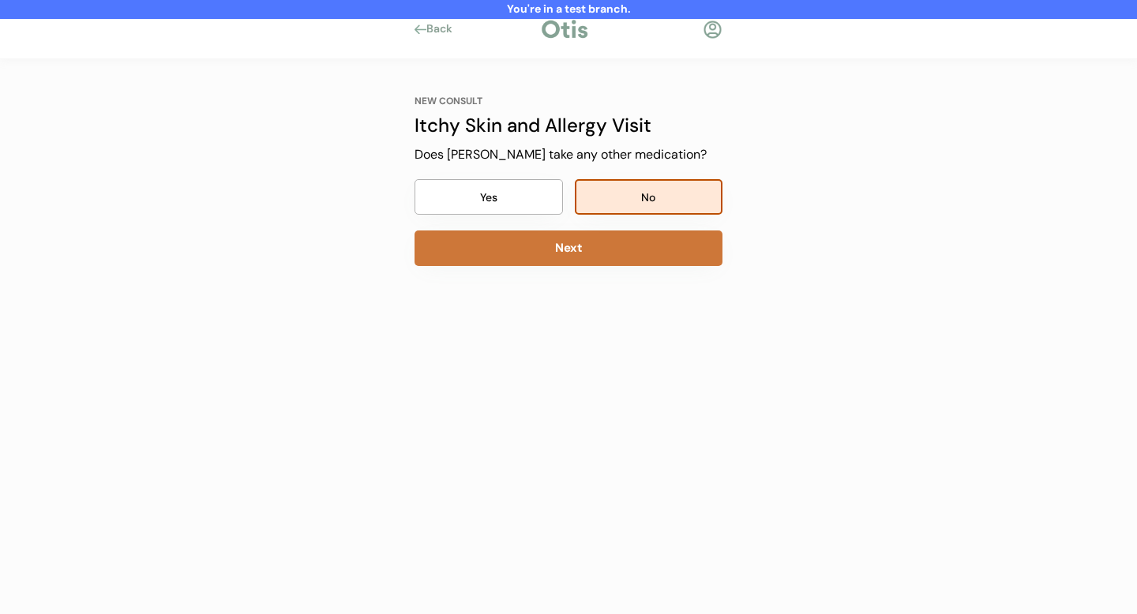
click at [590, 252] on button "Next" at bounding box center [569, 249] width 308 height 36
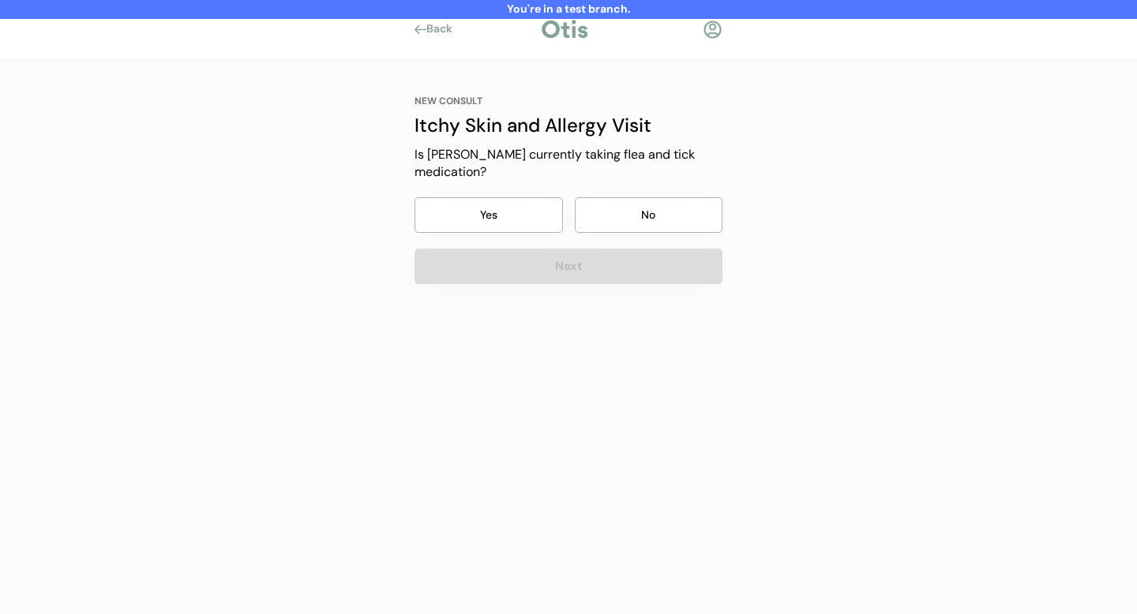
click at [493, 197] on button "Yes" at bounding box center [489, 215] width 148 height 36
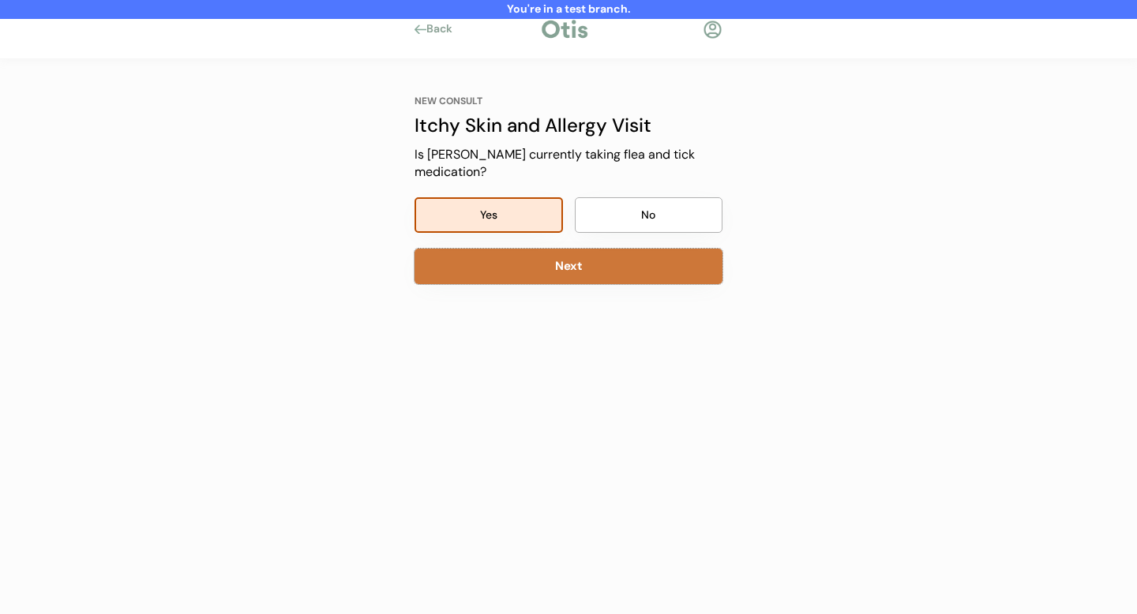
click at [525, 250] on button "Next" at bounding box center [569, 267] width 308 height 36
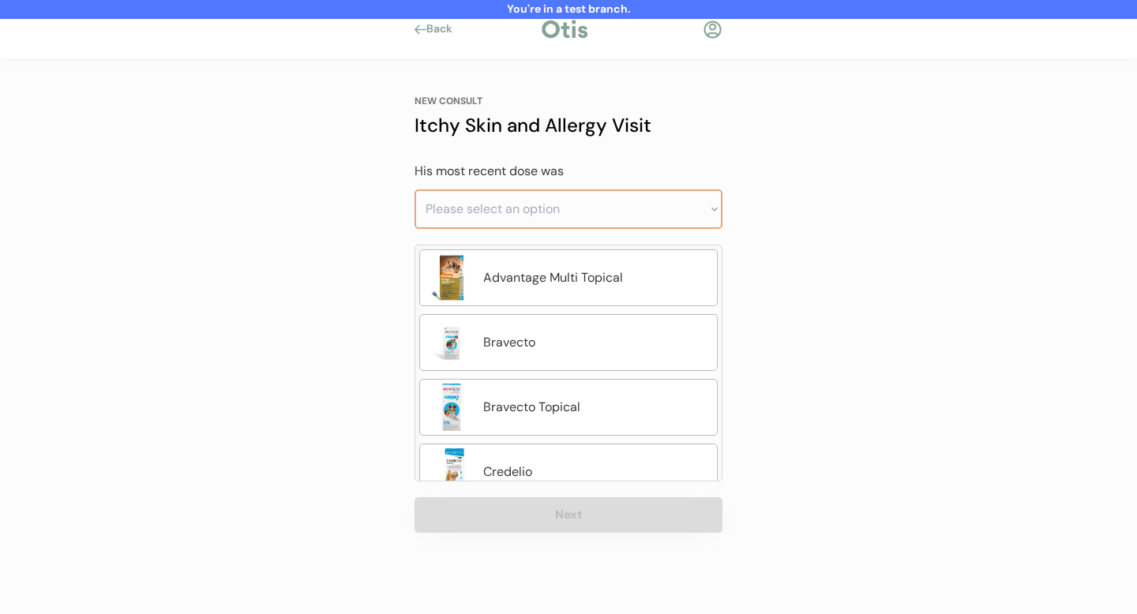
click at [498, 216] on select "Please select an option Less than a month ago Within the last 1 - 2 months With…" at bounding box center [569, 209] width 308 height 39
select select ""less_than_a_month_ago""
click at [415, 190] on select "Please select an option Less than a month ago Within the last 1 - 2 months With…" at bounding box center [569, 209] width 308 height 39
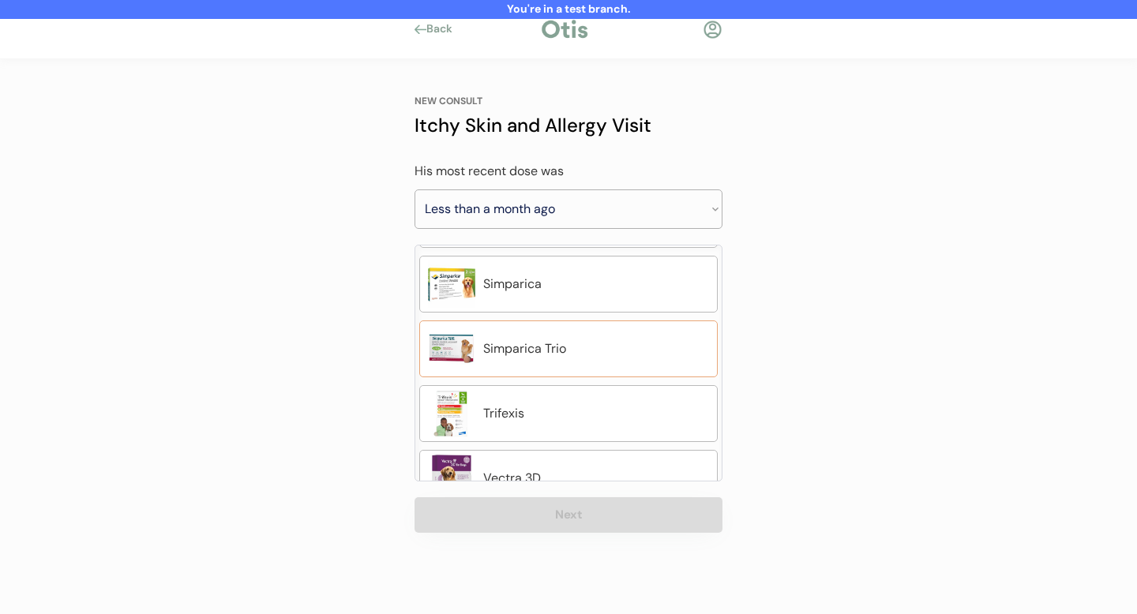
scroll to position [772, 0]
click at [565, 351] on div "Simparica Trio" at bounding box center [596, 348] width 226 height 19
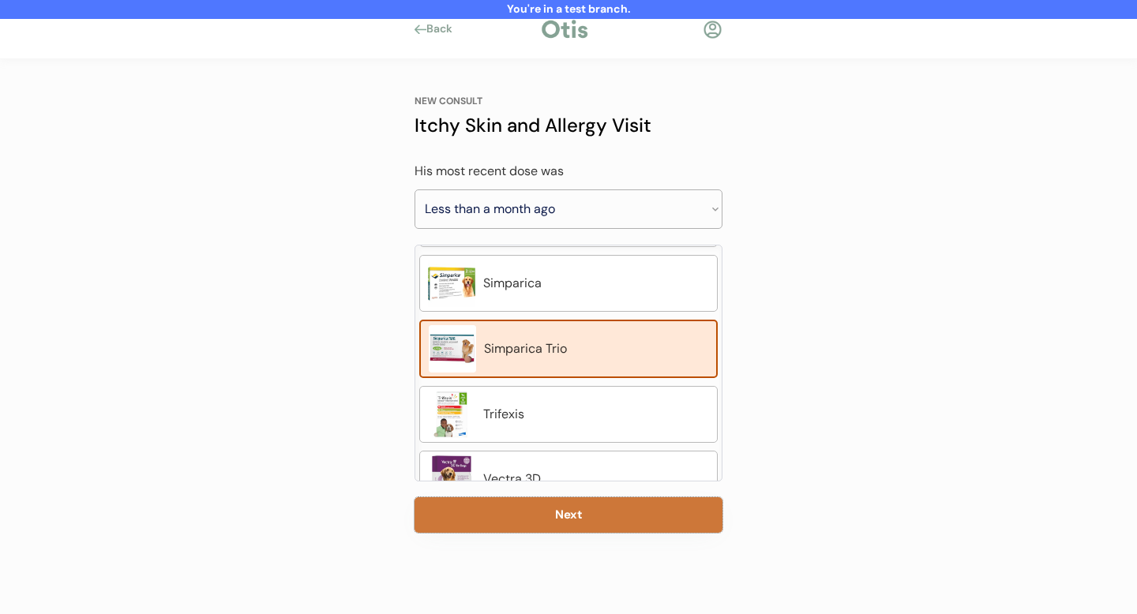
click at [576, 519] on button "Next" at bounding box center [569, 516] width 308 height 36
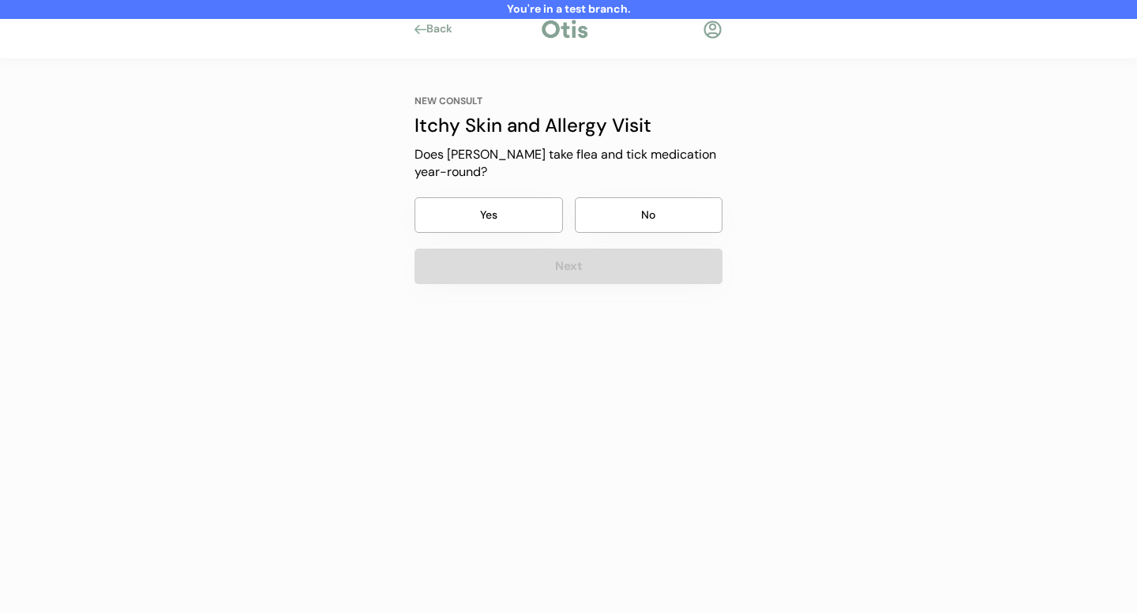
click at [502, 197] on button "Yes" at bounding box center [489, 215] width 148 height 36
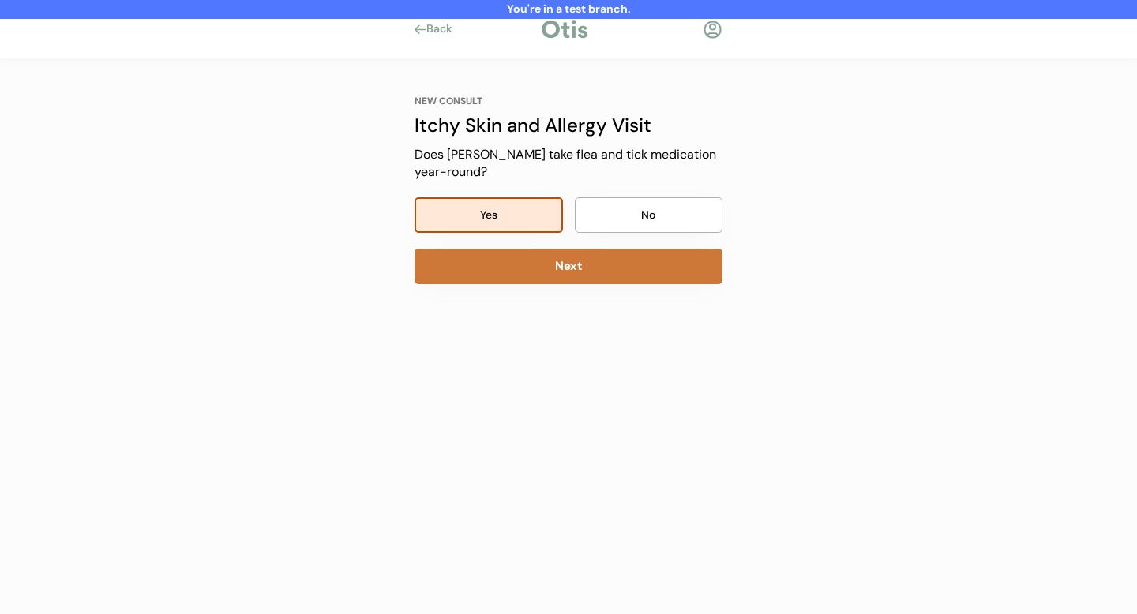
click at [562, 249] on button "Next" at bounding box center [569, 267] width 308 height 36
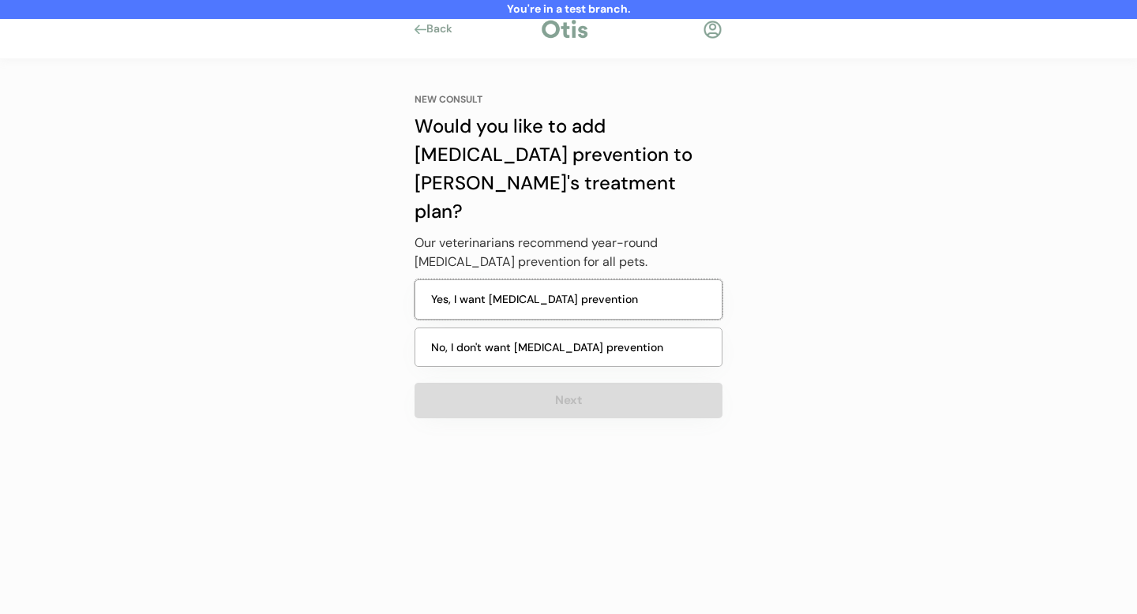
drag, startPoint x: 541, startPoint y: 271, endPoint x: 543, endPoint y: 283, distance: 12.1
click at [541, 280] on button "Yes, I want heartworm prevention" at bounding box center [569, 300] width 308 height 40
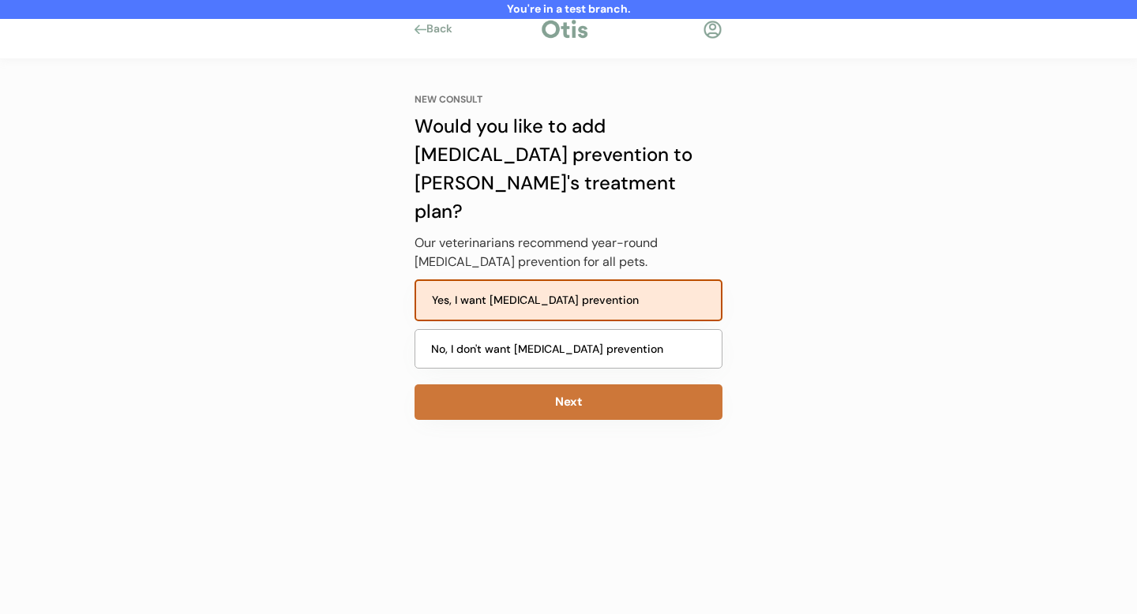
click at [555, 385] on button "Next" at bounding box center [569, 403] width 308 height 36
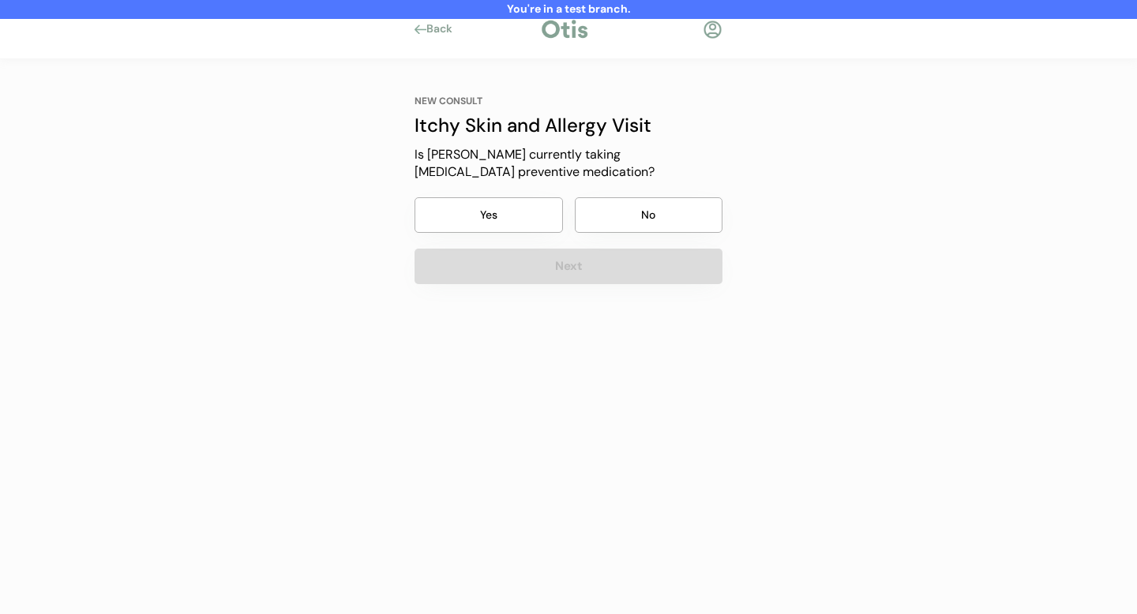
click at [509, 213] on button "Yes" at bounding box center [489, 215] width 148 height 36
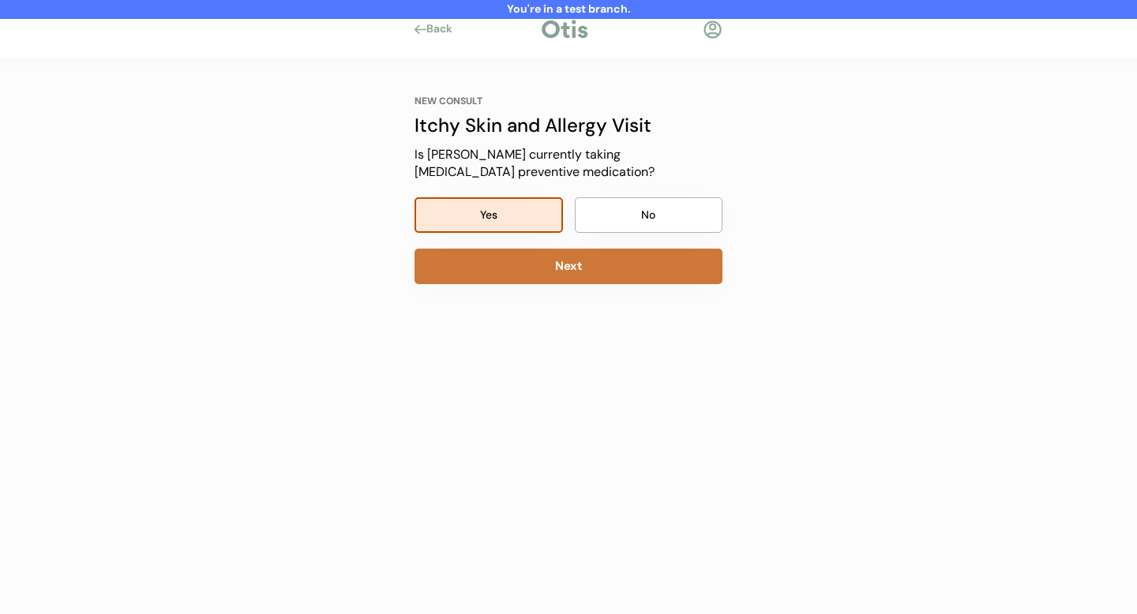
click at [558, 270] on button "Next" at bounding box center [569, 267] width 308 height 36
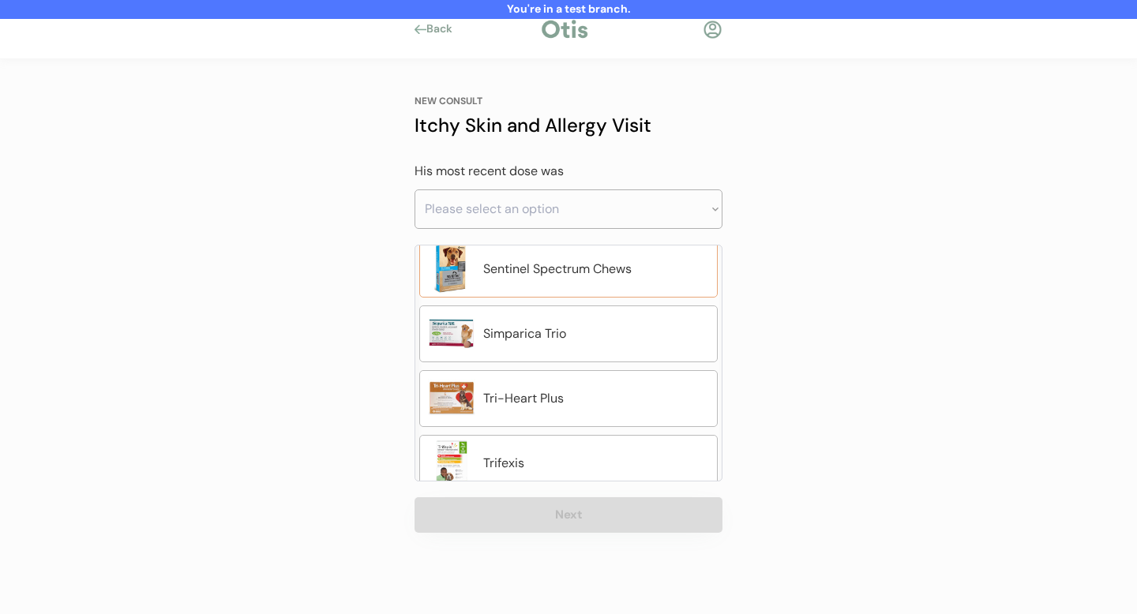
scroll to position [572, 0]
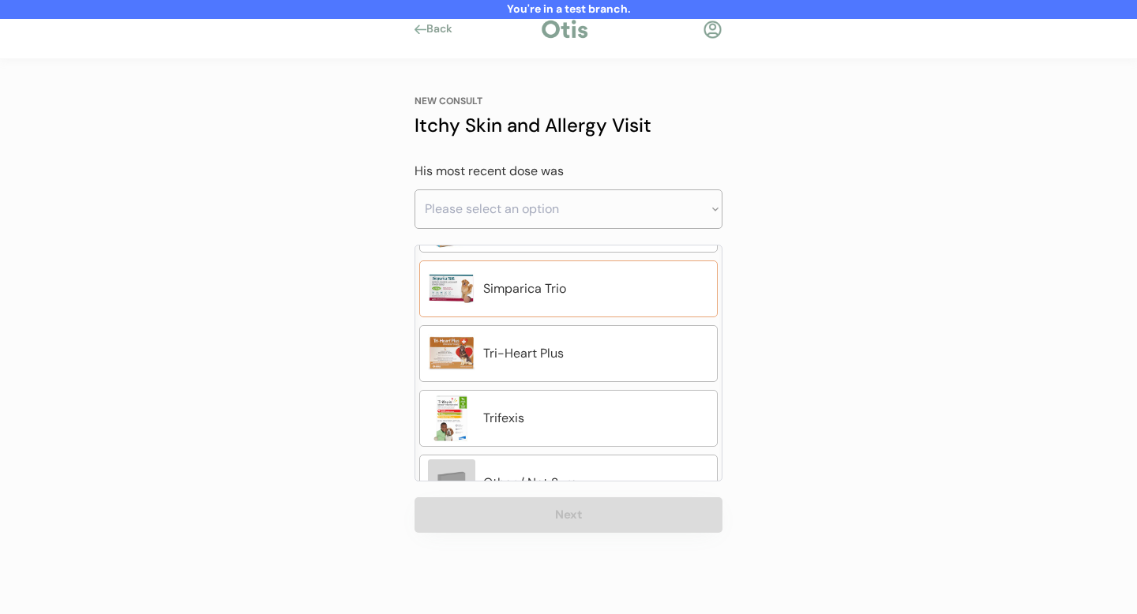
click at [578, 303] on div "Simparica Trio" at bounding box center [568, 289] width 299 height 57
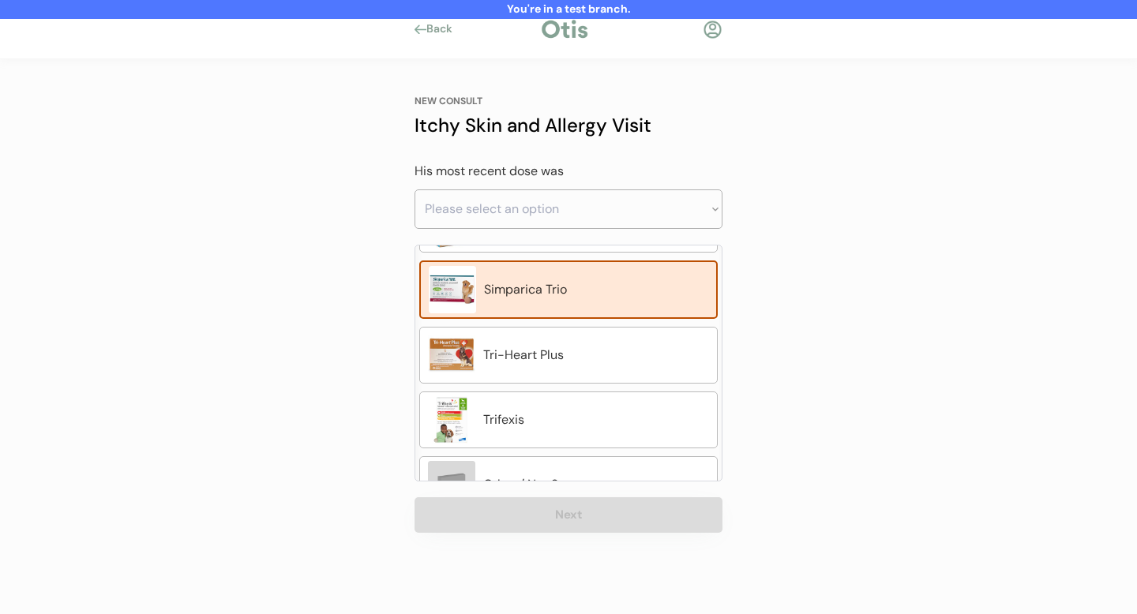
click at [198, 468] on div "You're in a test branch. Back NEW CONSULT Itchy Skin and Allergy Visit Our itch…" at bounding box center [568, 307] width 1137 height 614
click at [487, 209] on select "Please select an option Less than a month ago Within the last 1 - 2 months With…" at bounding box center [569, 209] width 308 height 39
select select ""less_than_a_month_ago""
click at [415, 190] on select "Please select an option Less than a month ago Within the last 1 - 2 months With…" at bounding box center [569, 209] width 308 height 39
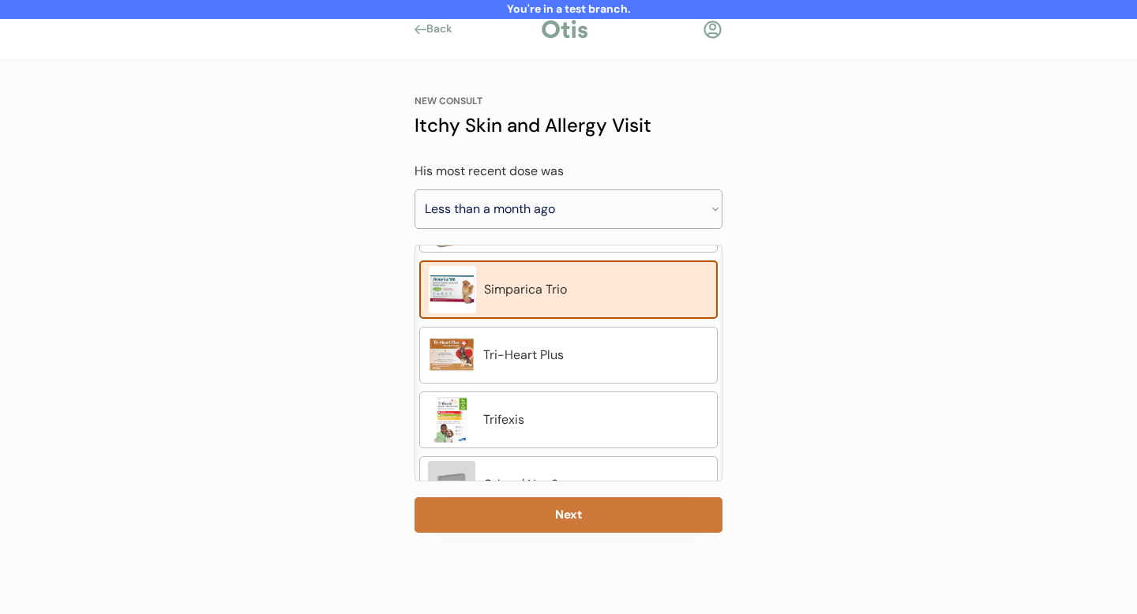
click at [560, 531] on button "Next" at bounding box center [569, 516] width 308 height 36
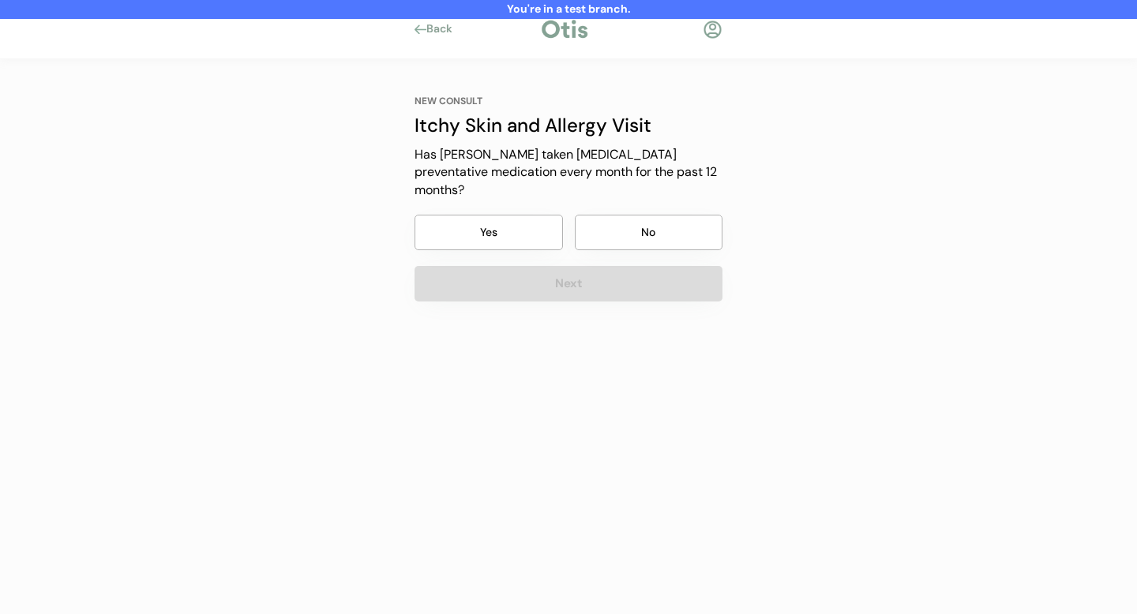
click at [504, 215] on button "Yes" at bounding box center [489, 233] width 148 height 36
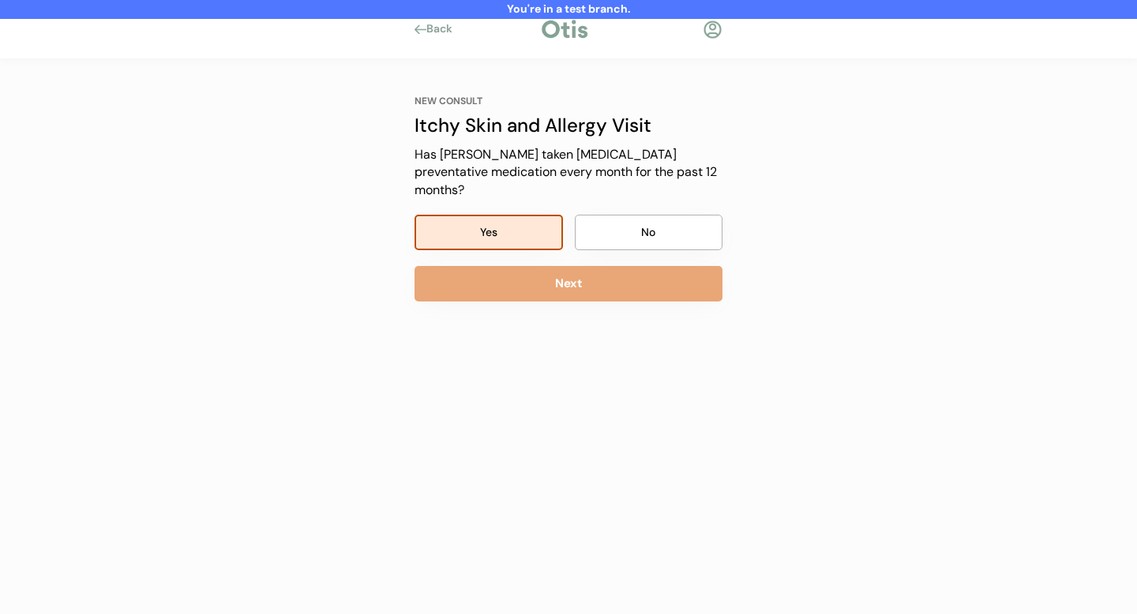
click at [517, 276] on button "Next" at bounding box center [569, 284] width 308 height 36
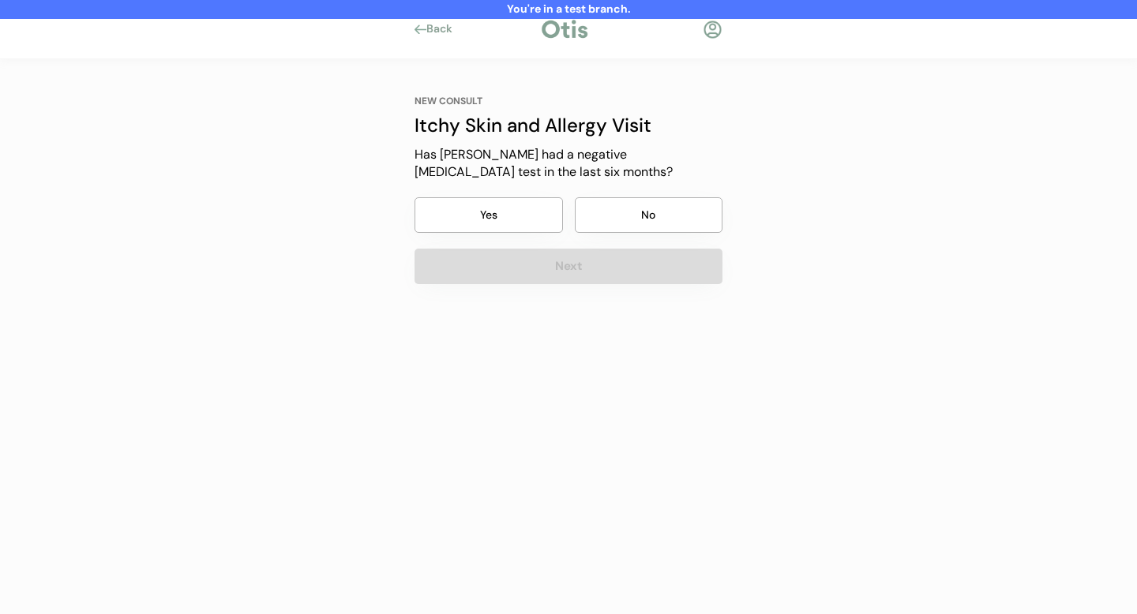
click at [508, 208] on button "Yes" at bounding box center [489, 215] width 148 height 36
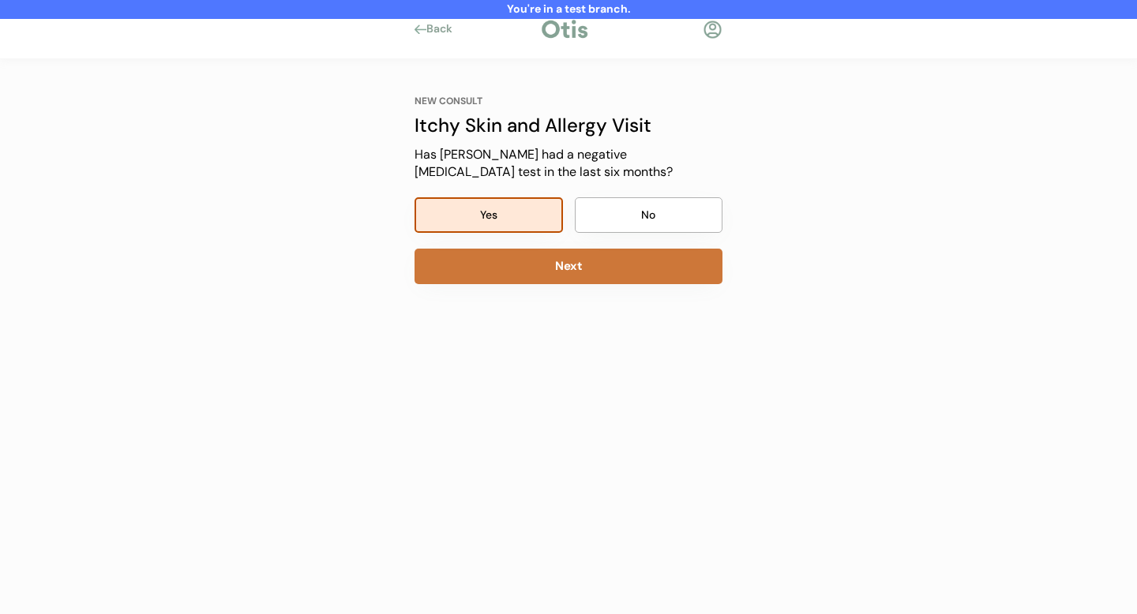
click at [520, 263] on button "Next" at bounding box center [569, 267] width 308 height 36
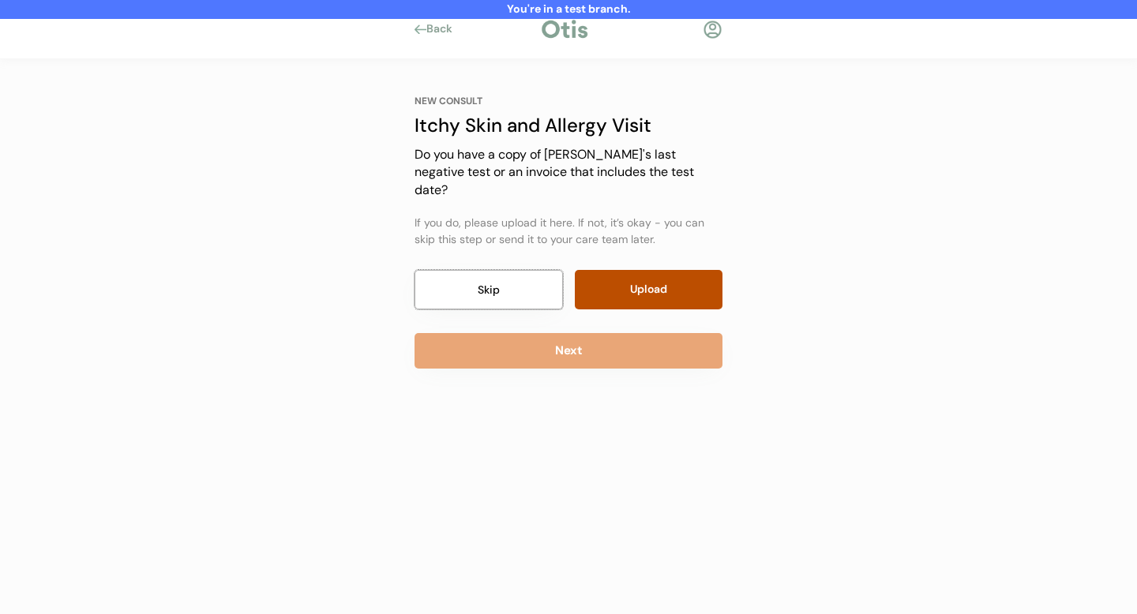
drag, startPoint x: 514, startPoint y: 276, endPoint x: 528, endPoint y: 304, distance: 31.8
click at [514, 275] on button "Skip" at bounding box center [489, 289] width 148 height 39
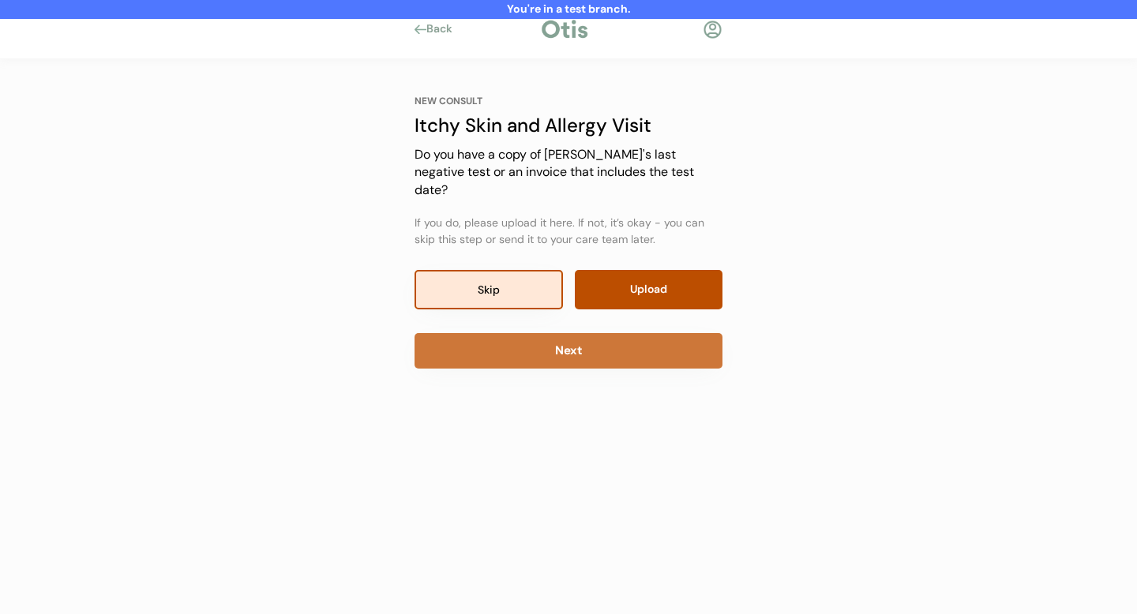
click at [542, 333] on button "Next" at bounding box center [569, 351] width 308 height 36
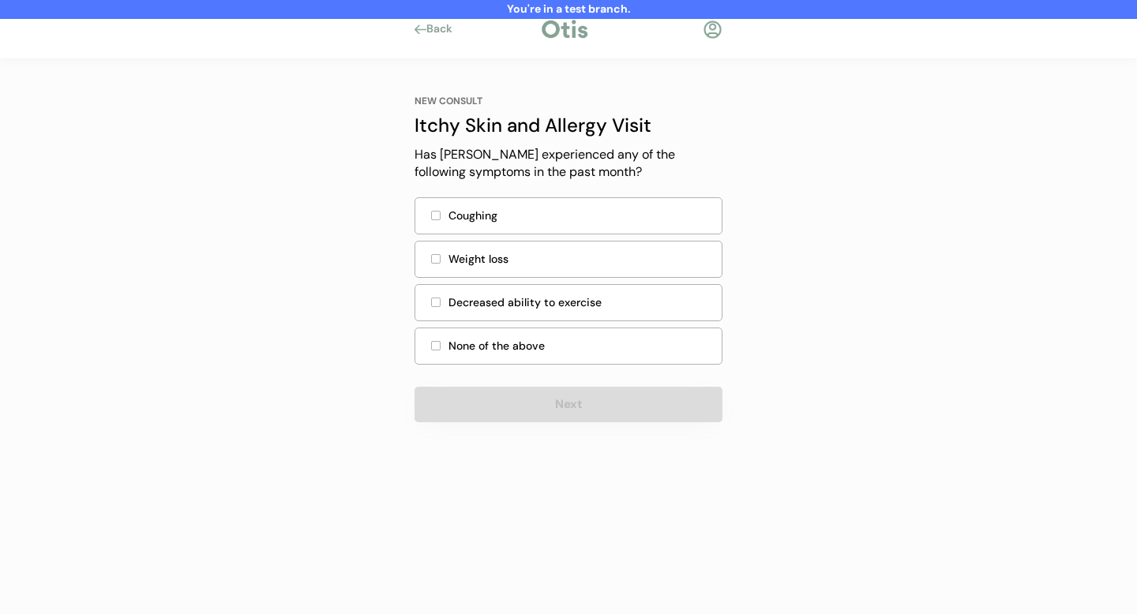
click at [431, 343] on div at bounding box center [435, 345] width 9 height 9
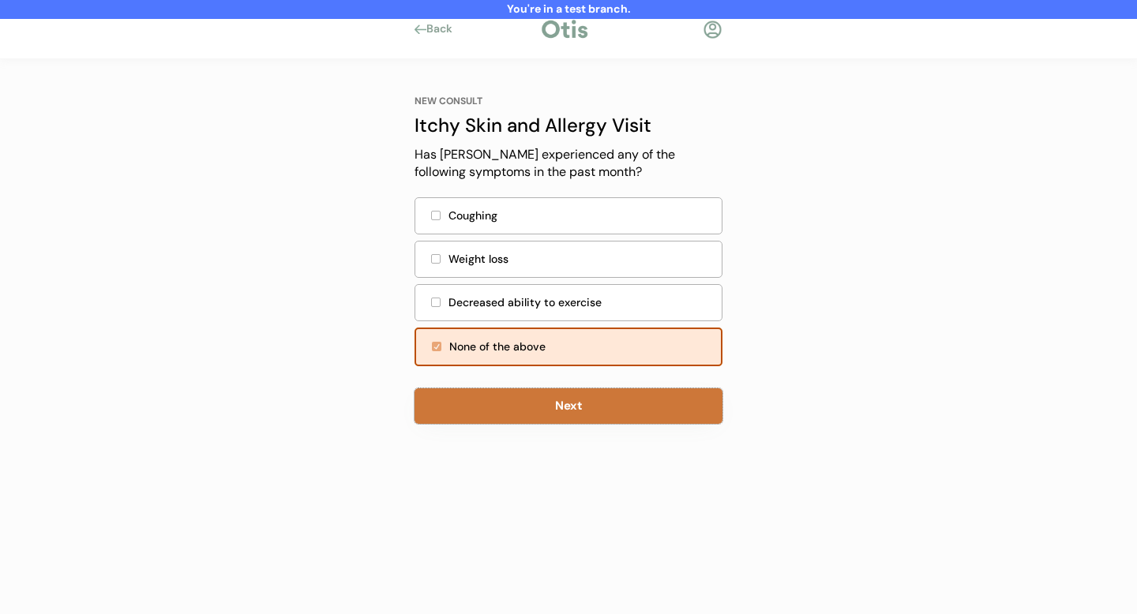
click at [479, 399] on button "Next" at bounding box center [569, 407] width 308 height 36
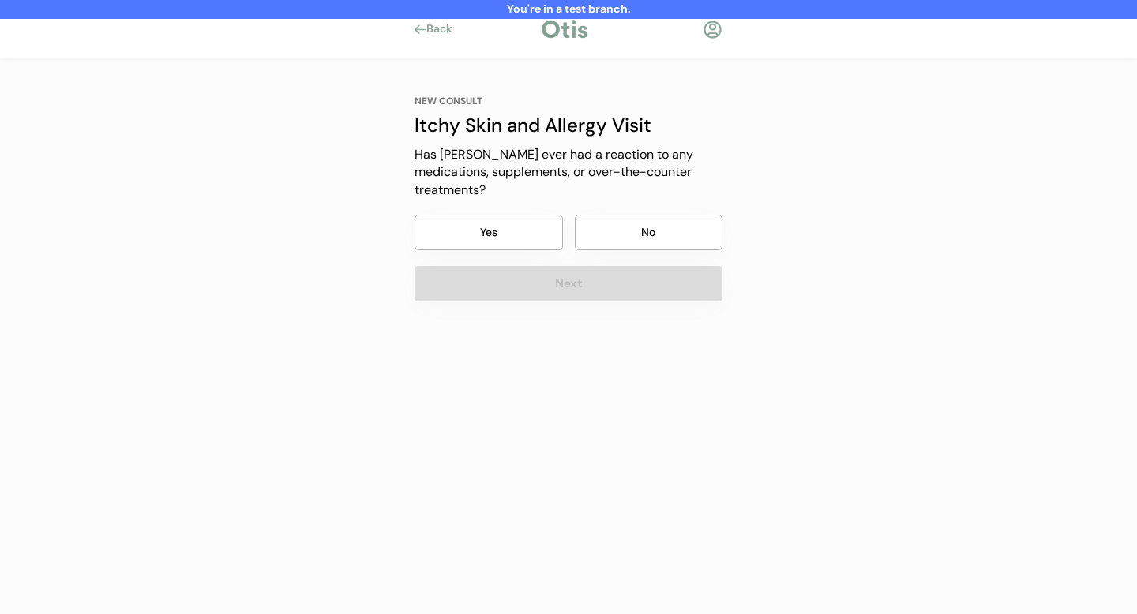
click at [633, 215] on button "No" at bounding box center [649, 233] width 148 height 36
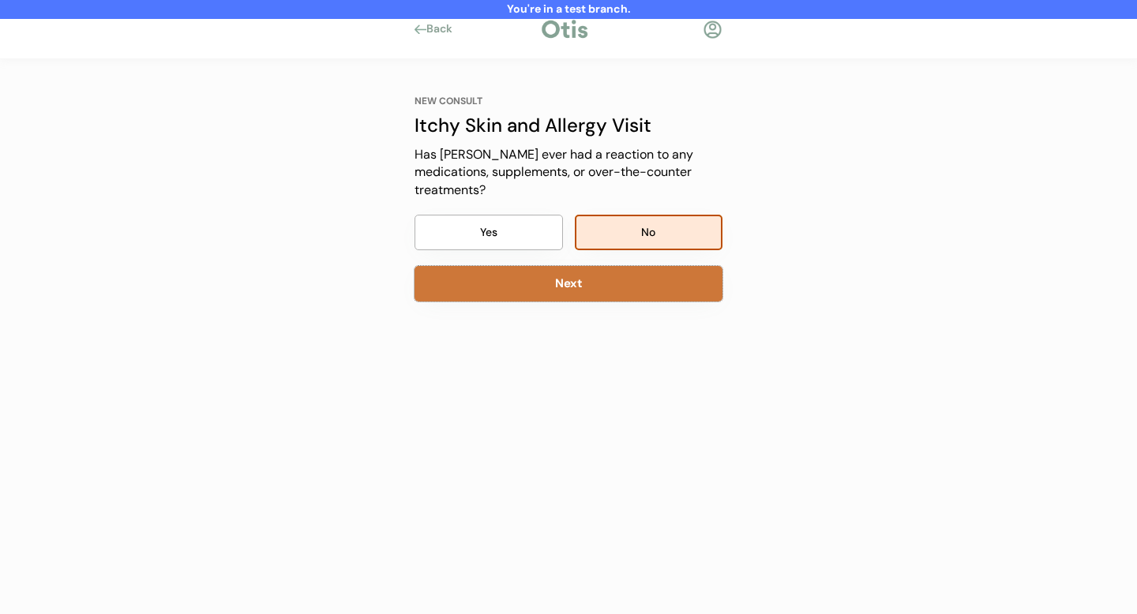
click at [597, 266] on button "Next" at bounding box center [569, 284] width 308 height 36
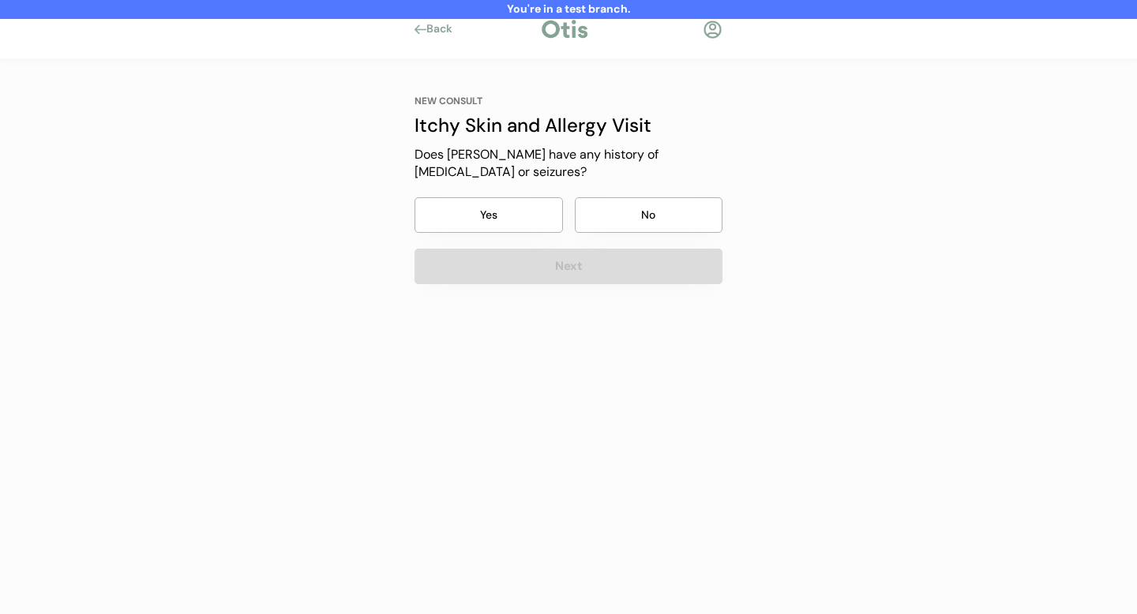
click at [597, 197] on button "No" at bounding box center [649, 215] width 148 height 36
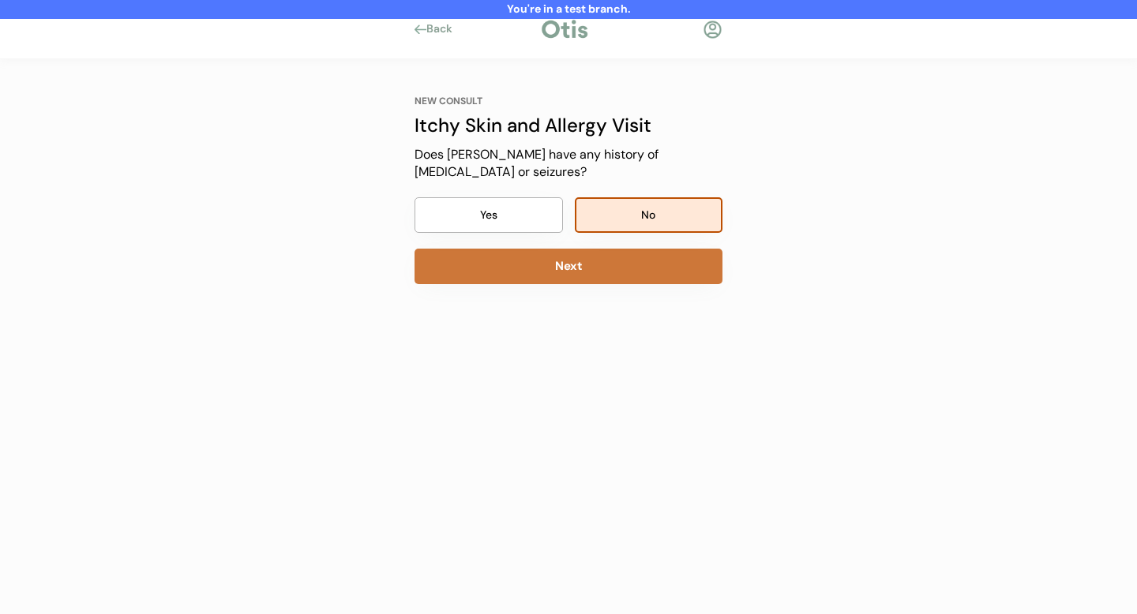
click at [592, 249] on button "Next" at bounding box center [569, 267] width 308 height 36
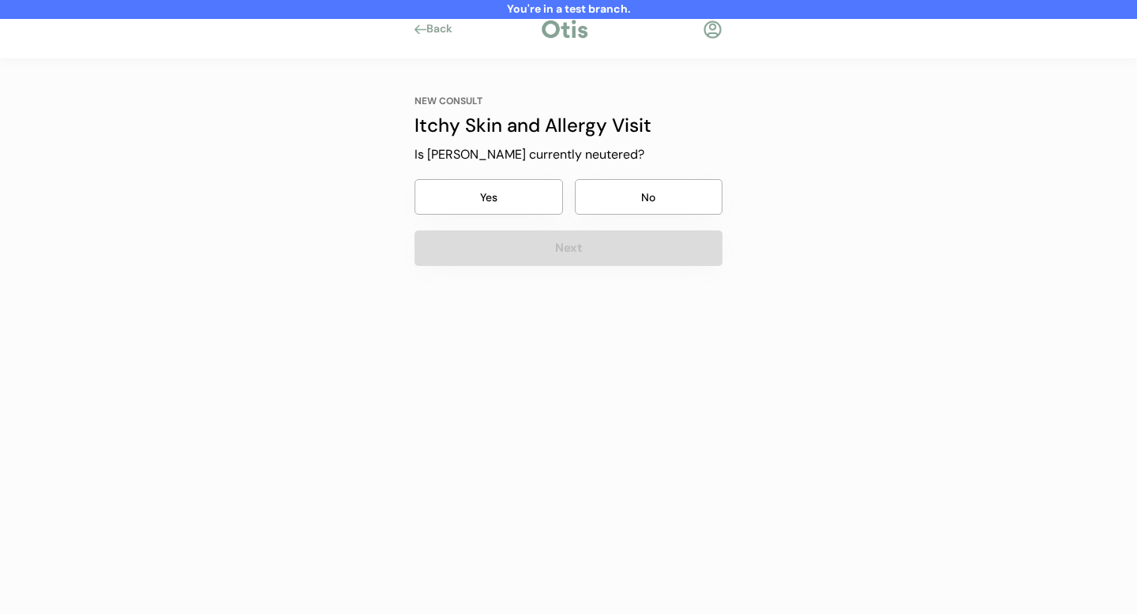
click at [519, 192] on button "Yes" at bounding box center [489, 197] width 148 height 36
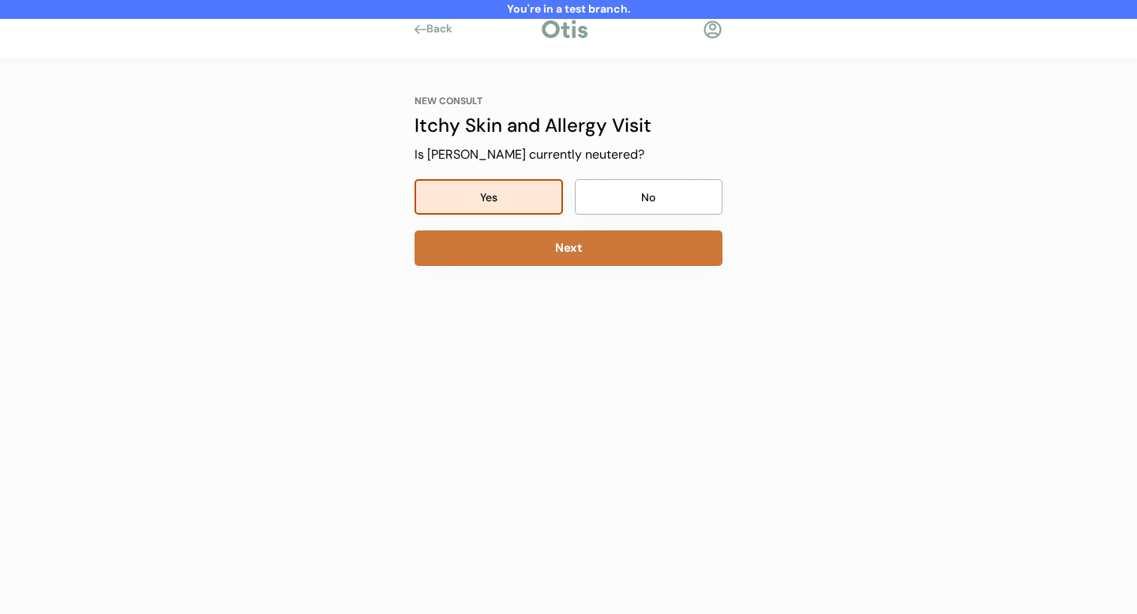
click at [542, 262] on button "Next" at bounding box center [569, 249] width 308 height 36
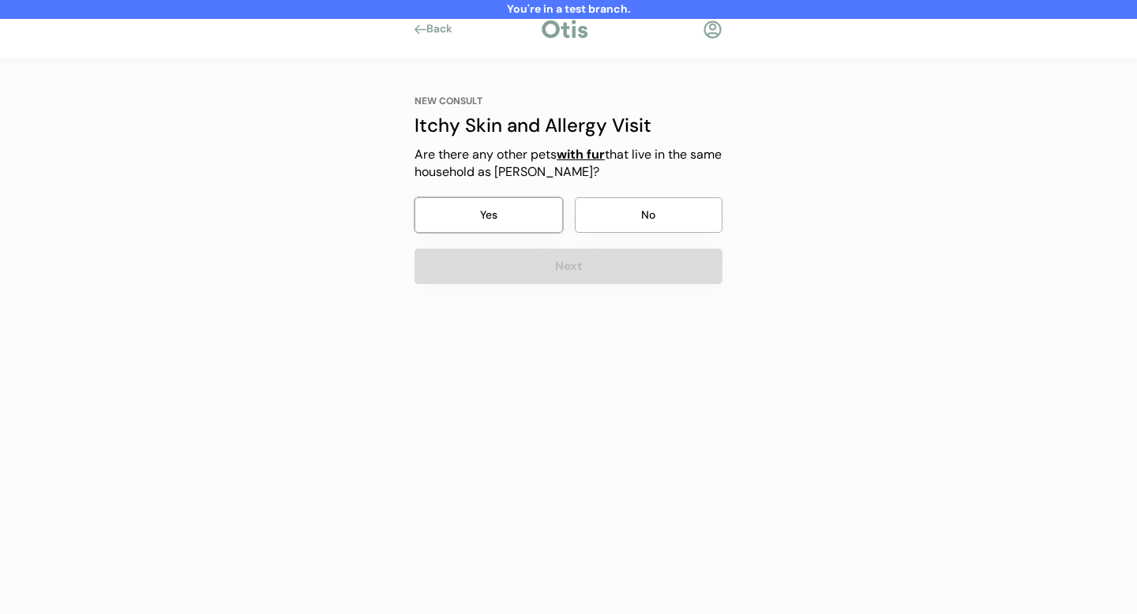
click at [513, 208] on button "Yes" at bounding box center [489, 215] width 148 height 36
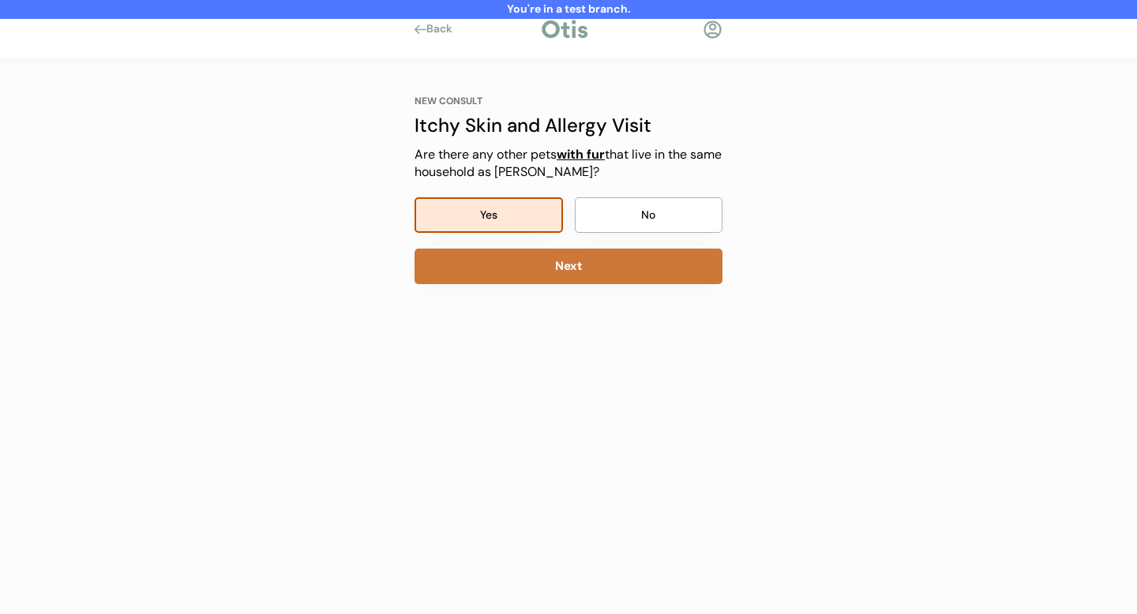
click at [549, 269] on button "Next" at bounding box center [569, 267] width 308 height 36
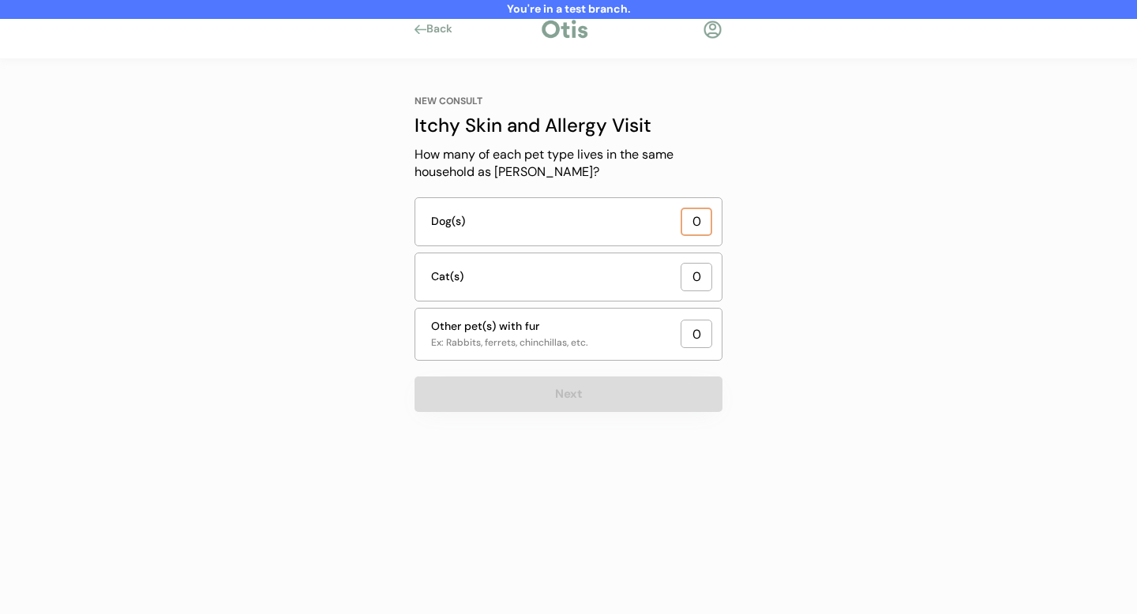
click at [691, 220] on input "input" at bounding box center [697, 222] width 32 height 28
type input "2"
click at [705, 272] on input "input" at bounding box center [697, 277] width 32 height 28
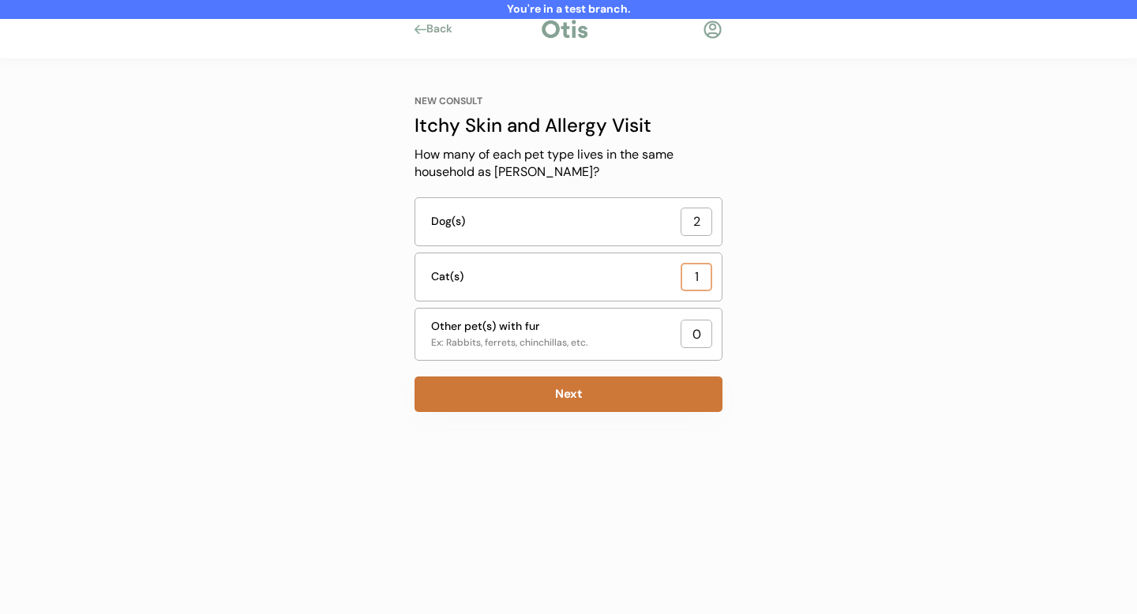
type input "1"
click at [588, 387] on button "Next" at bounding box center [569, 395] width 308 height 36
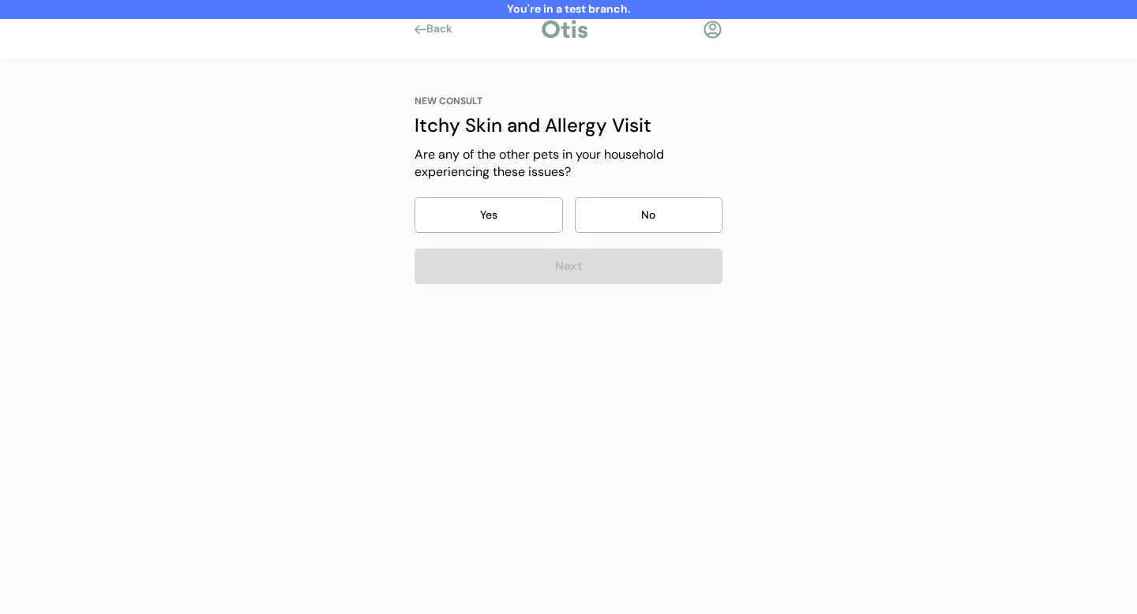
click at [651, 201] on button "No" at bounding box center [649, 215] width 148 height 36
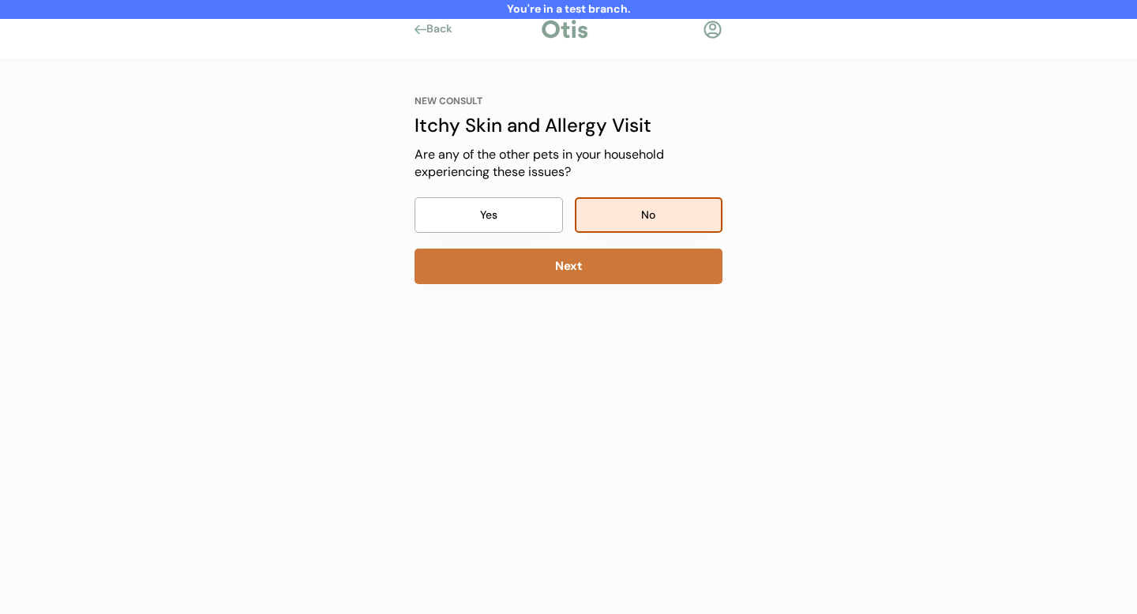
click at [626, 257] on button "Next" at bounding box center [569, 267] width 308 height 36
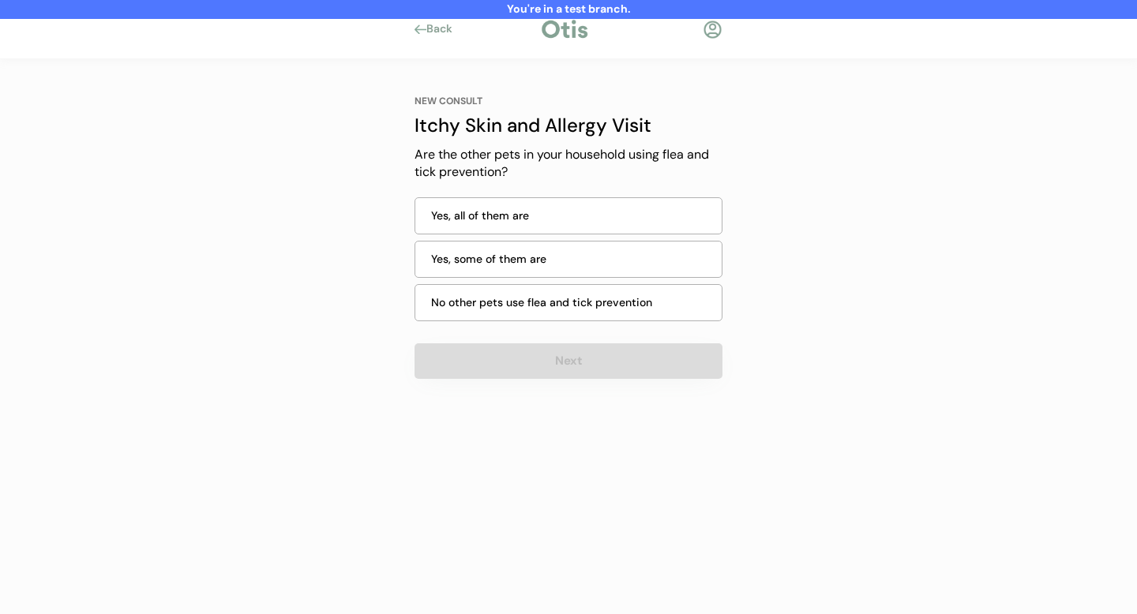
click at [573, 216] on div "Yes, all of them are" at bounding box center [571, 216] width 281 height 17
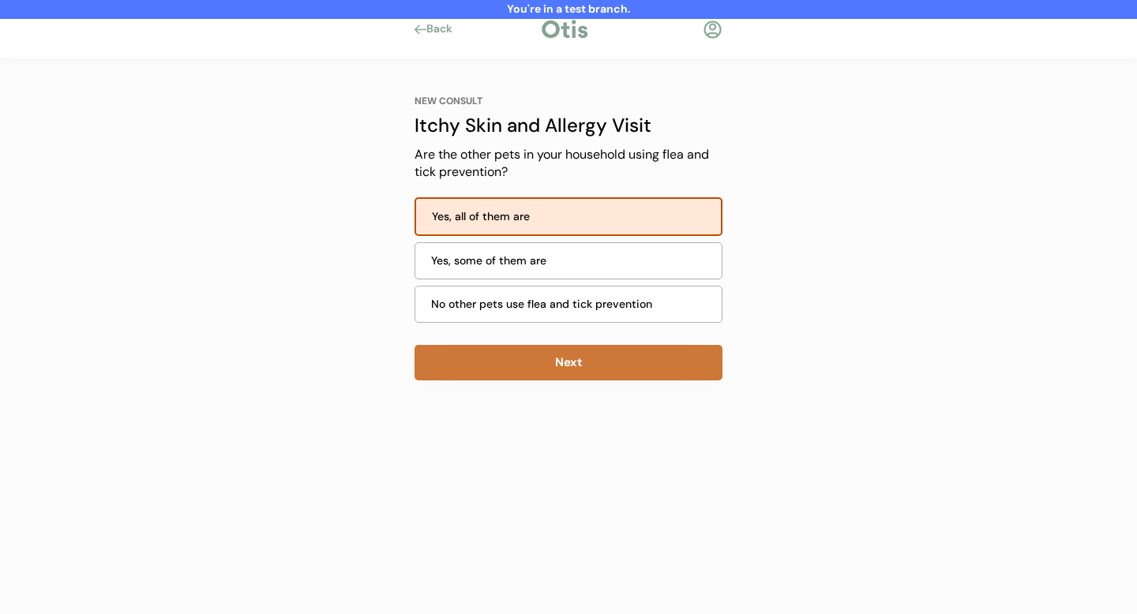
click at [605, 368] on button "Next" at bounding box center [569, 363] width 308 height 36
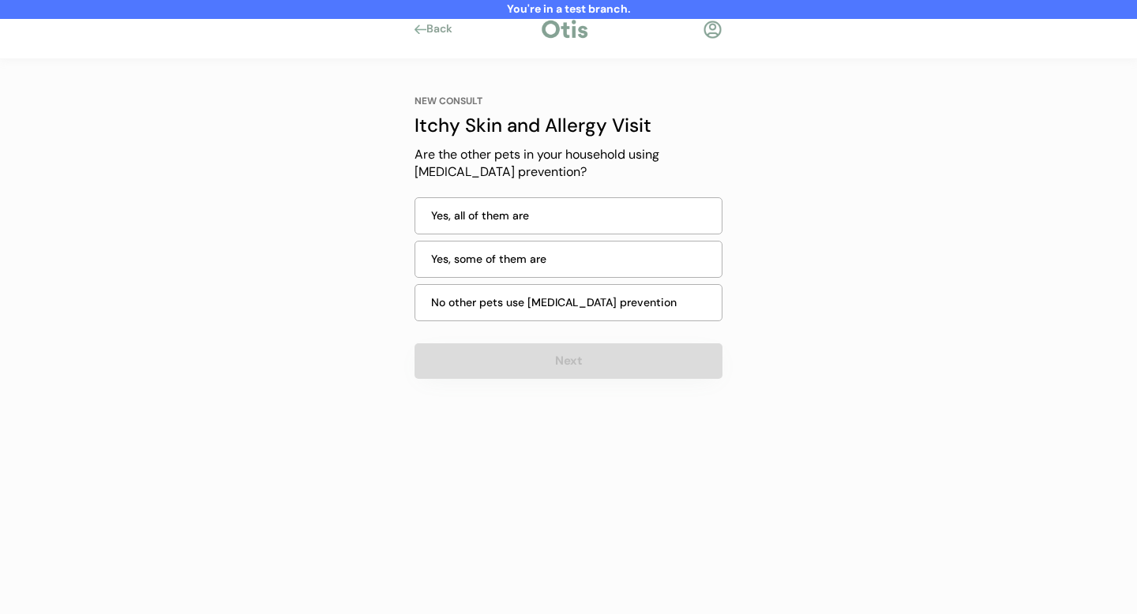
drag, startPoint x: 587, startPoint y: 217, endPoint x: 590, endPoint y: 227, distance: 10.7
click at [587, 216] on div "Yes, all of them are" at bounding box center [571, 216] width 281 height 17
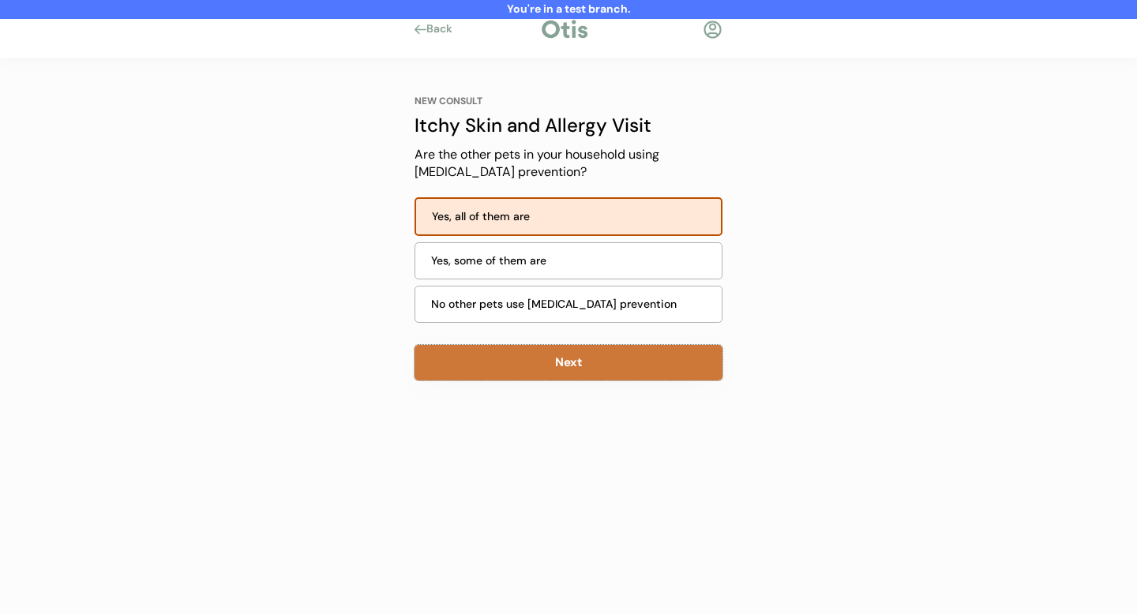
click at [585, 364] on button "Next" at bounding box center [569, 363] width 308 height 36
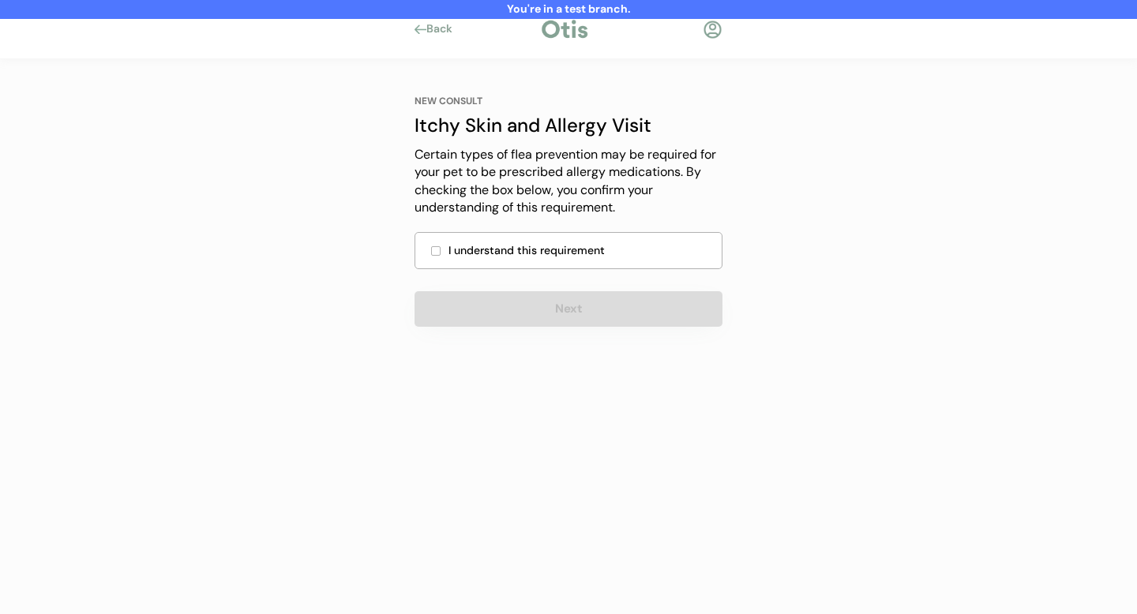
click at [538, 246] on div "I understand this requirement" at bounding box center [581, 250] width 264 height 17
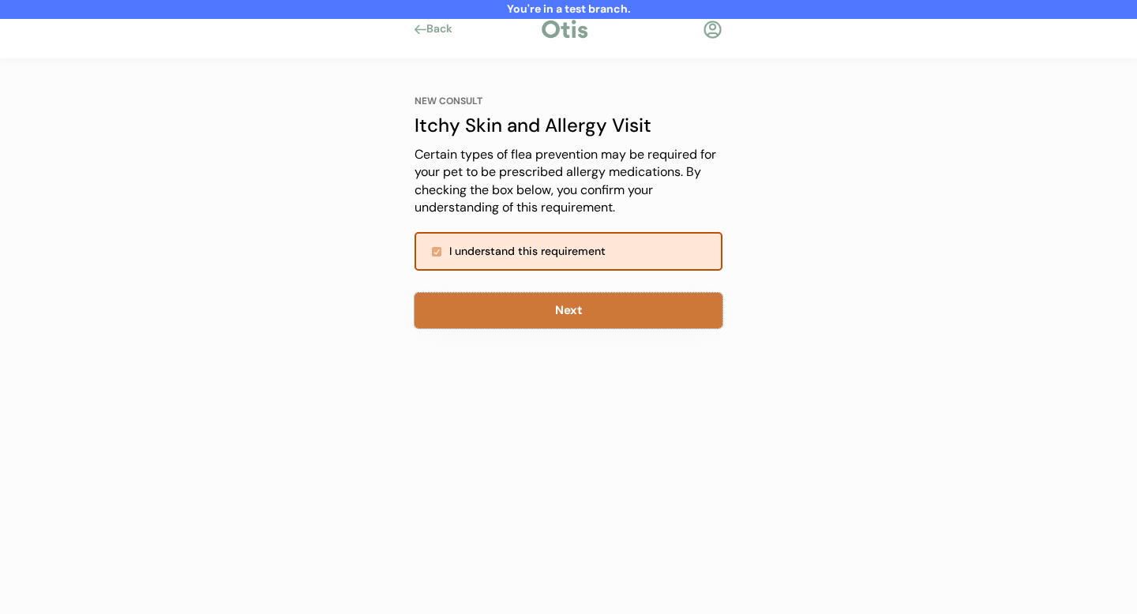
click at [568, 310] on button "Next" at bounding box center [569, 311] width 308 height 36
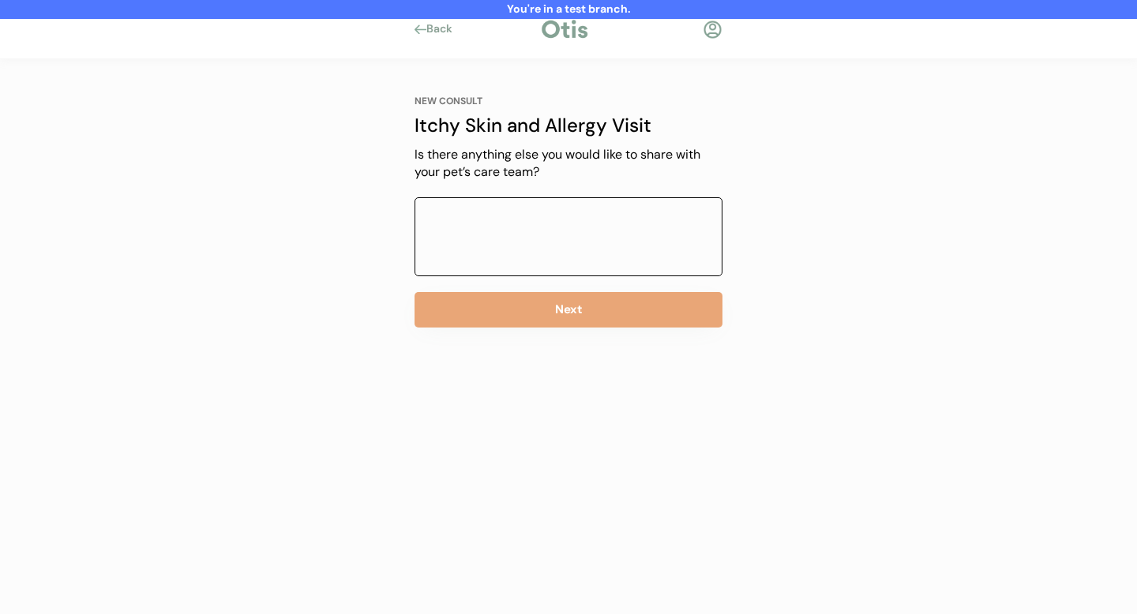
click at [487, 219] on textarea at bounding box center [569, 236] width 308 height 79
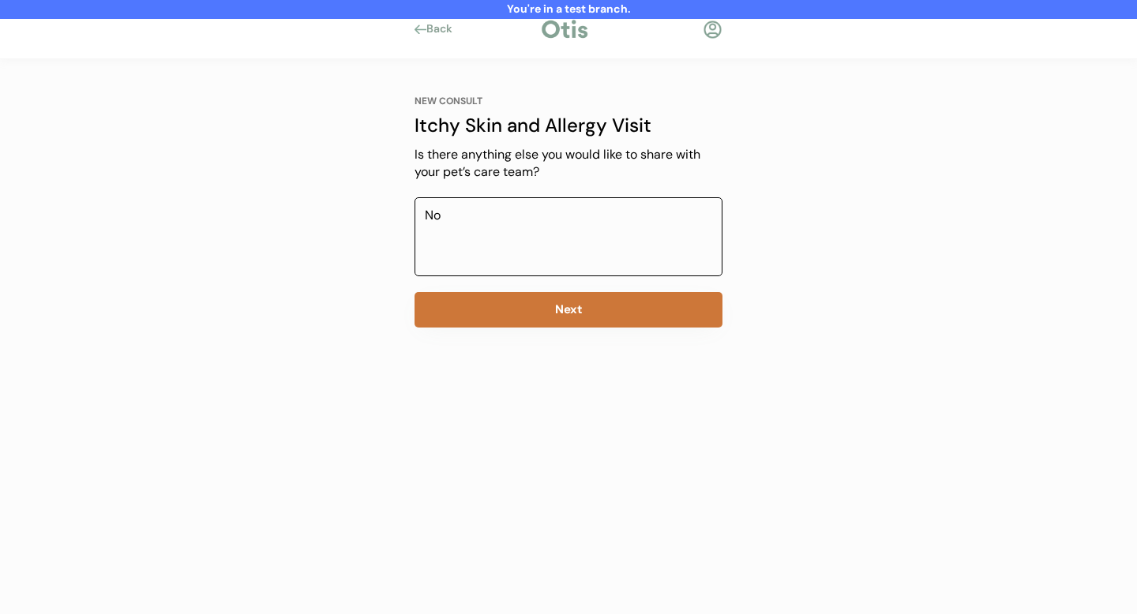
type textarea "No"
click at [614, 309] on button "Next" at bounding box center [569, 310] width 308 height 36
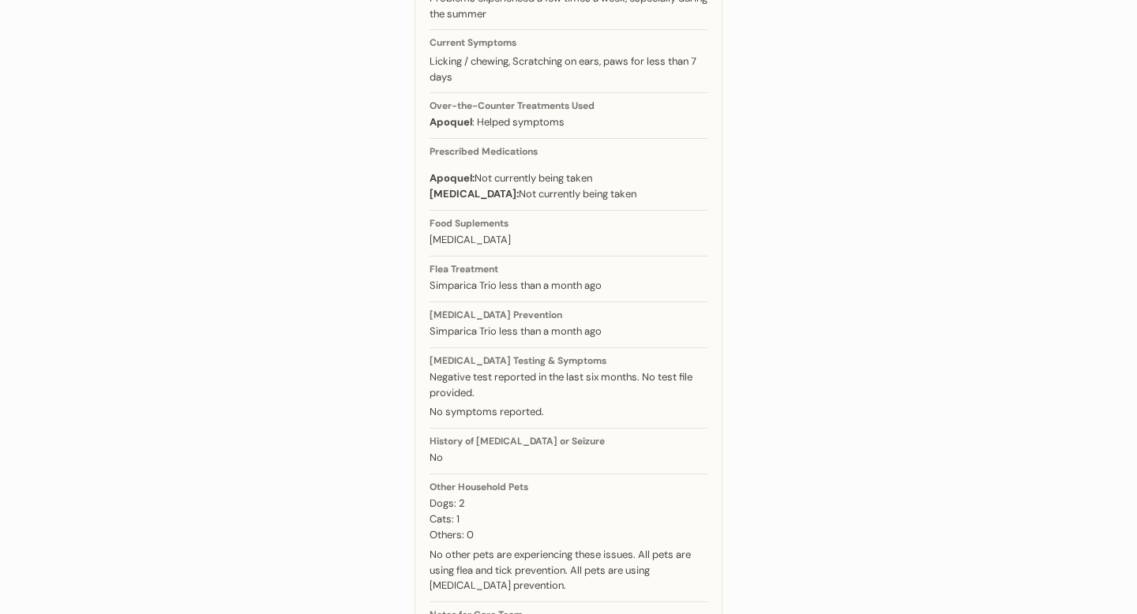
scroll to position [438, 0]
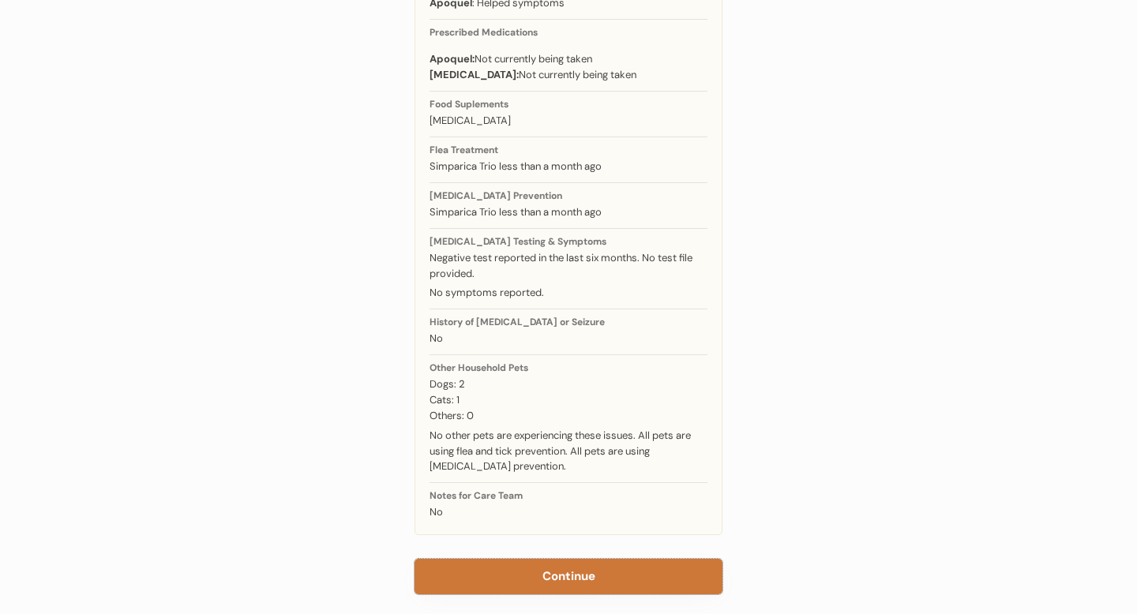
click at [598, 559] on button "Continue" at bounding box center [569, 577] width 308 height 36
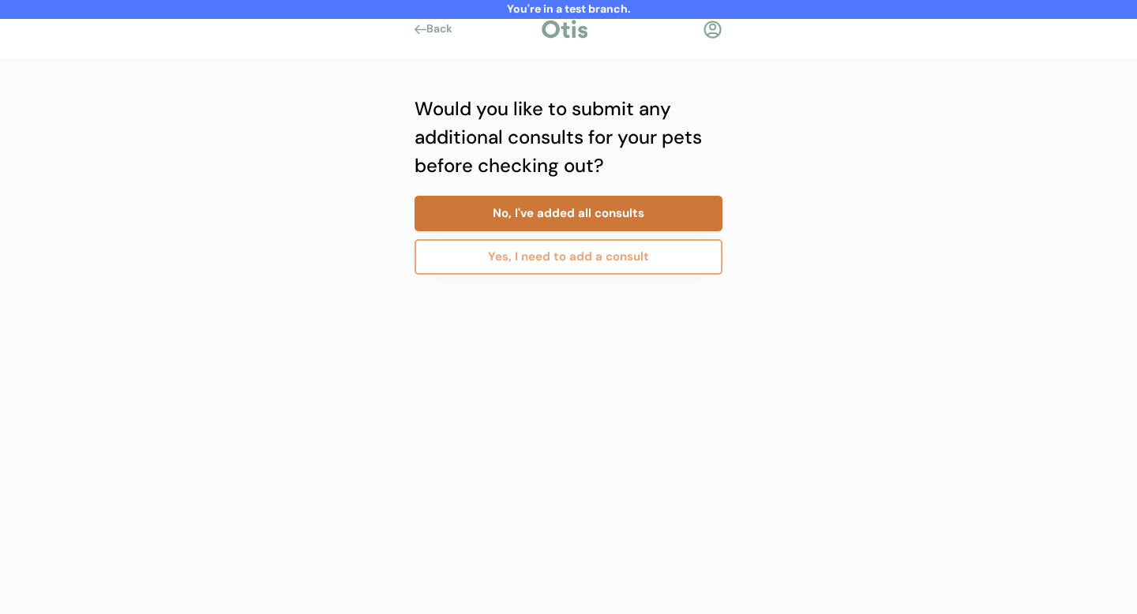
click at [536, 210] on button "No, I've added all consults" at bounding box center [569, 214] width 308 height 36
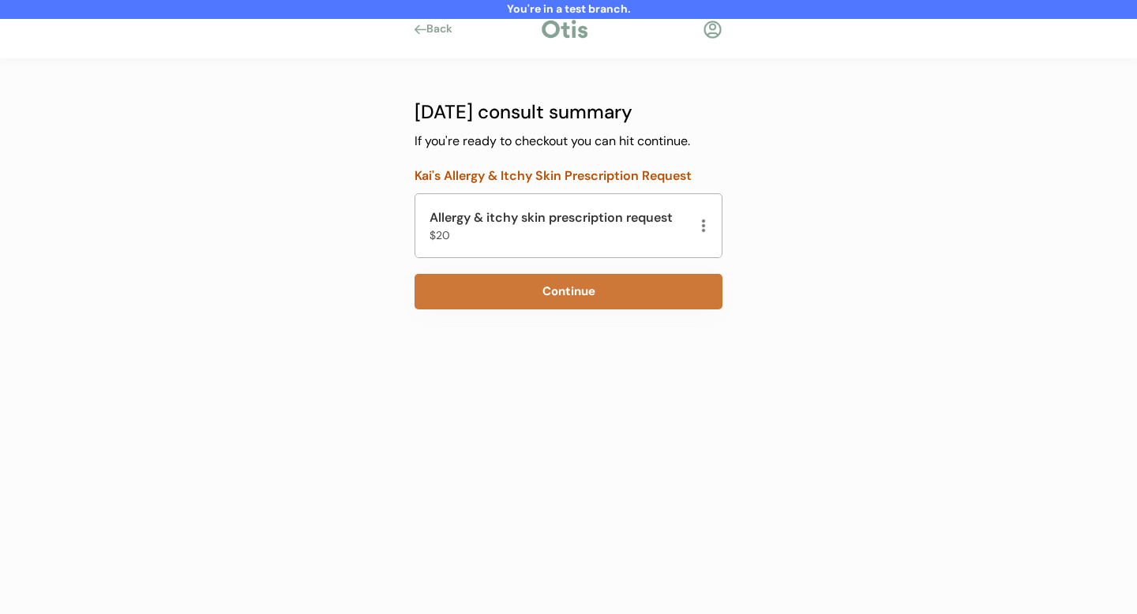
click at [563, 291] on button "Continue" at bounding box center [569, 292] width 308 height 36
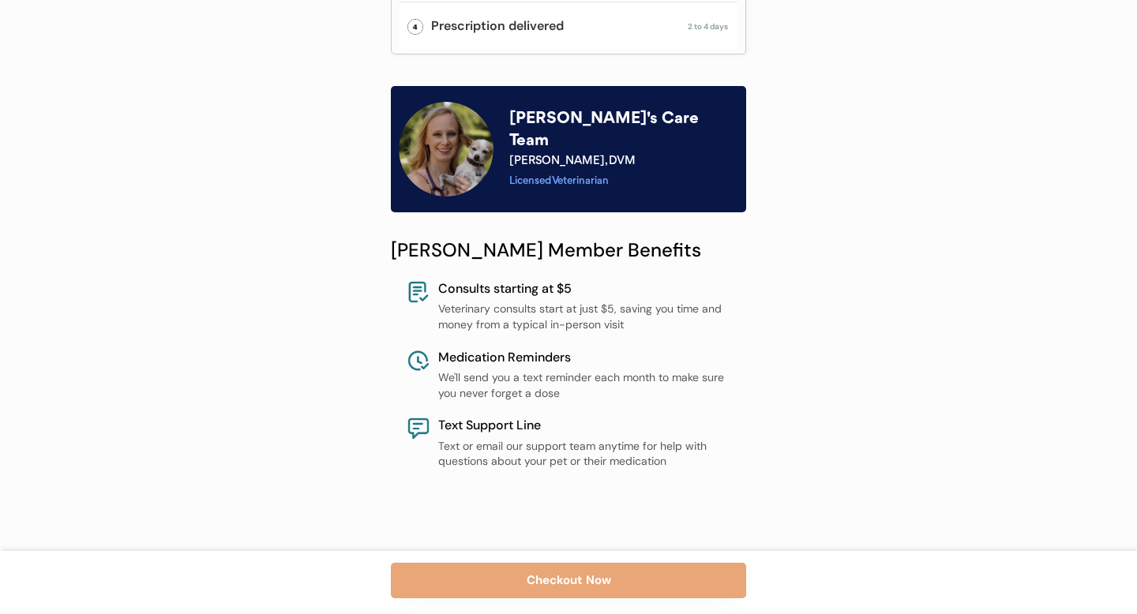
scroll to position [618, 0]
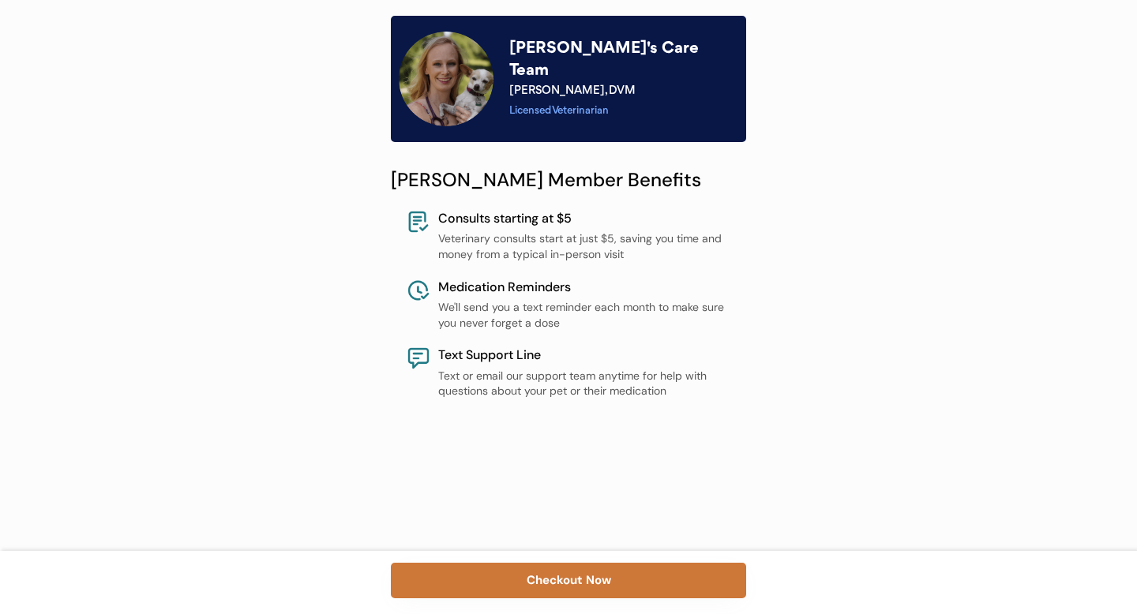
click at [588, 579] on button "Checkout Now" at bounding box center [568, 581] width 355 height 36
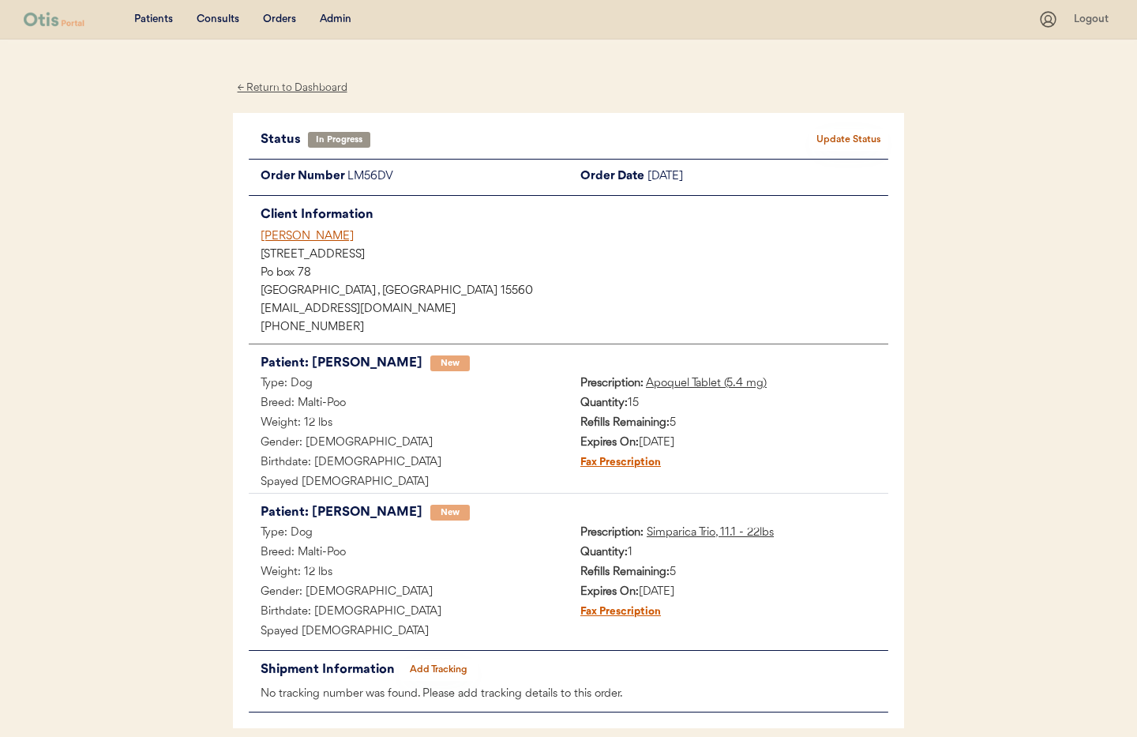
click at [862, 140] on button "Update Status" at bounding box center [849, 140] width 79 height 22
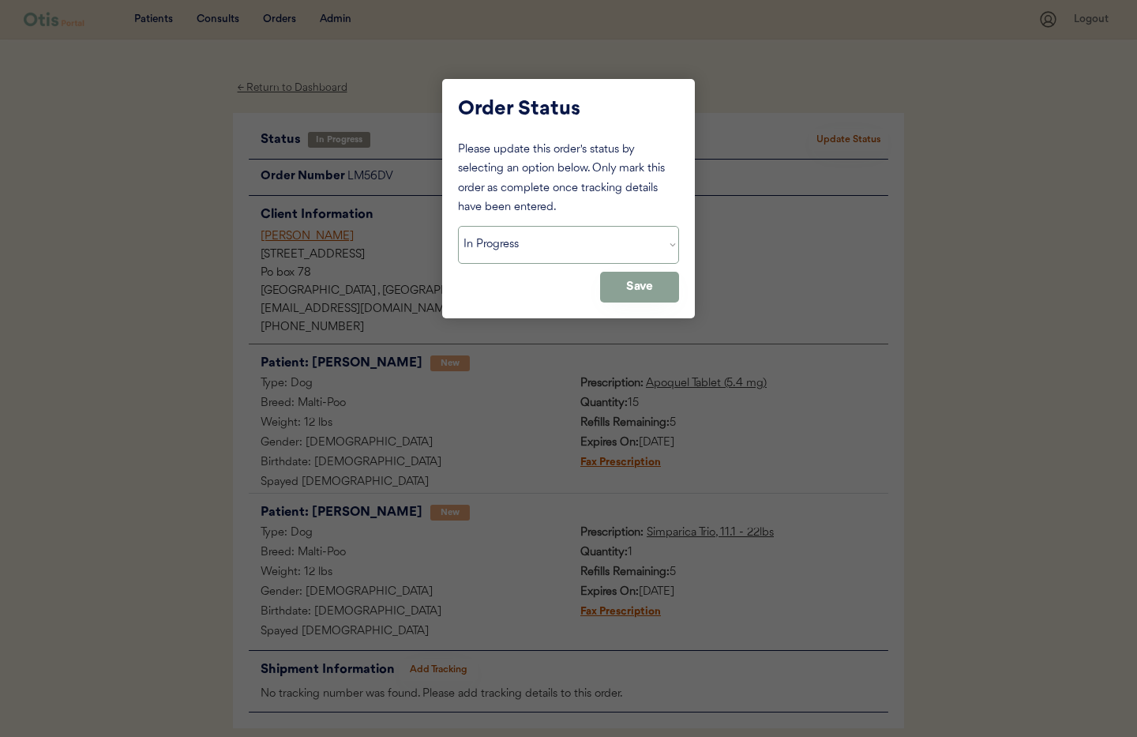
click at [508, 240] on select "Status On Hold New In Progress Complete Pending HW Consent Cancelled" at bounding box center [568, 245] width 221 height 38
select select ""cancelled""
click at [458, 226] on select "Status On Hold New In Progress Complete Pending HW Consent Cancelled" at bounding box center [568, 245] width 221 height 38
click at [616, 287] on button "Save" at bounding box center [639, 287] width 79 height 31
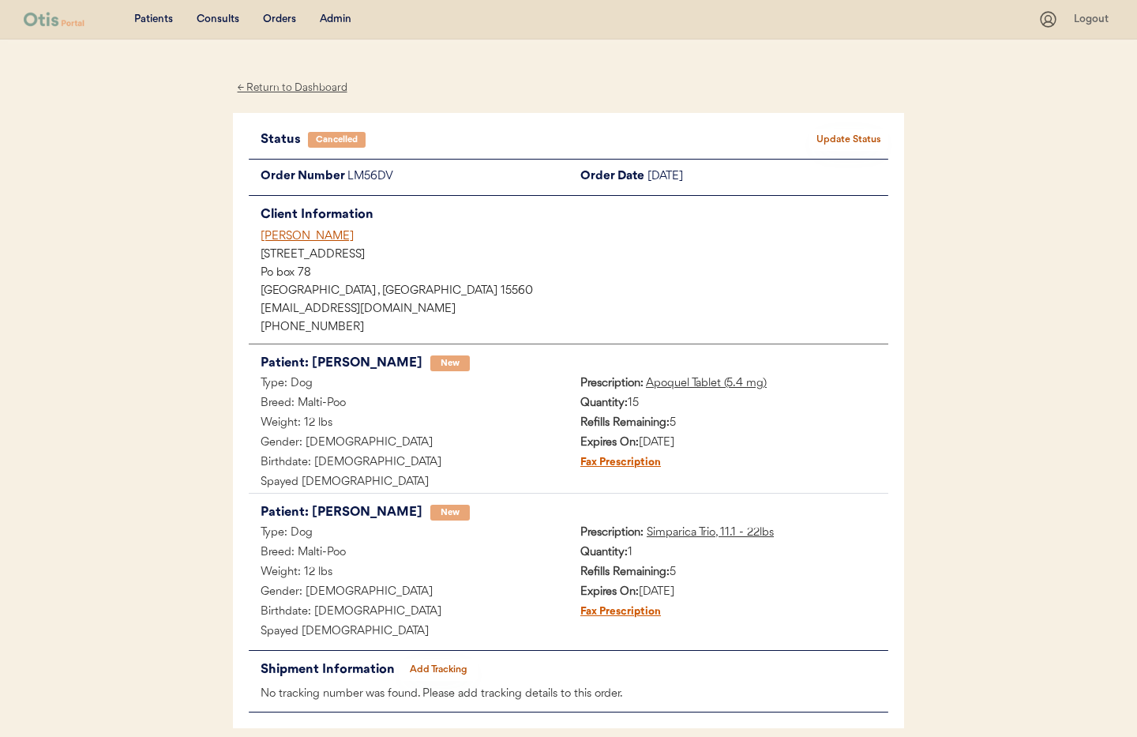
click at [294, 84] on div "← Return to Dashboard" at bounding box center [292, 88] width 118 height 18
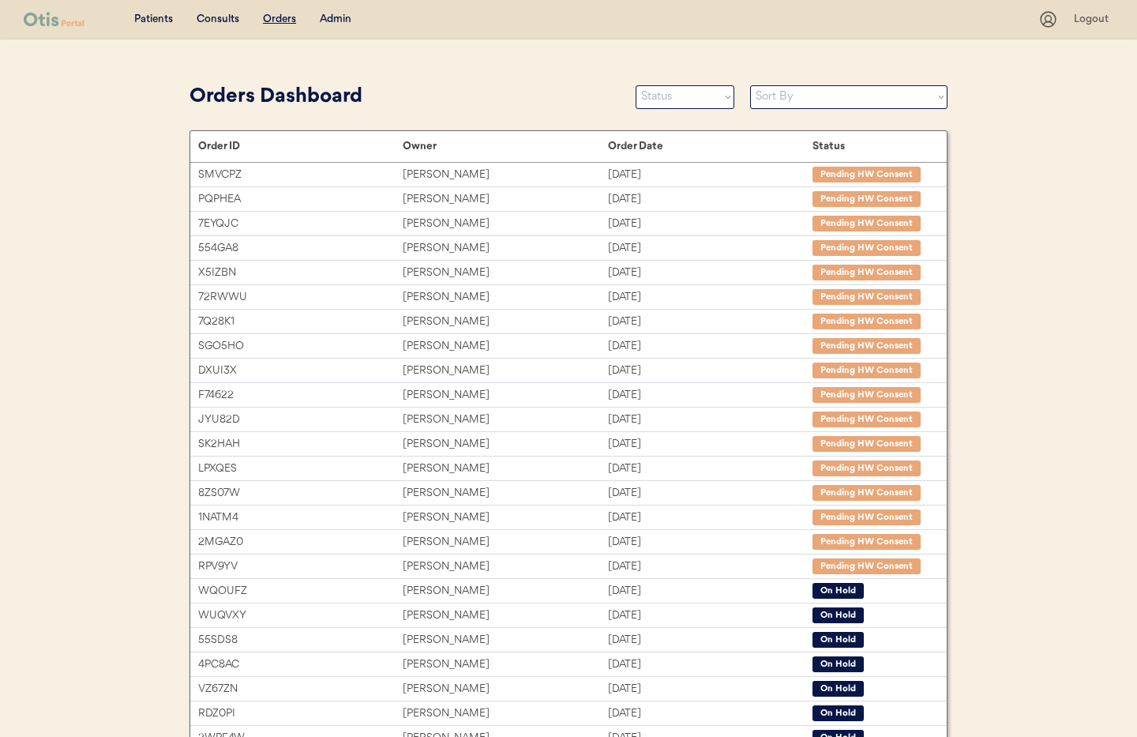
click at [333, 21] on div "Admin" at bounding box center [336, 20] width 32 height 16
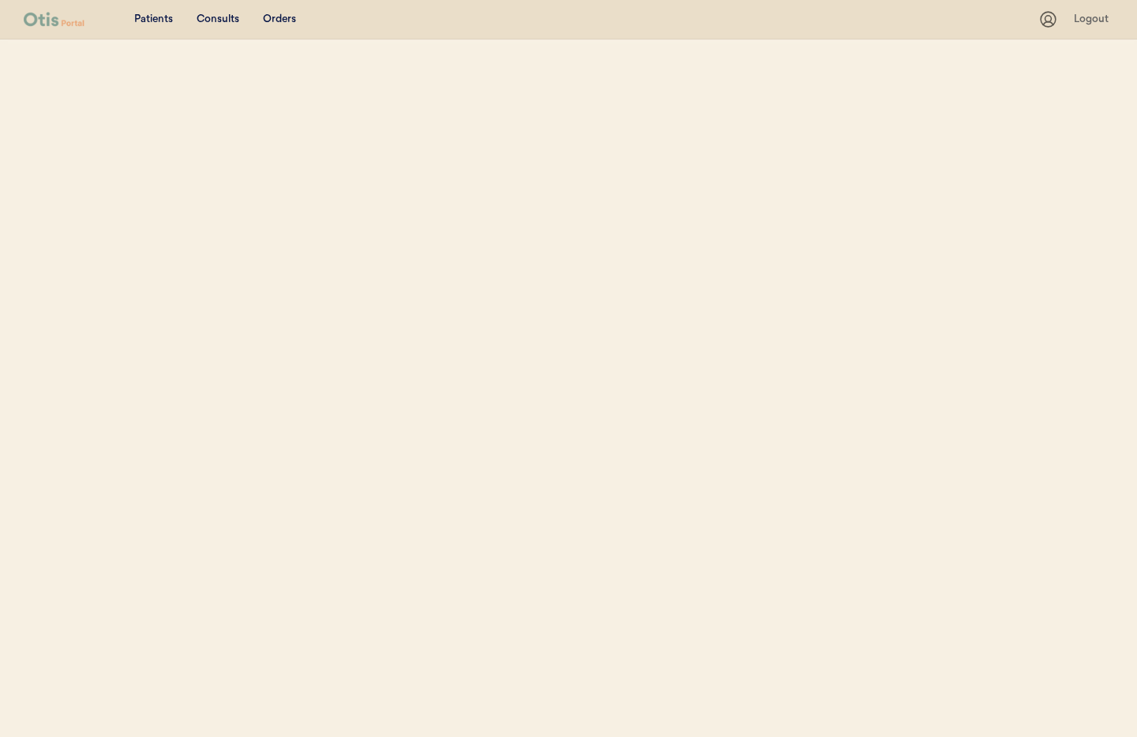
select select ""Name""
